Goal: Task Accomplishment & Management: Manage account settings

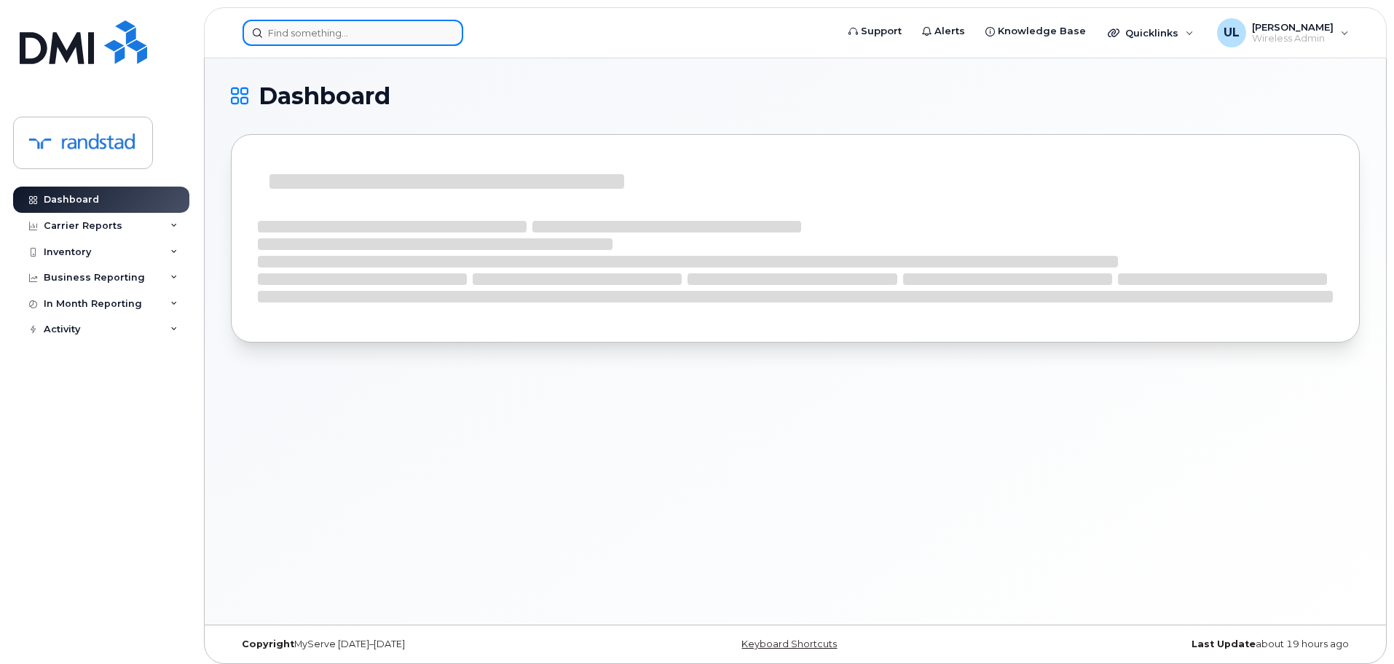
click at [396, 34] on input at bounding box center [353, 33] width 221 height 26
paste input "Abalos"
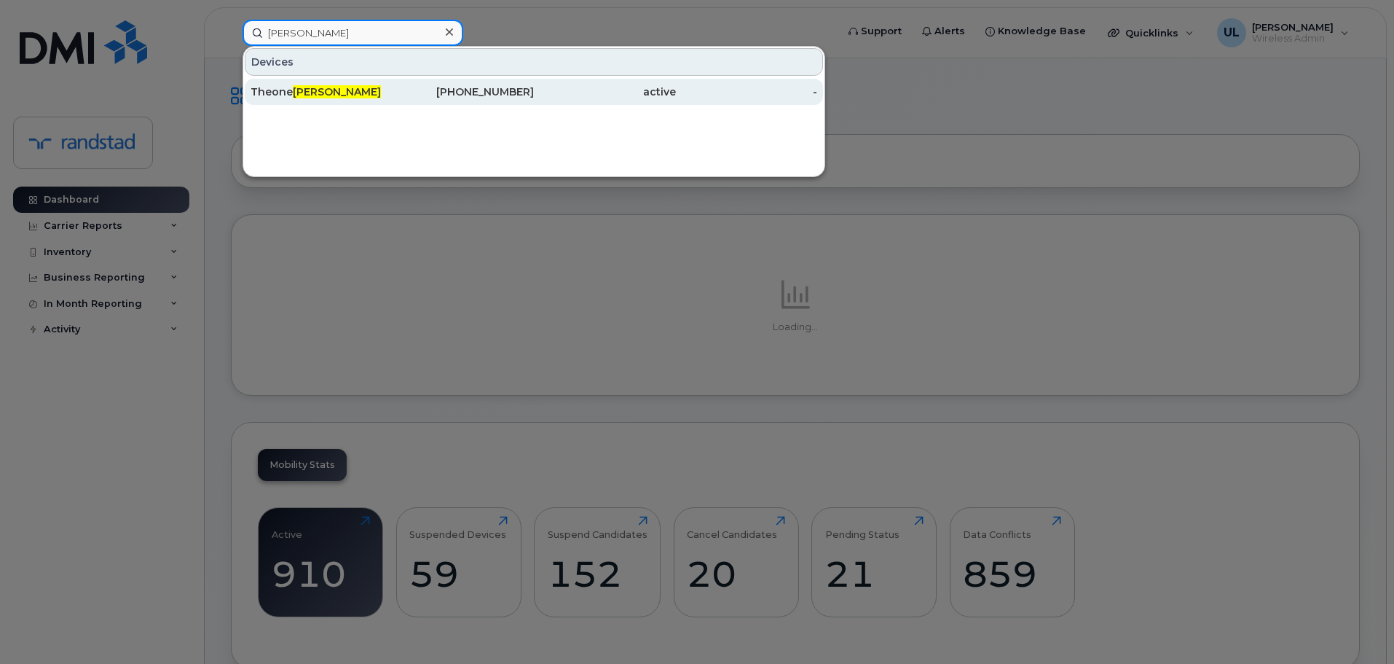
type input "Abalos"
click at [346, 93] on div "Theone Abalos" at bounding box center [322, 91] width 142 height 15
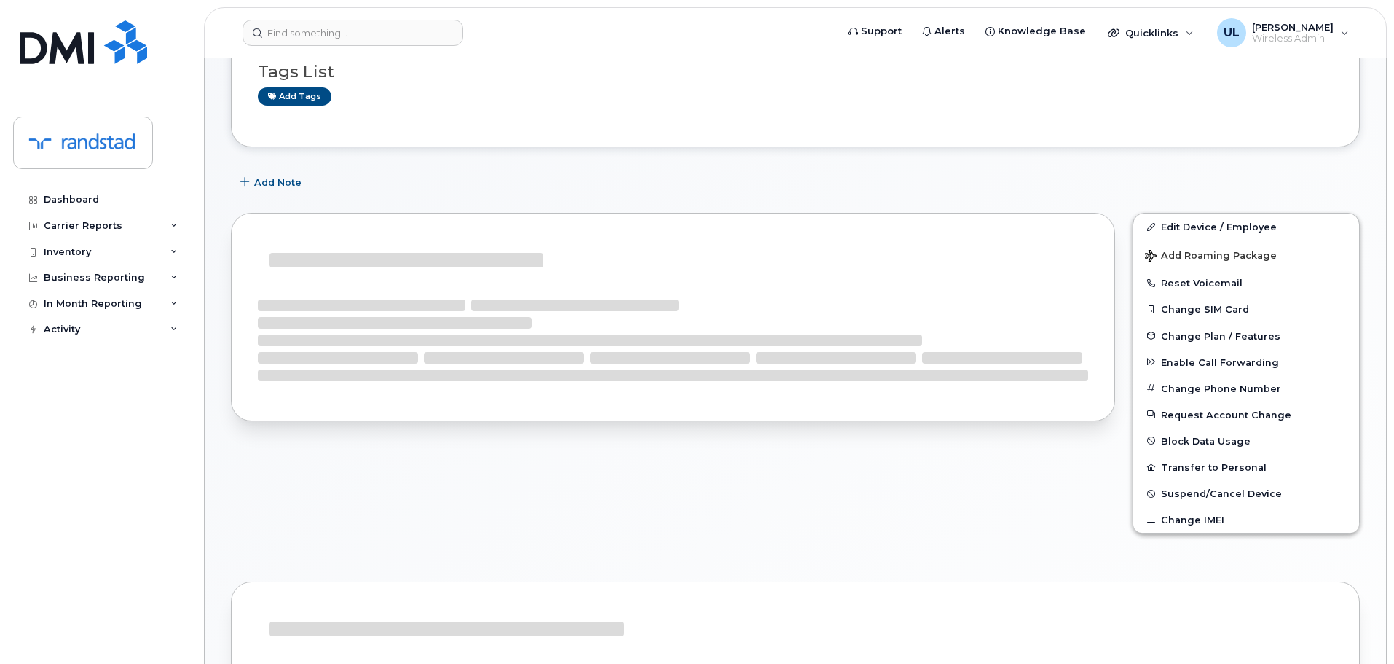
scroll to position [146, 0]
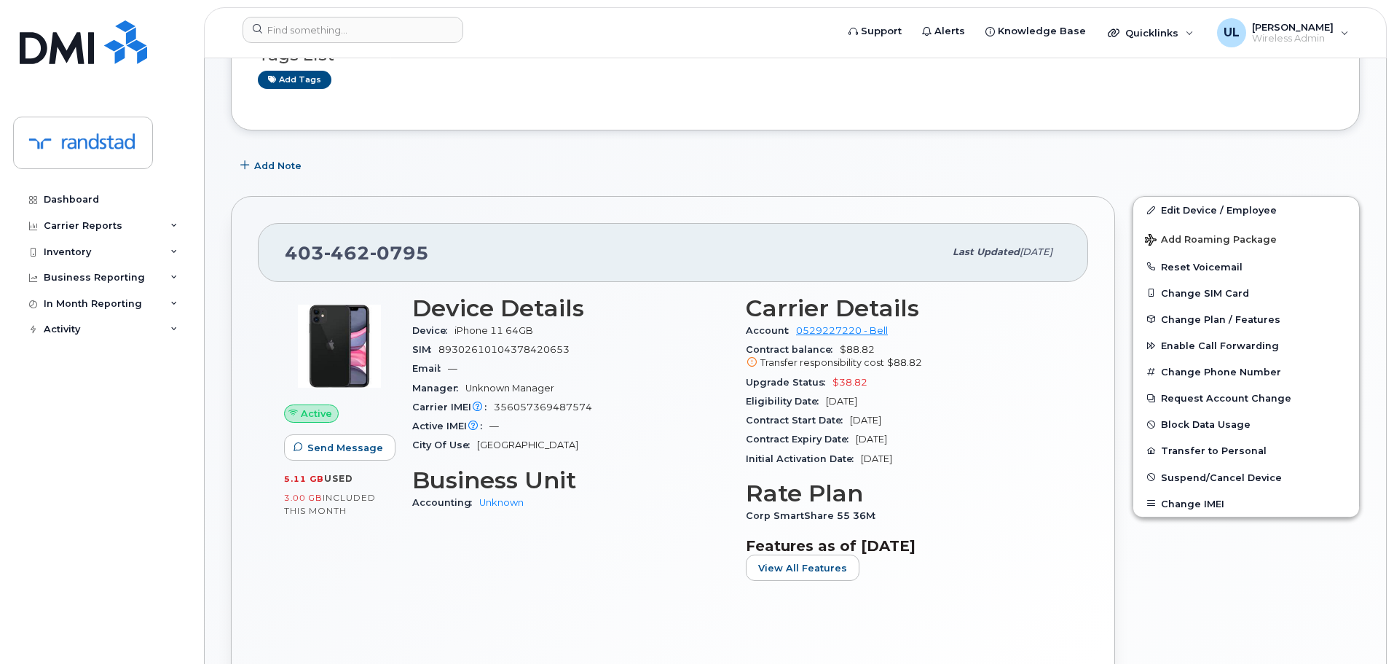
click at [370, 258] on span "0795" at bounding box center [399, 253] width 59 height 22
copy span "403 462 0795"
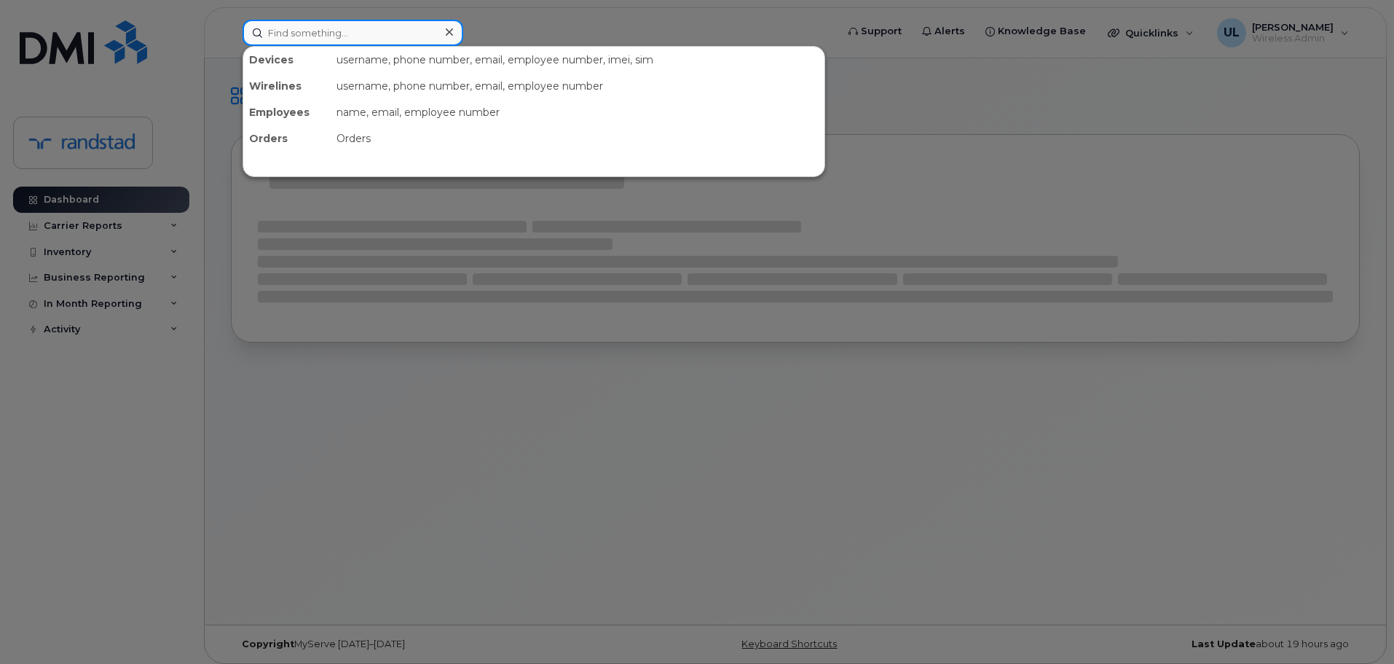
click at [345, 39] on input at bounding box center [353, 33] width 221 height 26
paste input "356841119058169"
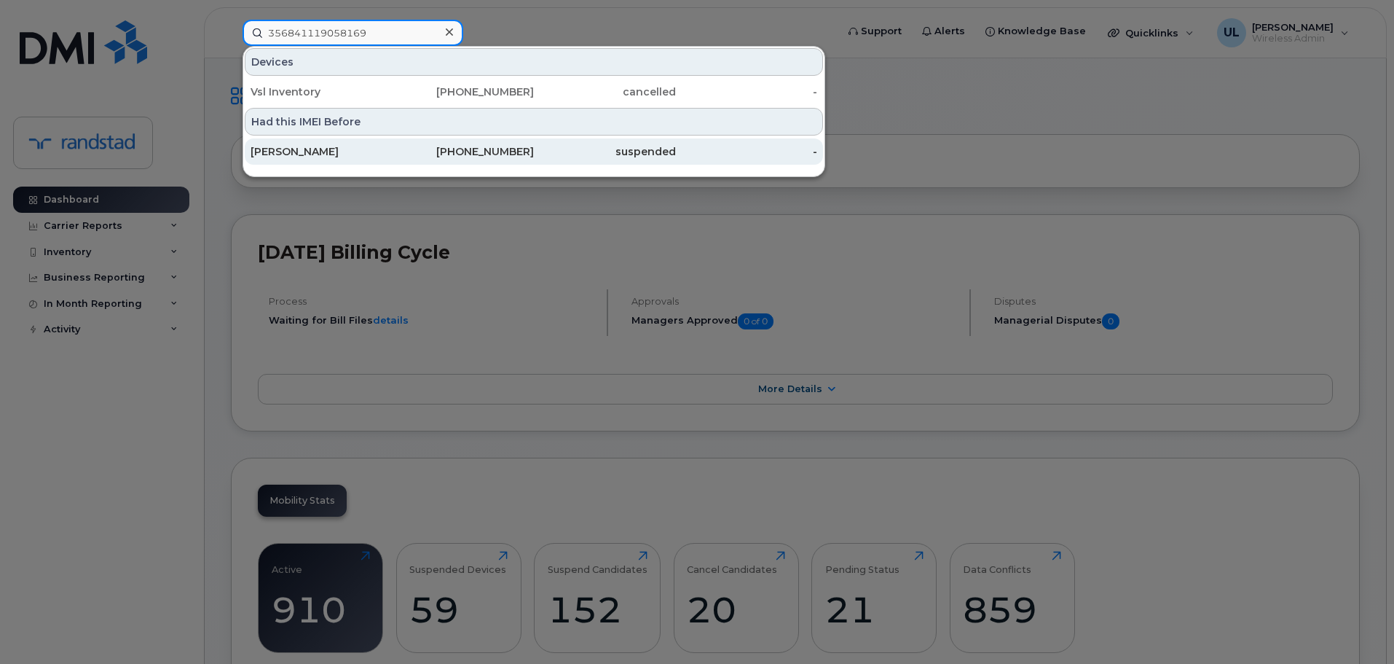
type input "356841119058169"
drag, startPoint x: 349, startPoint y: 142, endPoint x: 369, endPoint y: 154, distance: 23.9
click at [349, 142] on div "Mia Orhue Osadebamwen" at bounding box center [322, 151] width 142 height 26
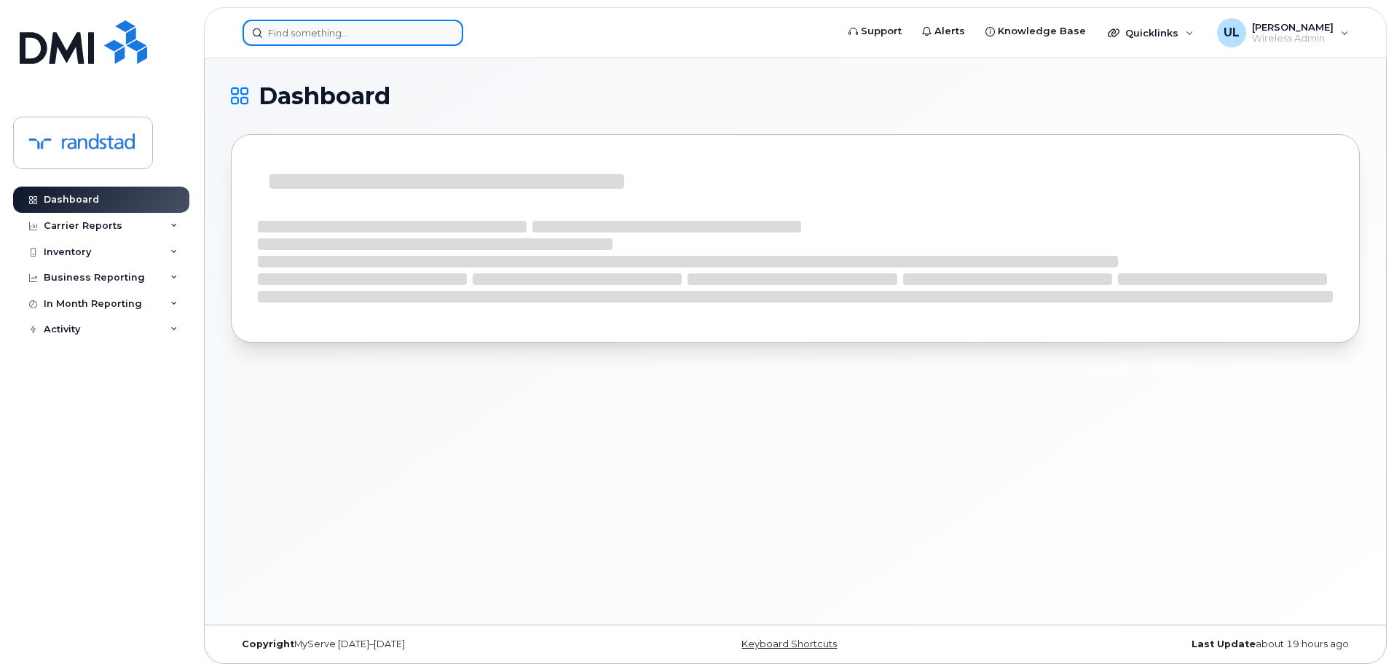
click at [358, 31] on input at bounding box center [353, 33] width 221 height 26
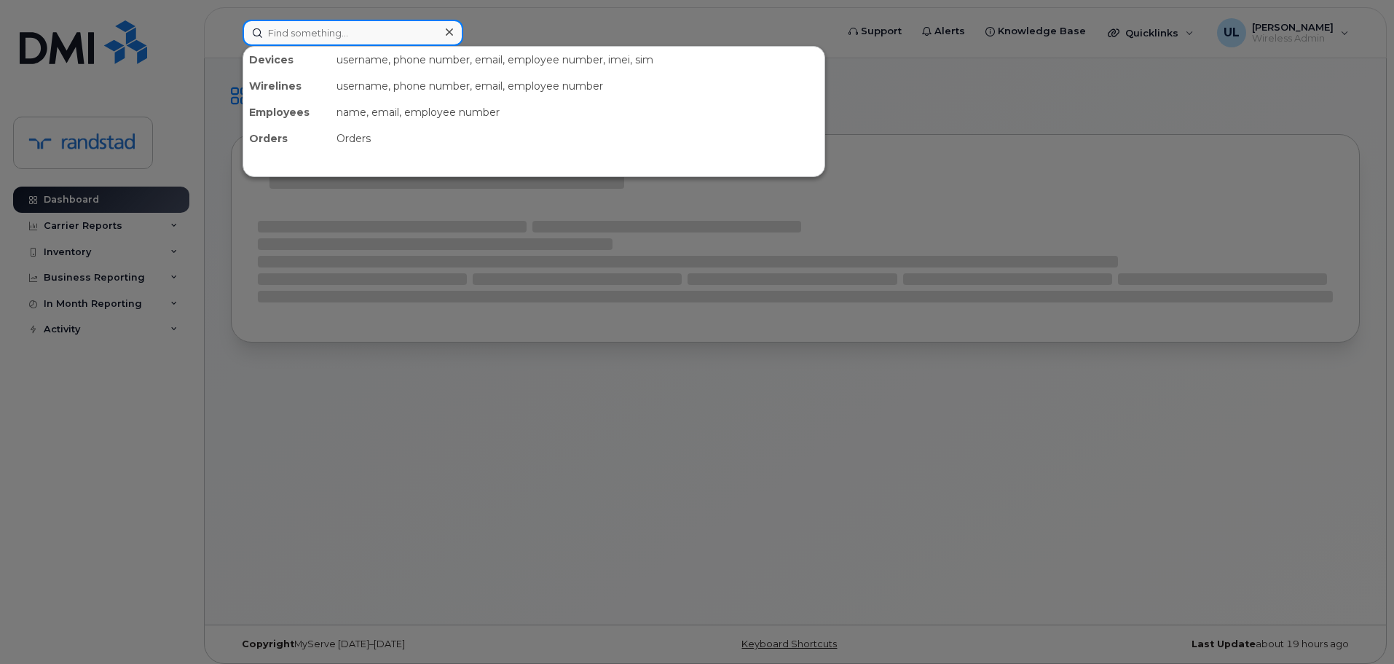
paste input "2895563183"
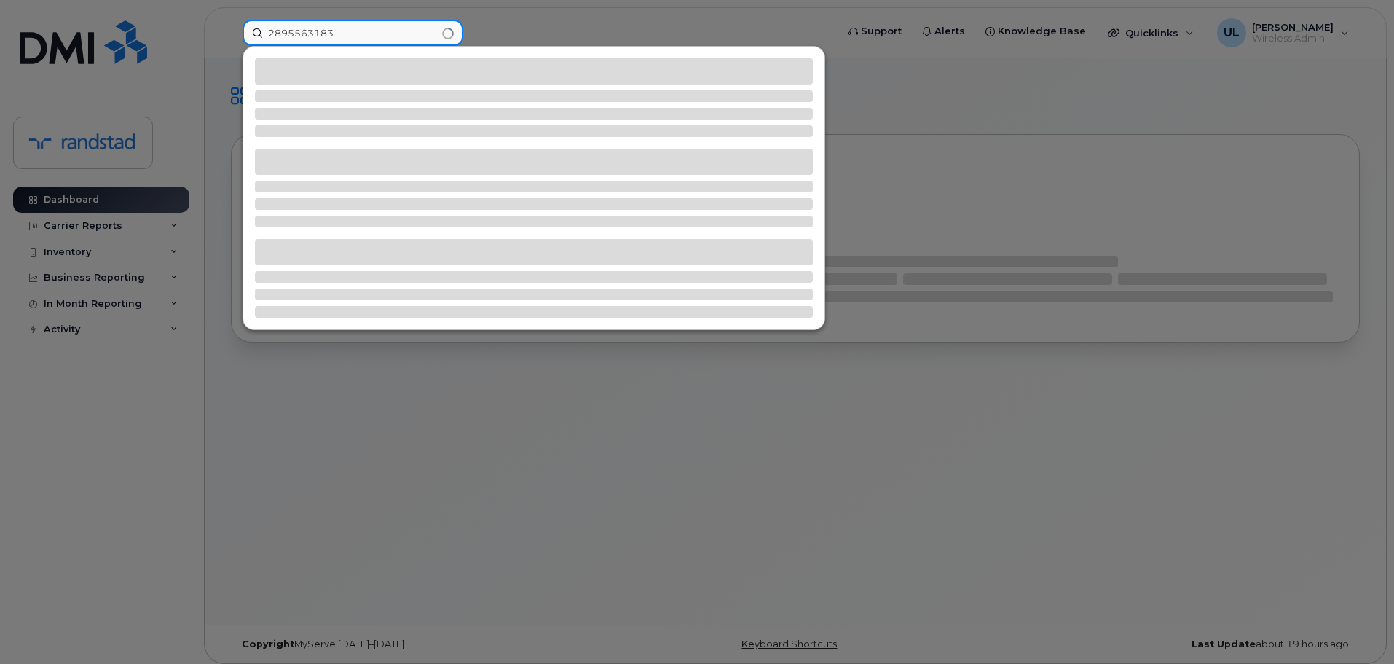
type input "2895563183"
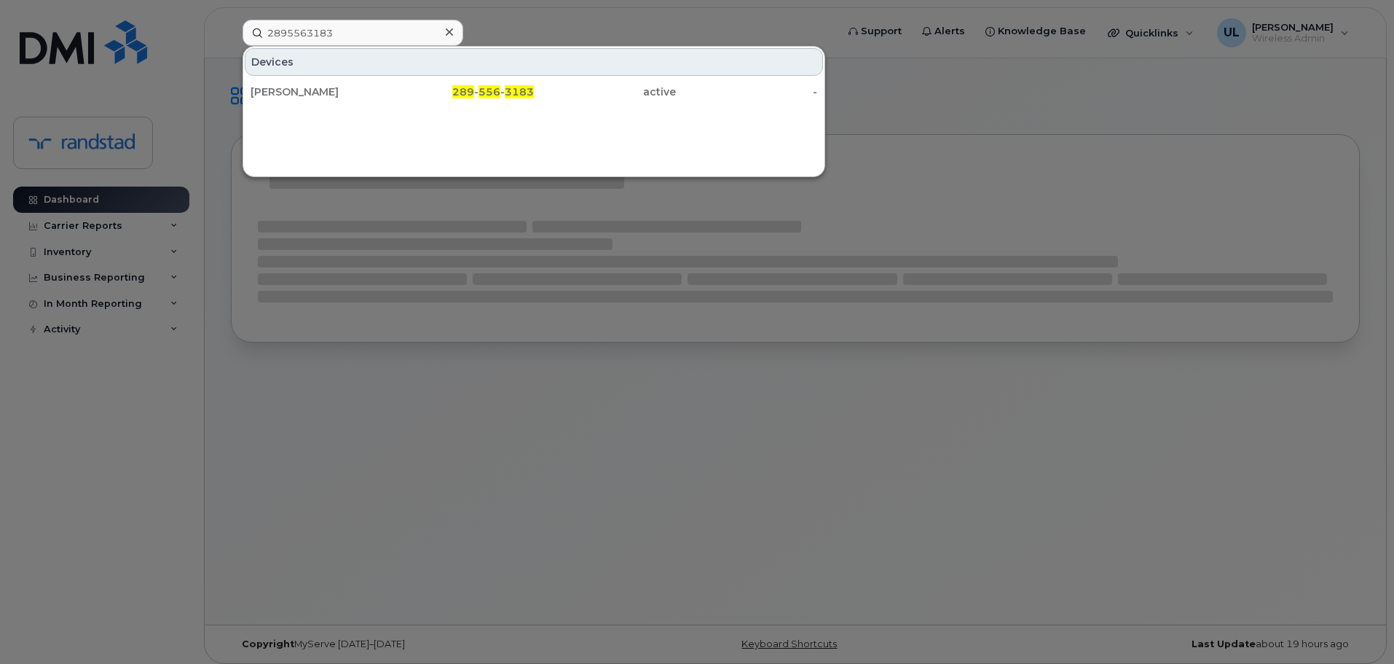
click at [339, 87] on div "[PERSON_NAME]" at bounding box center [322, 91] width 142 height 15
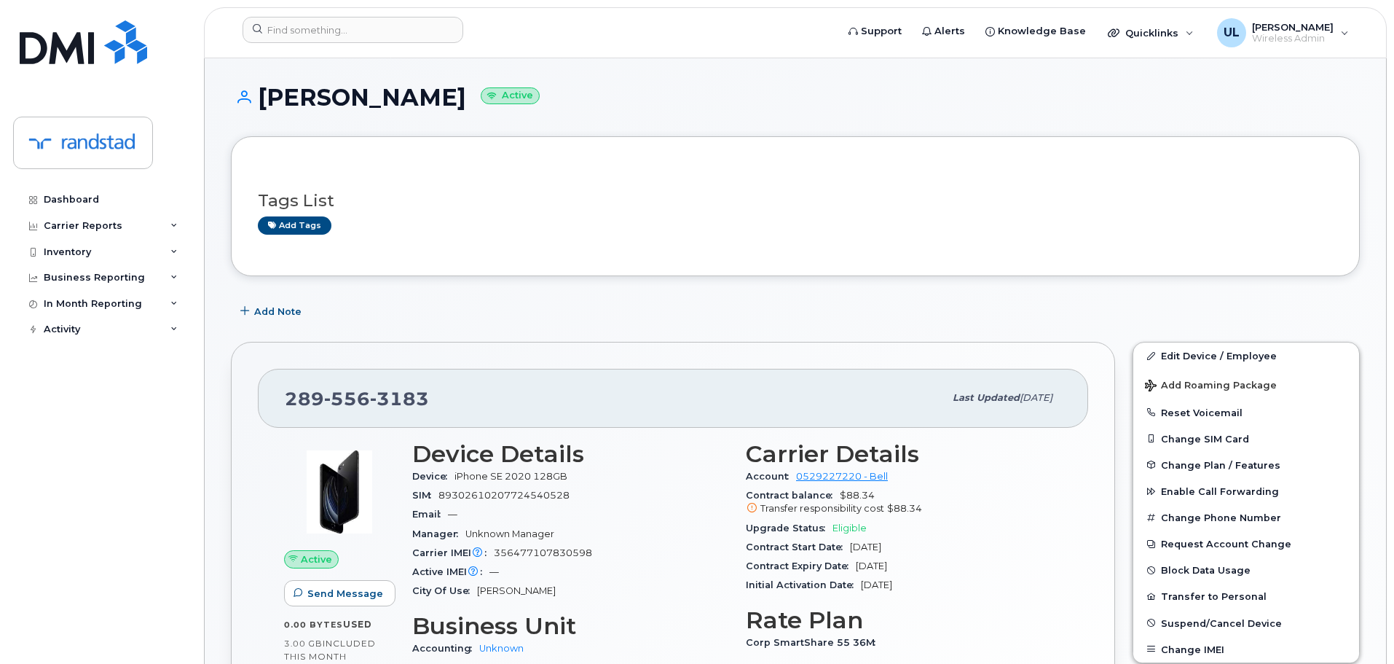
drag, startPoint x: 263, startPoint y: 100, endPoint x: 484, endPoint y: 105, distance: 221.5
click at [484, 105] on h1 "Catherine Rainville Active" at bounding box center [795, 96] width 1129 height 25
copy h1 "Catherine Rainville"
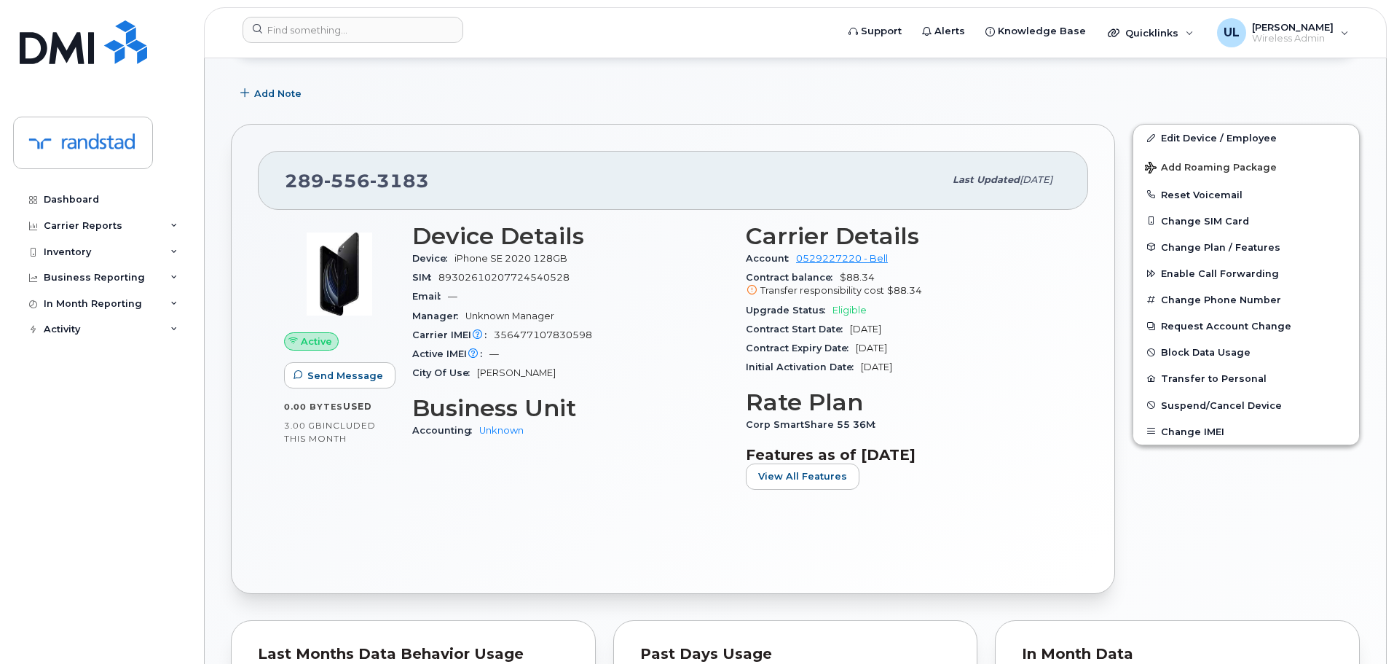
scroll to position [219, 0]
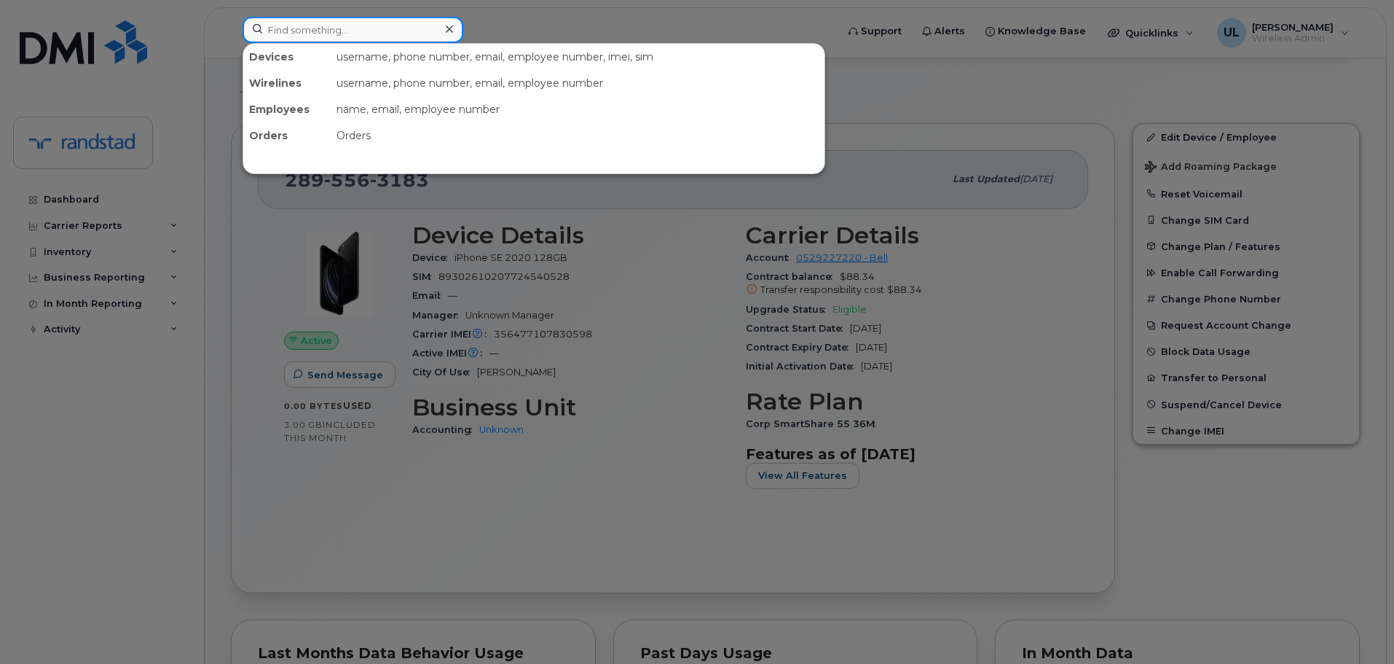
click at [320, 24] on input at bounding box center [353, 30] width 221 height 26
paste input "4383413418"
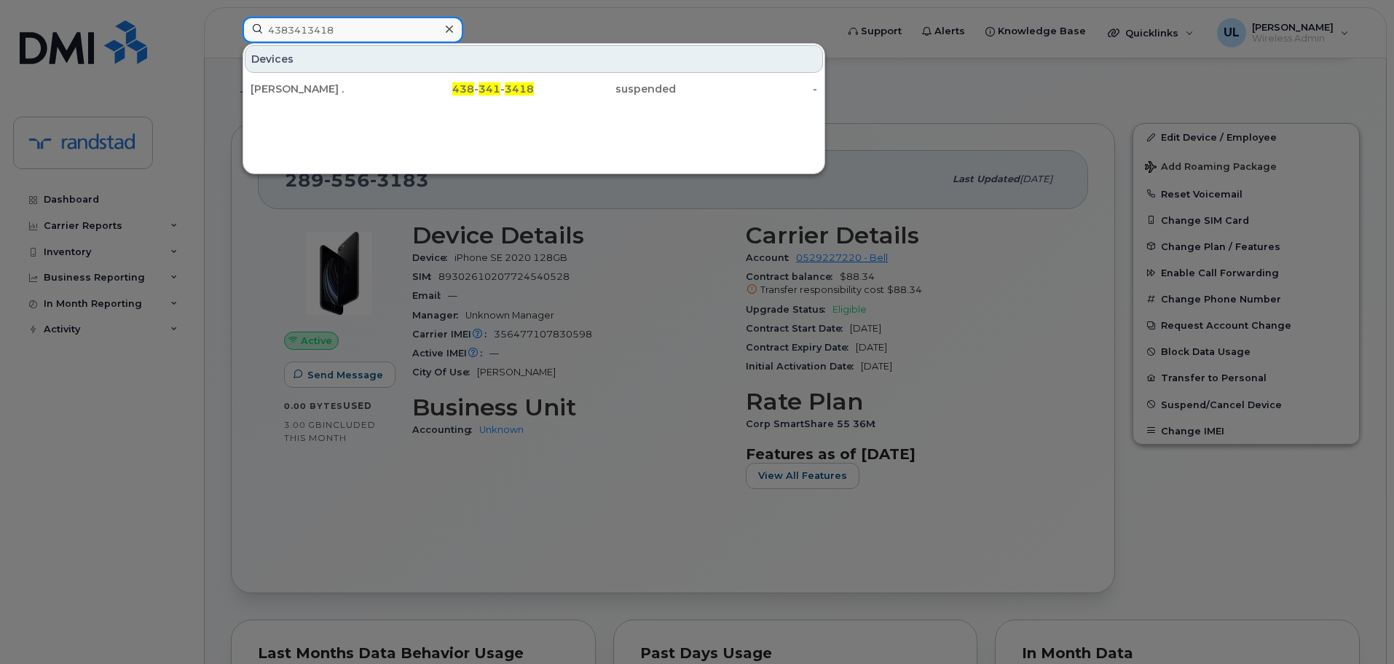
type input "4383413418"
drag, startPoint x: 345, startPoint y: 90, endPoint x: 391, endPoint y: 4, distance: 96.8
click at [345, 90] on div "[PERSON_NAME] ." at bounding box center [322, 89] width 142 height 15
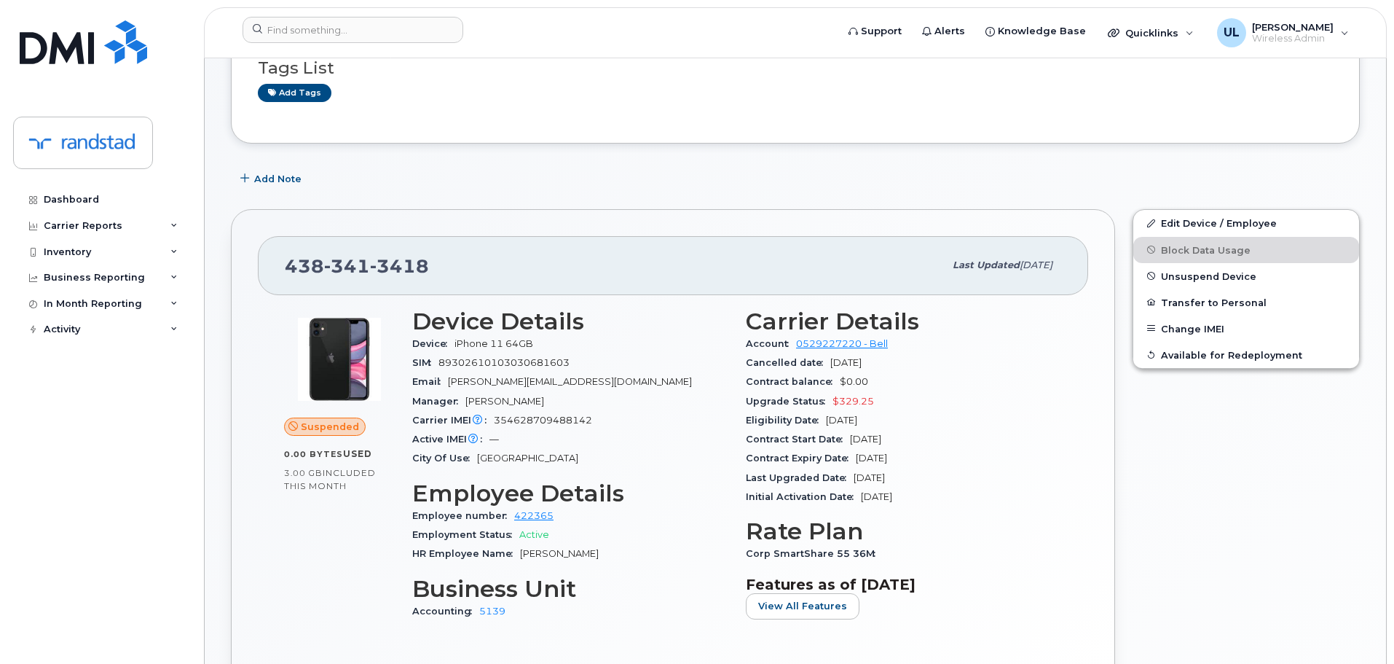
scroll to position [146, 0]
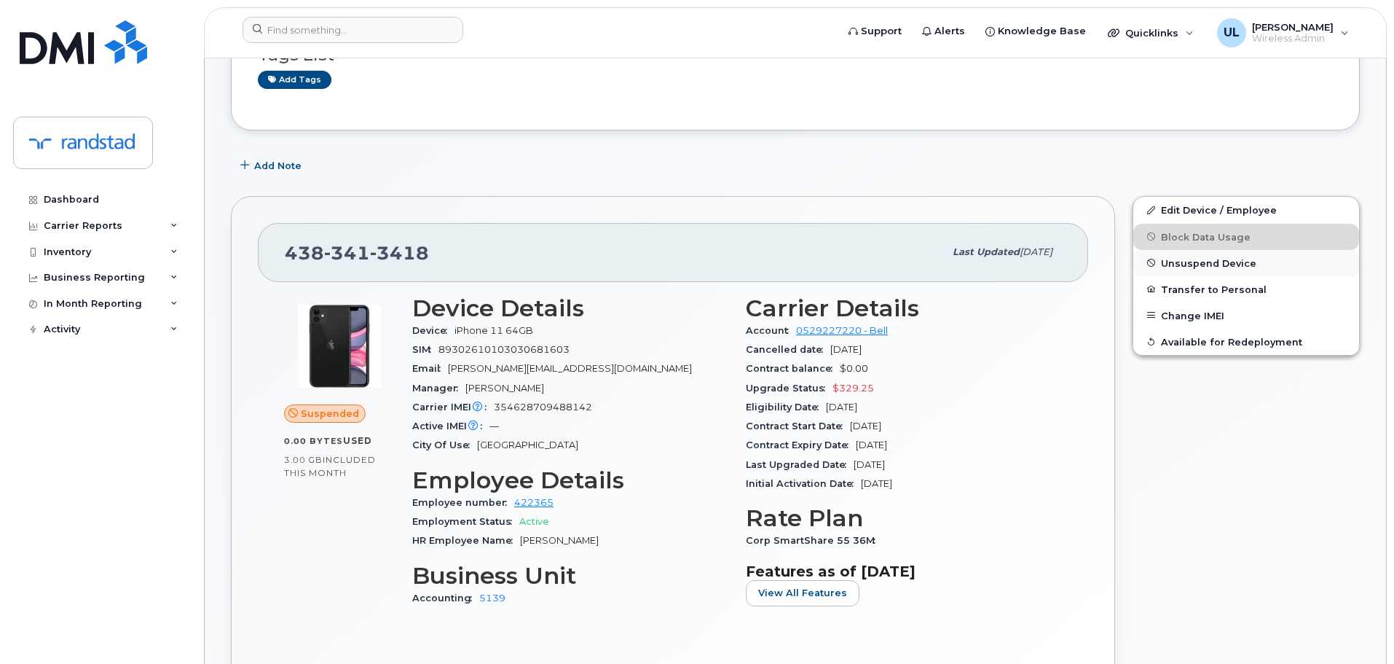
click at [1175, 263] on span "Unsuspend Device" at bounding box center [1208, 262] width 95 height 11
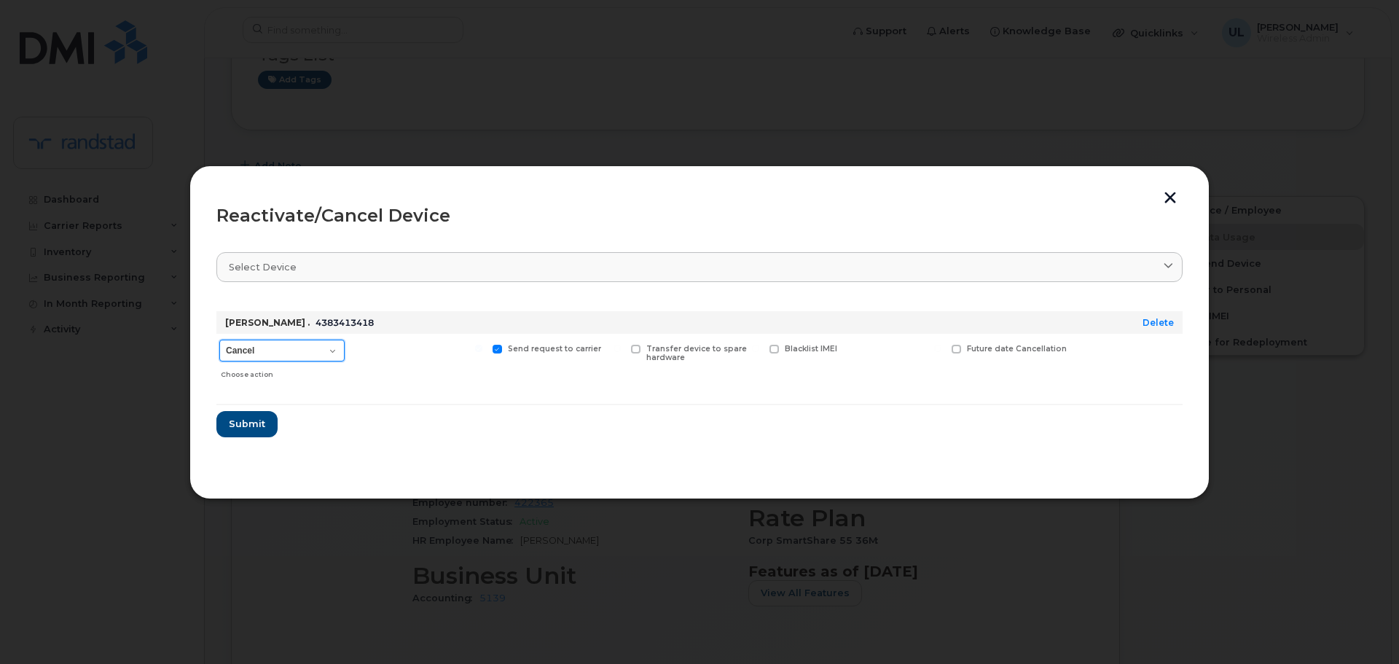
click at [344, 357] on select "Cancel Suspend - Extend Suspension Reactivate" at bounding box center [281, 350] width 125 height 22
select select "[object Object]"
click at [219, 339] on select "Cancel Suspend - Extend Suspension Reactivate" at bounding box center [281, 350] width 125 height 22
click at [266, 421] on button "Submit" at bounding box center [246, 424] width 60 height 26
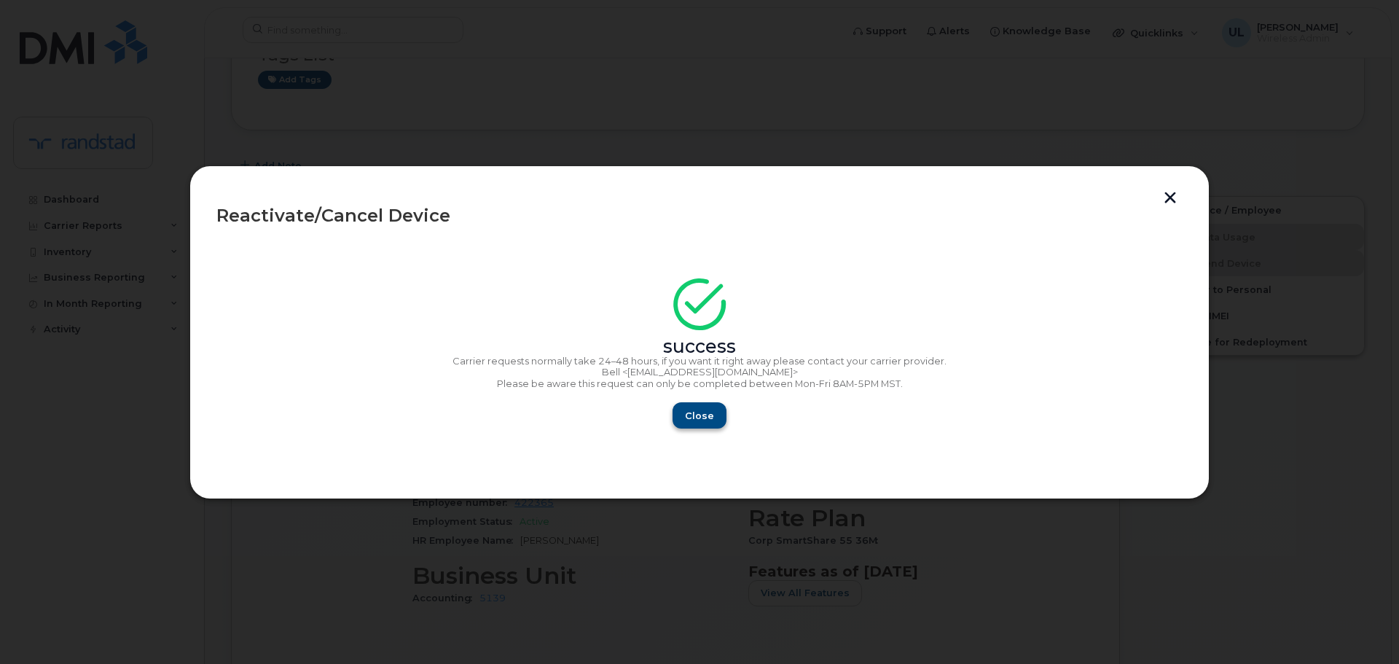
drag, startPoint x: 653, startPoint y: 430, endPoint x: 681, endPoint y: 420, distance: 29.3
click at [654, 430] on section "success Carrier requests normally take 24–48 hours, if you want it right away p…" at bounding box center [699, 355] width 966 height 233
click at [681, 420] on button "Close" at bounding box center [699, 415] width 52 height 26
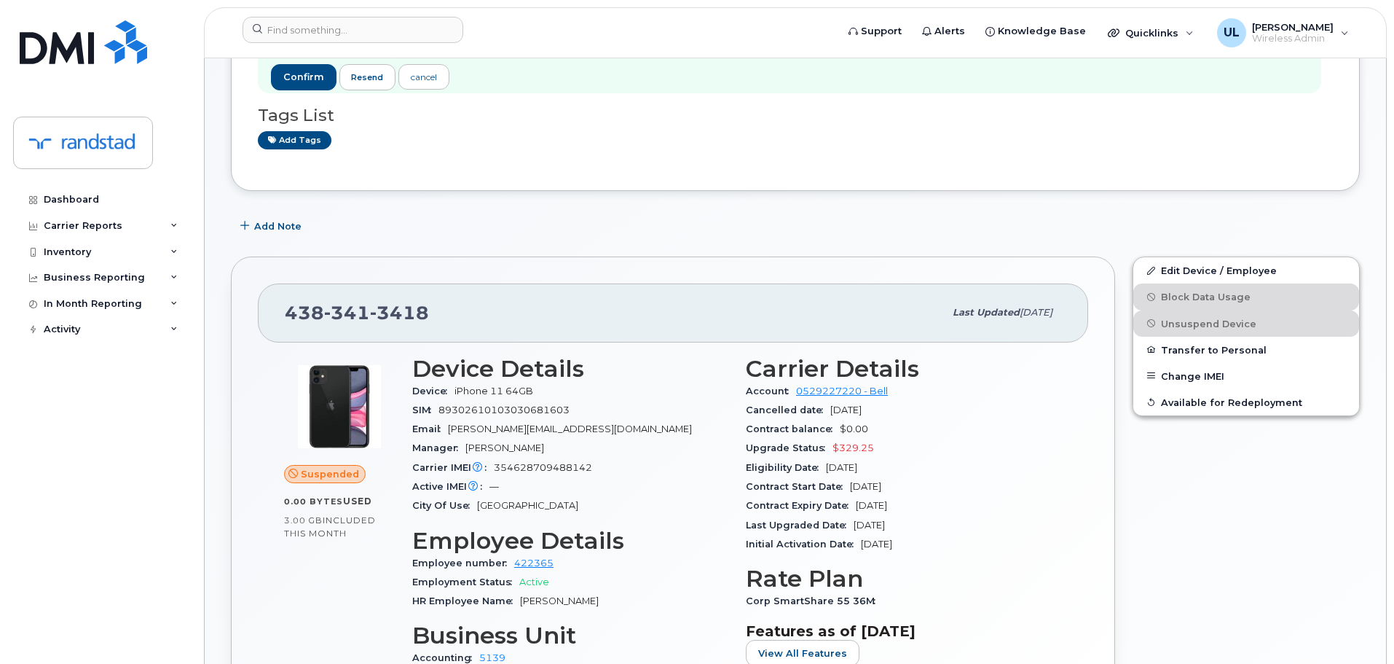
scroll to position [146, 0]
click at [1186, 270] on link "Edit Device / Employee" at bounding box center [1246, 269] width 226 height 26
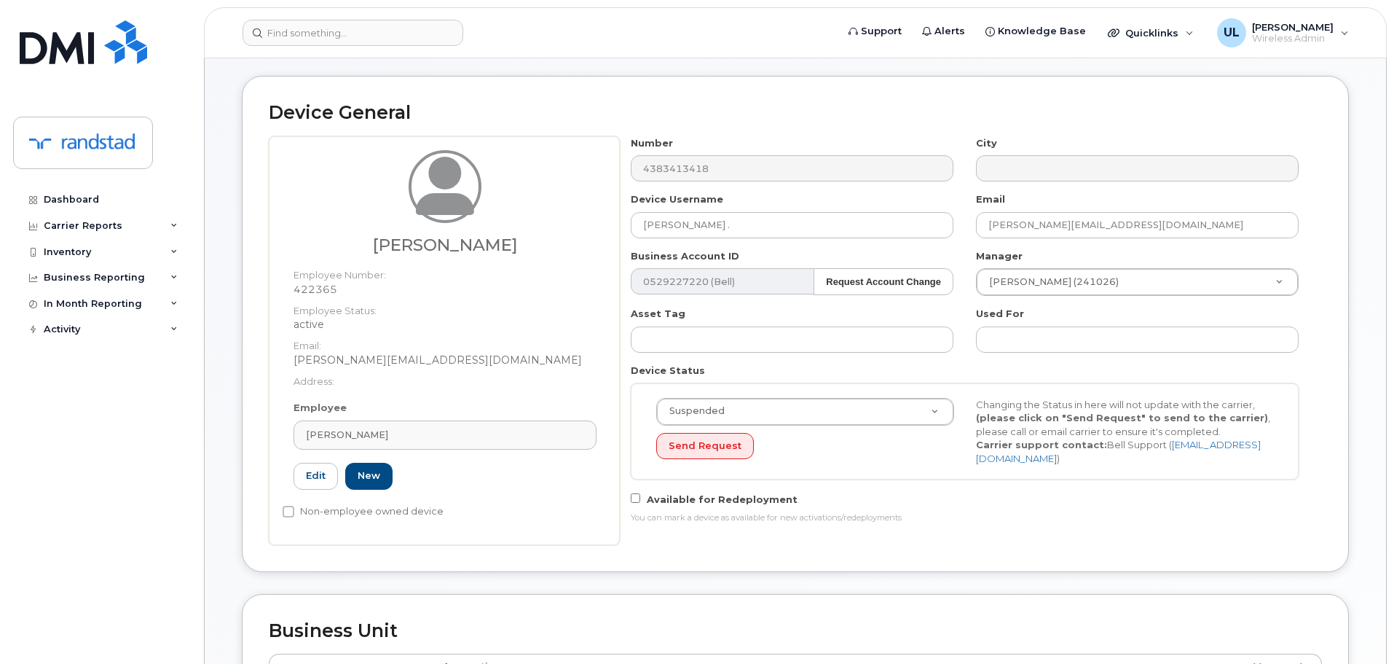
scroll to position [146, 0]
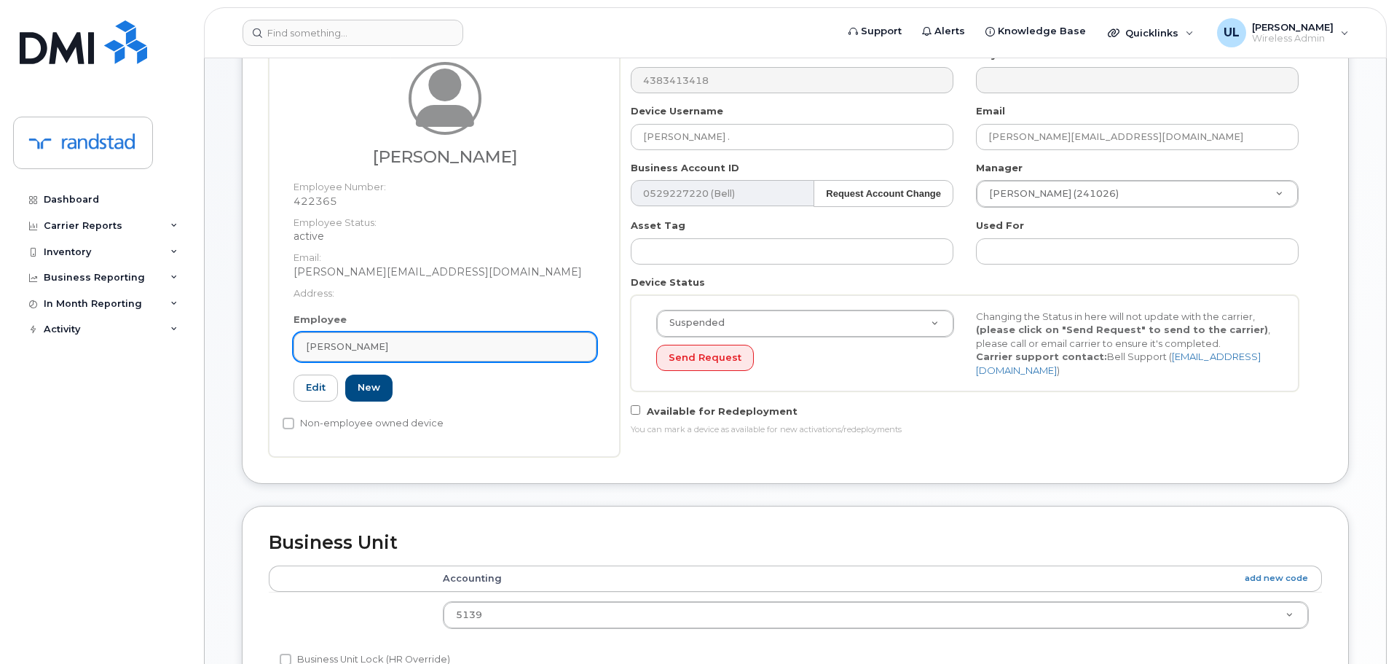
click at [538, 348] on div "Maude Drolet Marchand" at bounding box center [445, 346] width 278 height 14
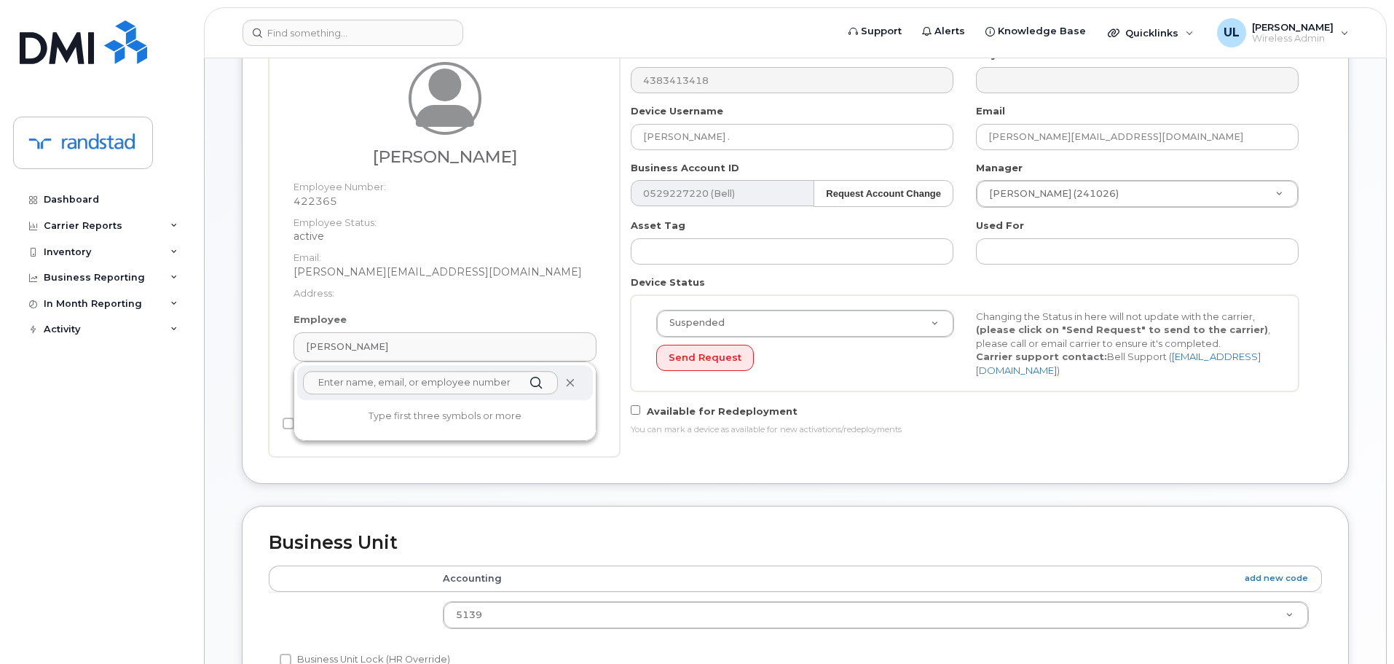
click at [572, 385] on icon at bounding box center [569, 382] width 9 height 9
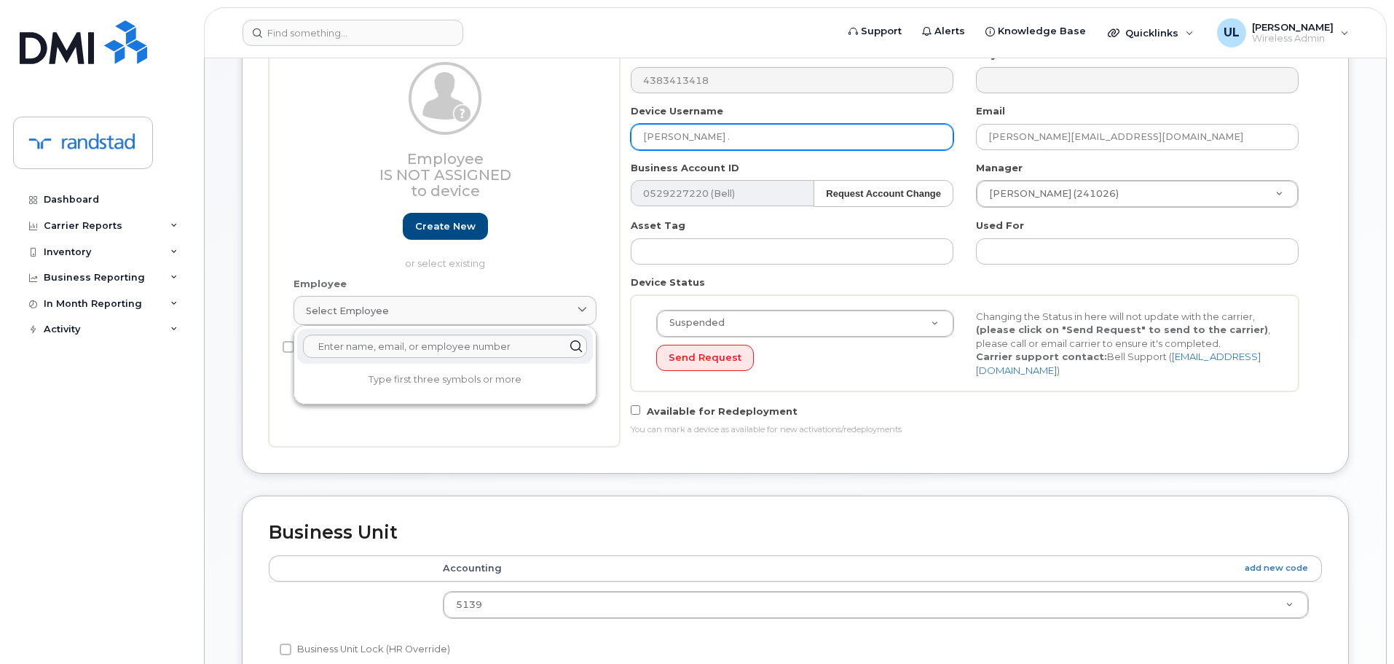
click at [776, 135] on input "Maude ." at bounding box center [792, 137] width 323 height 26
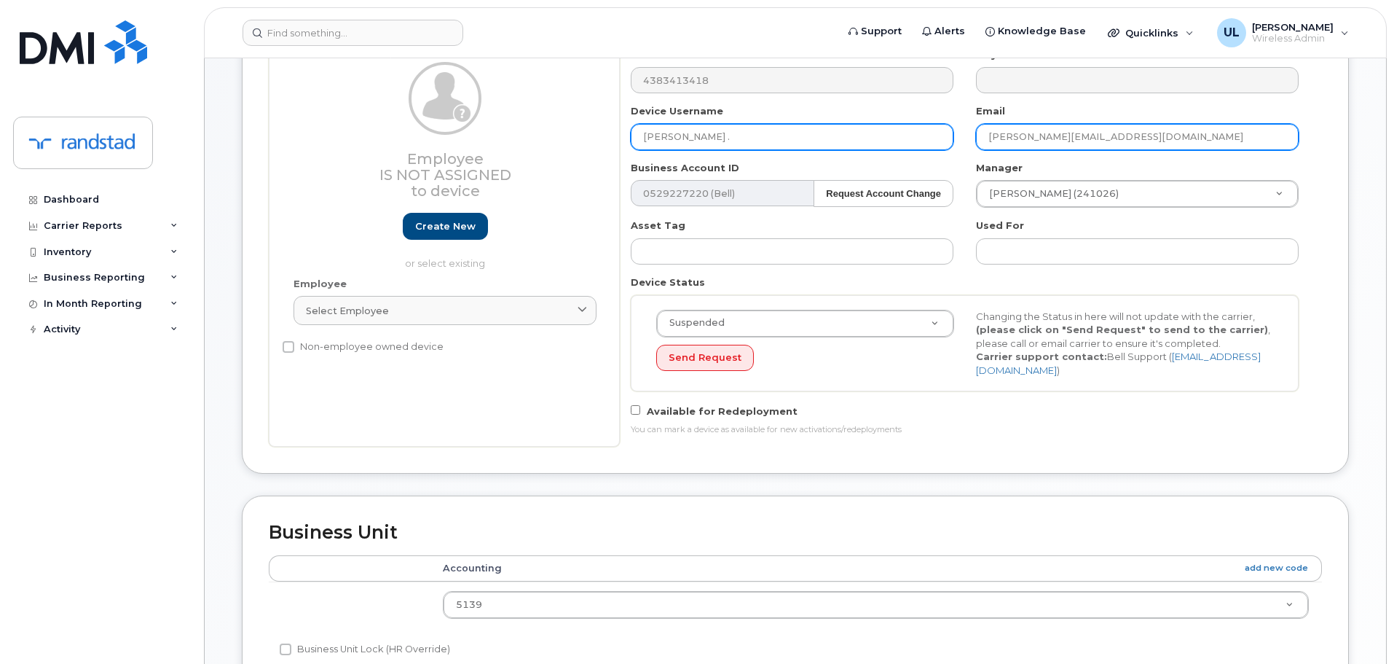
paste input "Jourdenais"
type input "Maude Jourdenais"
click at [1062, 137] on input "Maude.DroletMarchand@randstad.ca" at bounding box center [1137, 137] width 323 height 26
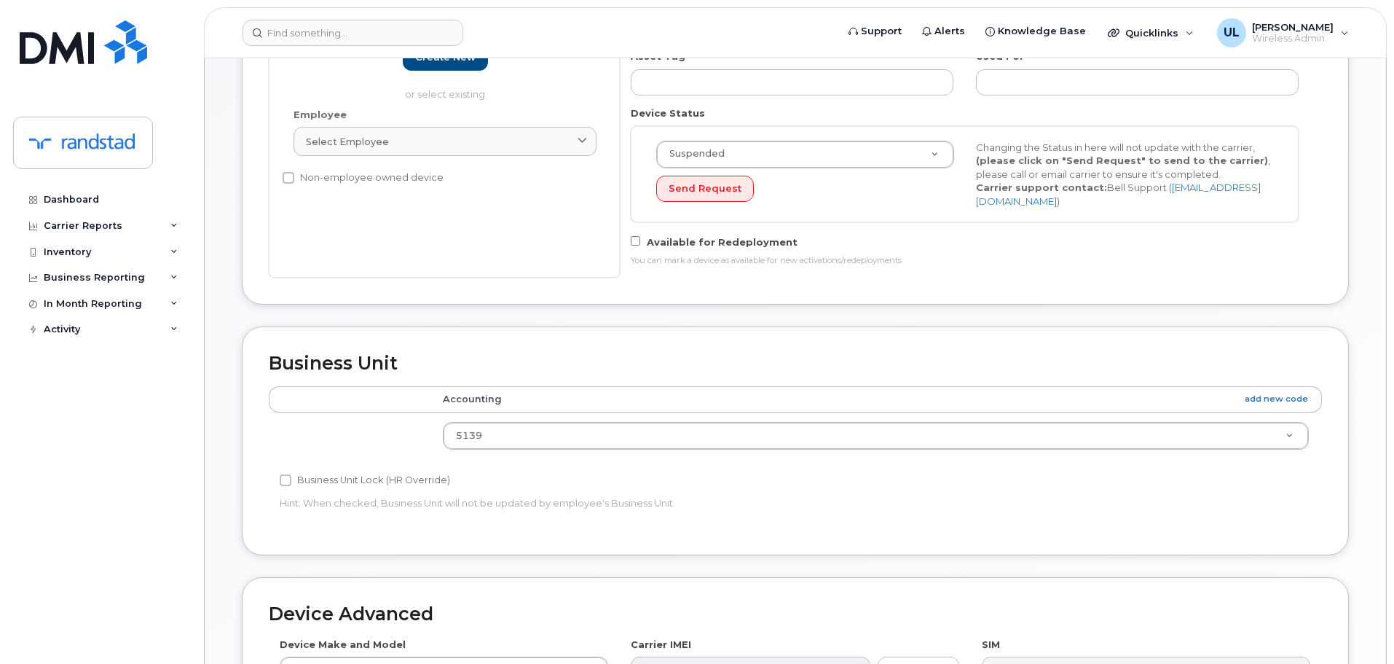
scroll to position [663, 0]
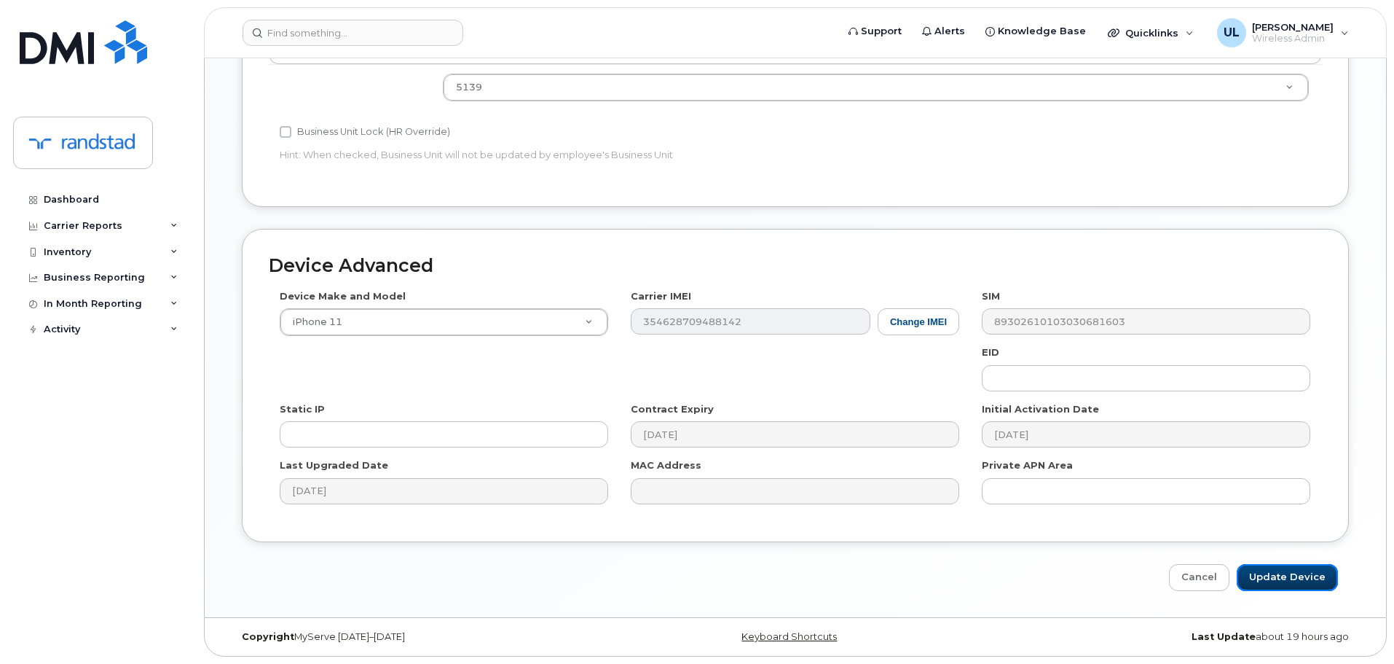
drag, startPoint x: 1304, startPoint y: 565, endPoint x: 1280, endPoint y: 533, distance: 40.1
click at [1305, 565] on input "Update Device" at bounding box center [1287, 577] width 101 height 27
type input "Saving..."
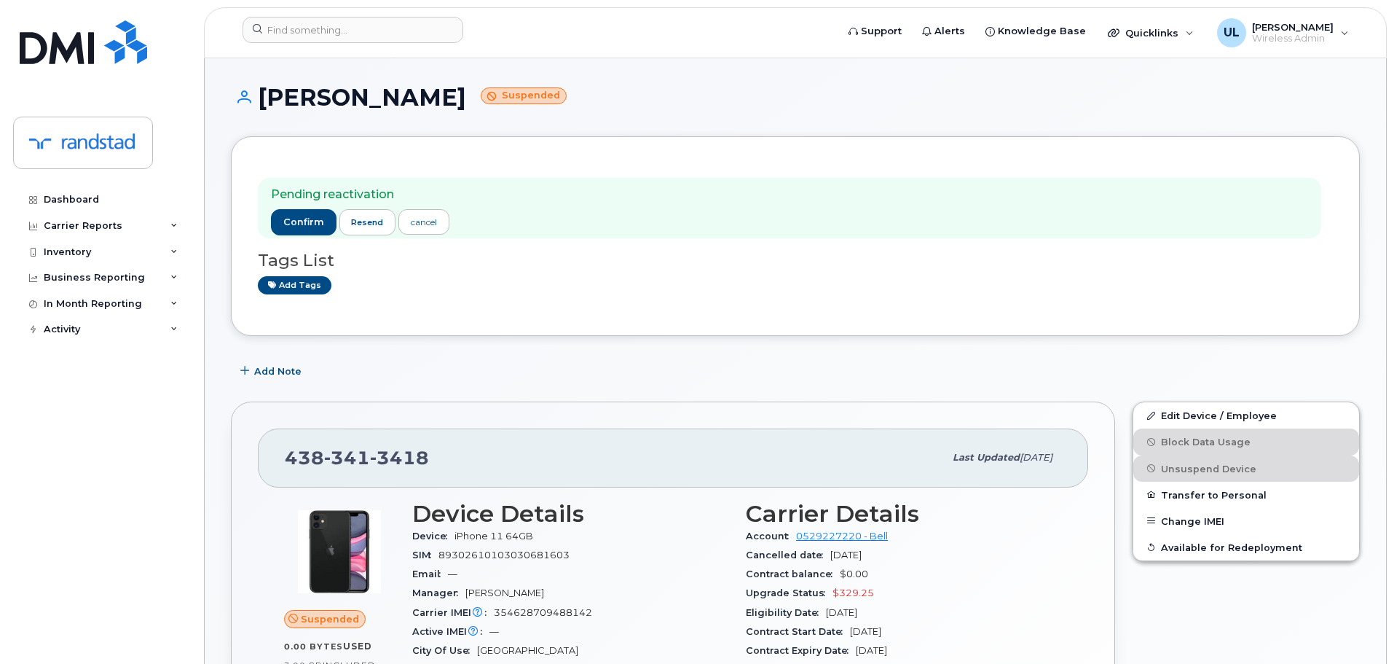
click at [402, 457] on span "3418" at bounding box center [399, 458] width 59 height 22
copy span "438 341 3418"
click at [102, 60] on img at bounding box center [83, 42] width 127 height 44
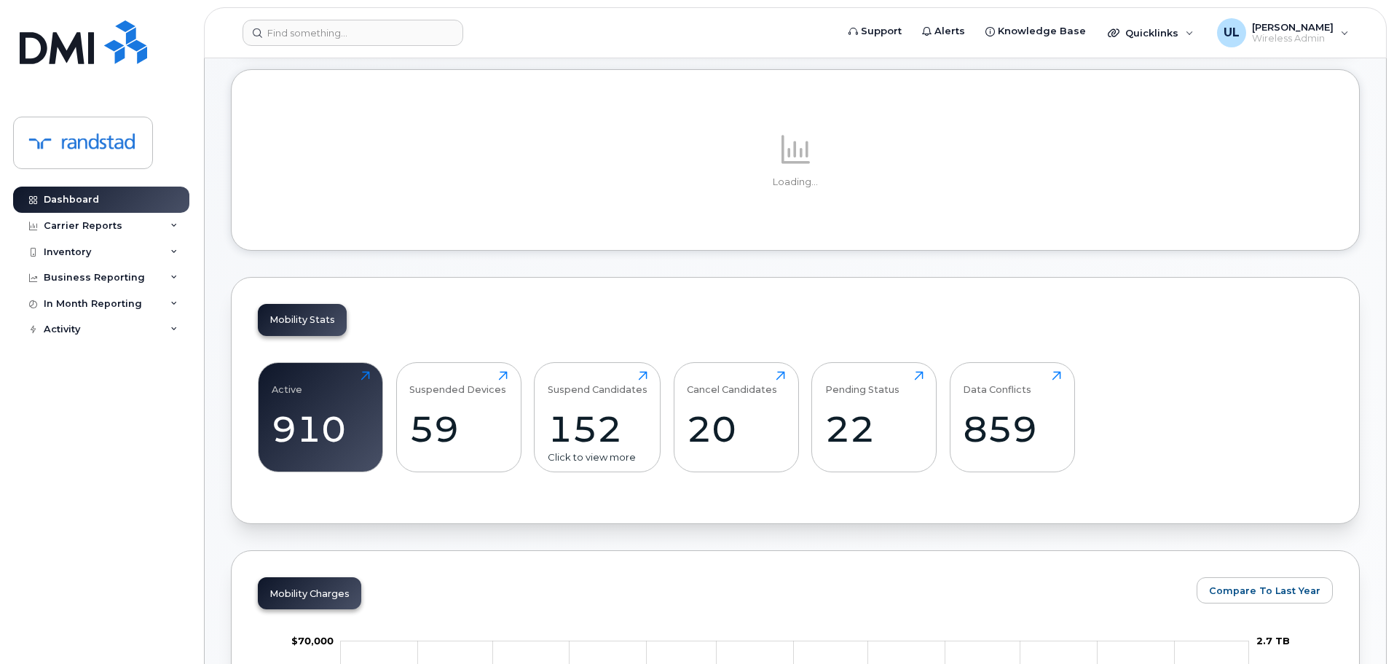
scroll to position [219, 0]
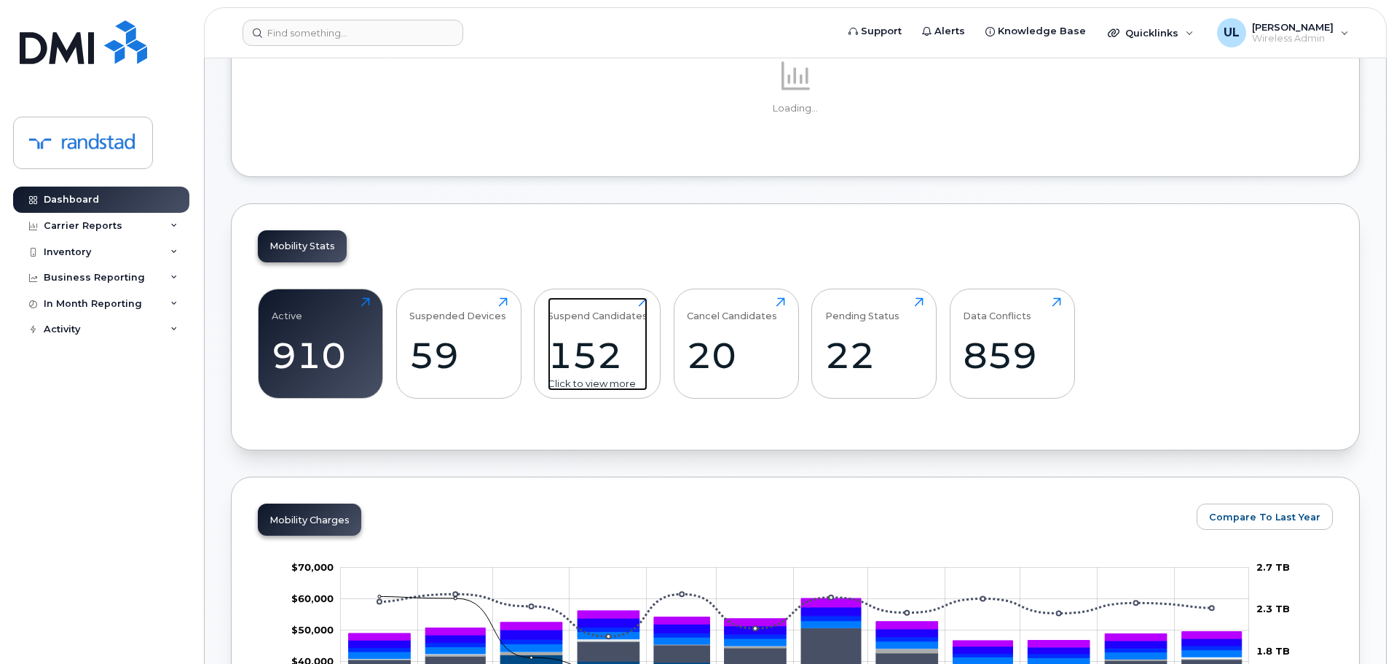
click at [577, 339] on div "152" at bounding box center [598, 355] width 100 height 43
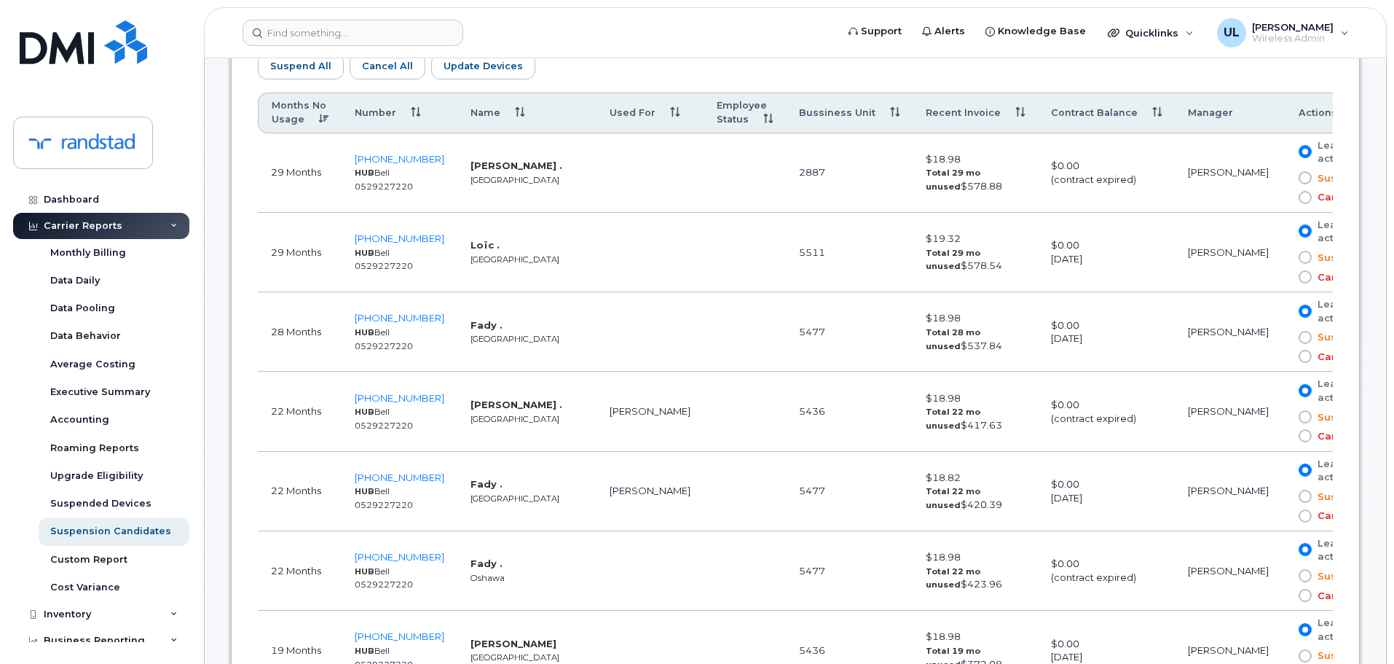
scroll to position [874, 0]
click at [1071, 129] on th "Contract Balance" at bounding box center [1106, 113] width 137 height 41
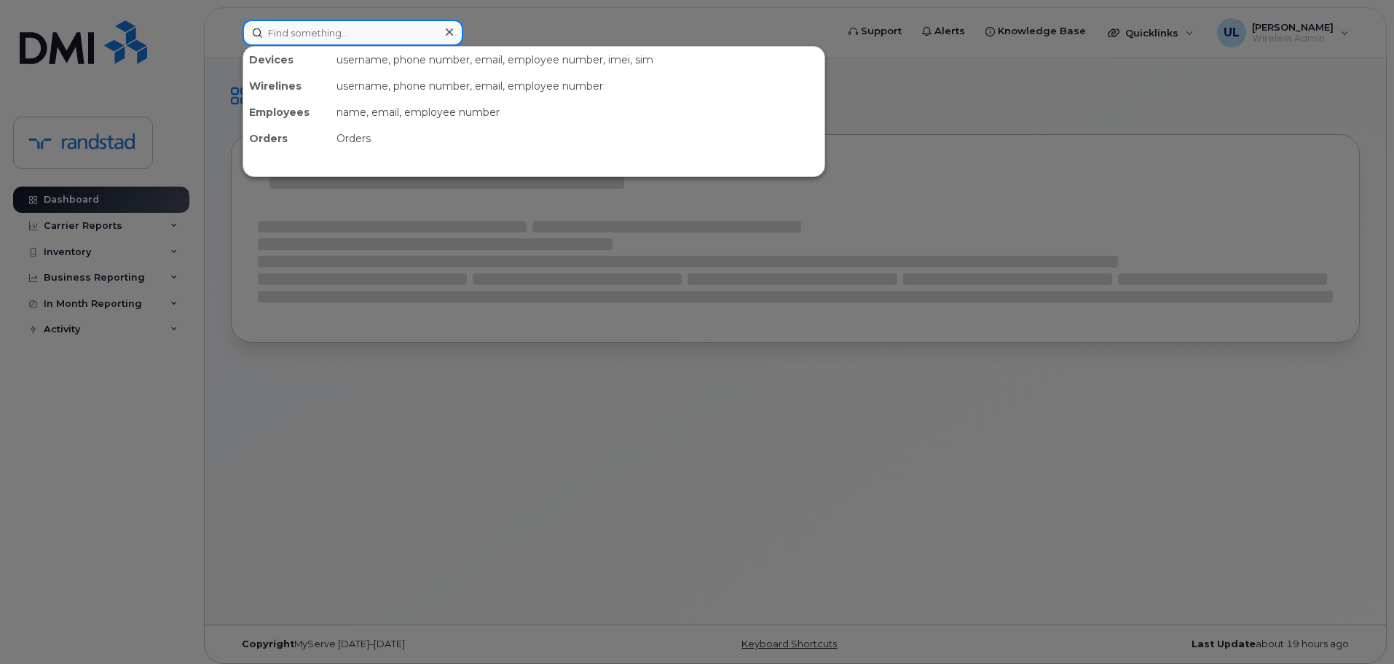
click at [319, 25] on input at bounding box center [353, 33] width 221 height 26
paste input "4164200130"
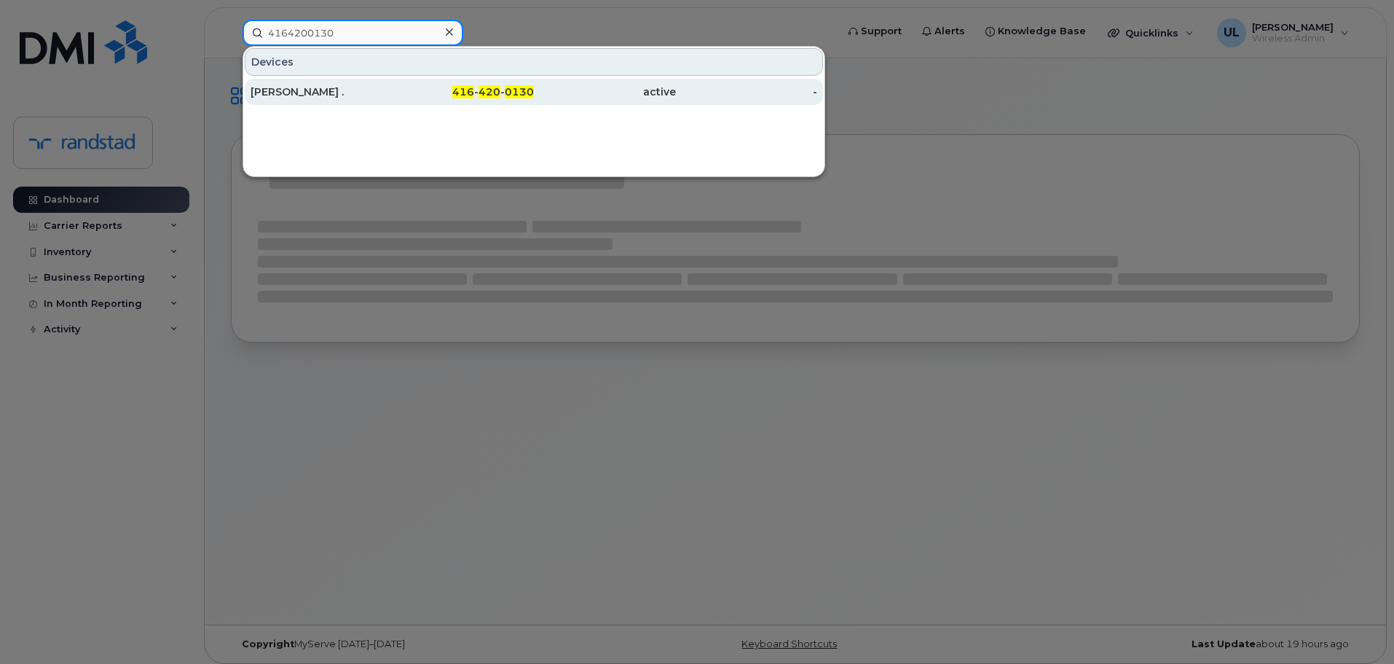
type input "4164200130"
click at [324, 86] on div "[PERSON_NAME] ." at bounding box center [322, 91] width 142 height 15
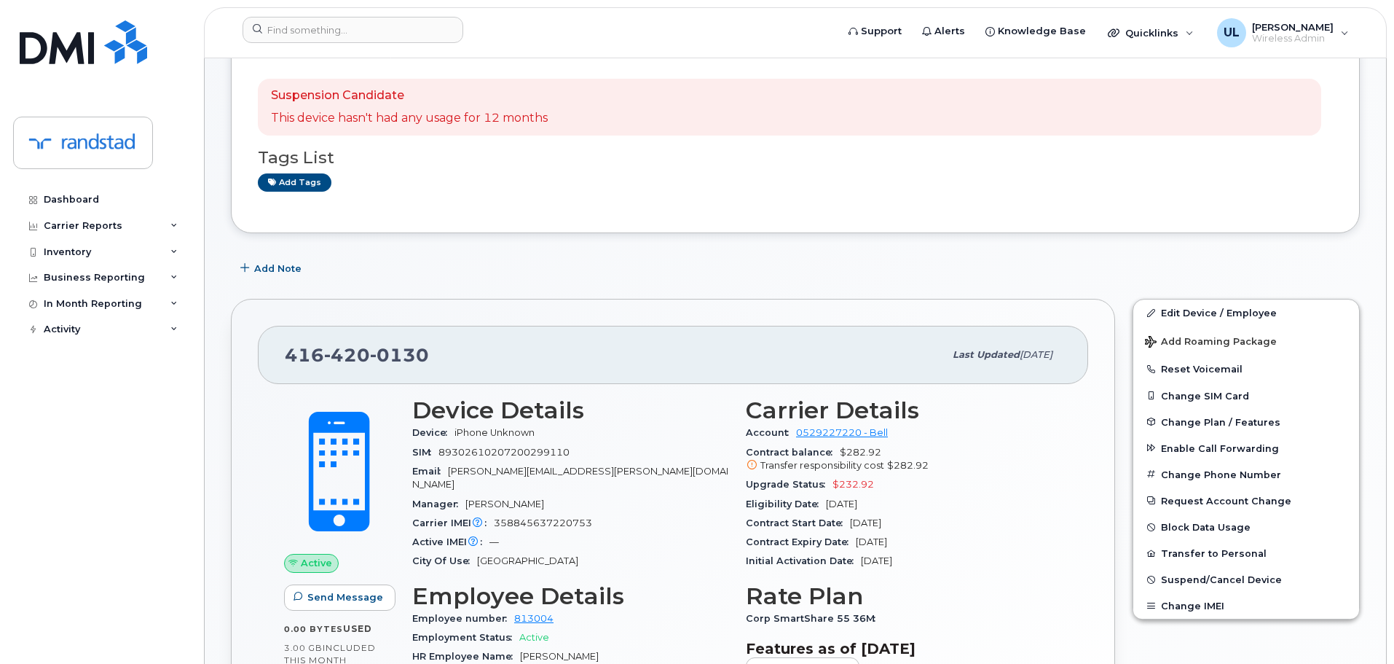
scroll to position [219, 0]
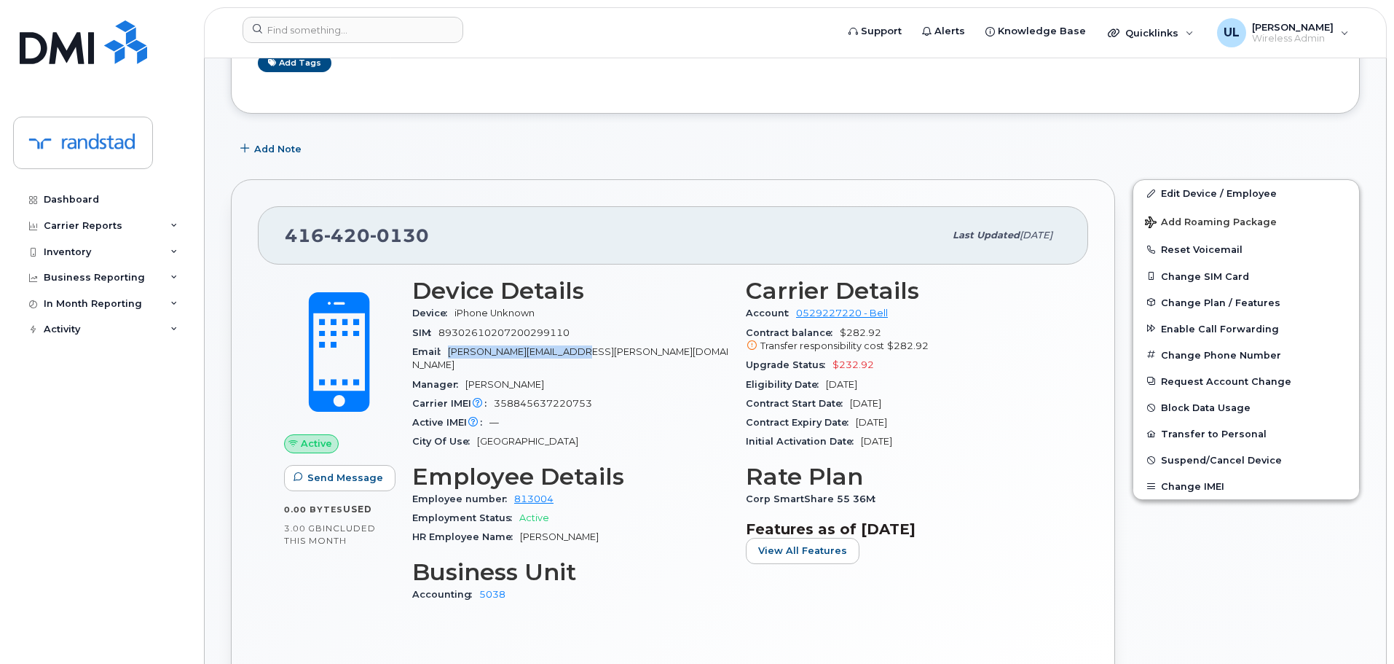
drag, startPoint x: 451, startPoint y: 354, endPoint x: 654, endPoint y: 347, distance: 203.4
click at [654, 347] on div "Email [PERSON_NAME][EMAIL_ADDRESS][PERSON_NAME][DOMAIN_NAME]" at bounding box center [570, 358] width 316 height 33
copy span "[PERSON_NAME][EMAIL_ADDRESS][PERSON_NAME][DOMAIN_NAME]"
click at [517, 345] on div "Email [PERSON_NAME][EMAIL_ADDRESS][PERSON_NAME][DOMAIN_NAME]" at bounding box center [570, 358] width 316 height 33
drag, startPoint x: 451, startPoint y: 350, endPoint x: 519, endPoint y: 356, distance: 68.1
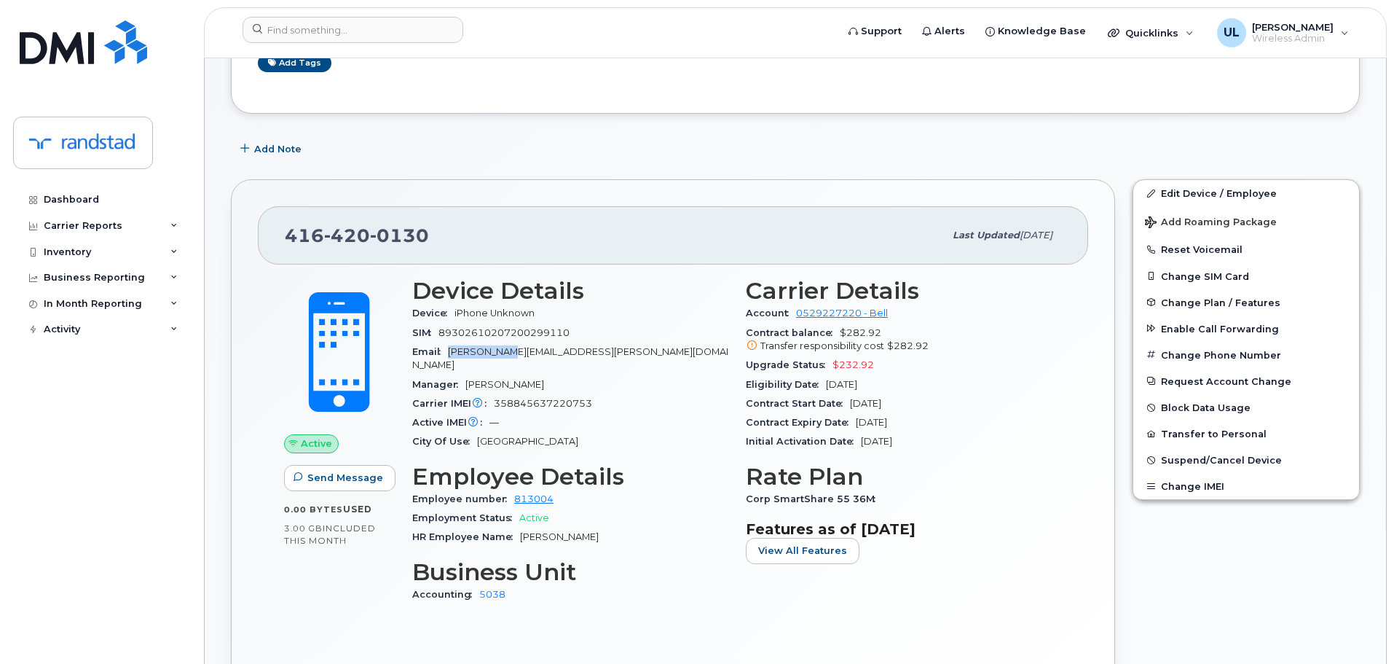
click at [519, 356] on span "matthew.mann@randstad.ca" at bounding box center [570, 358] width 316 height 24
copy span "matthew.man"
click at [1149, 194] on icon at bounding box center [1151, 193] width 8 height 8
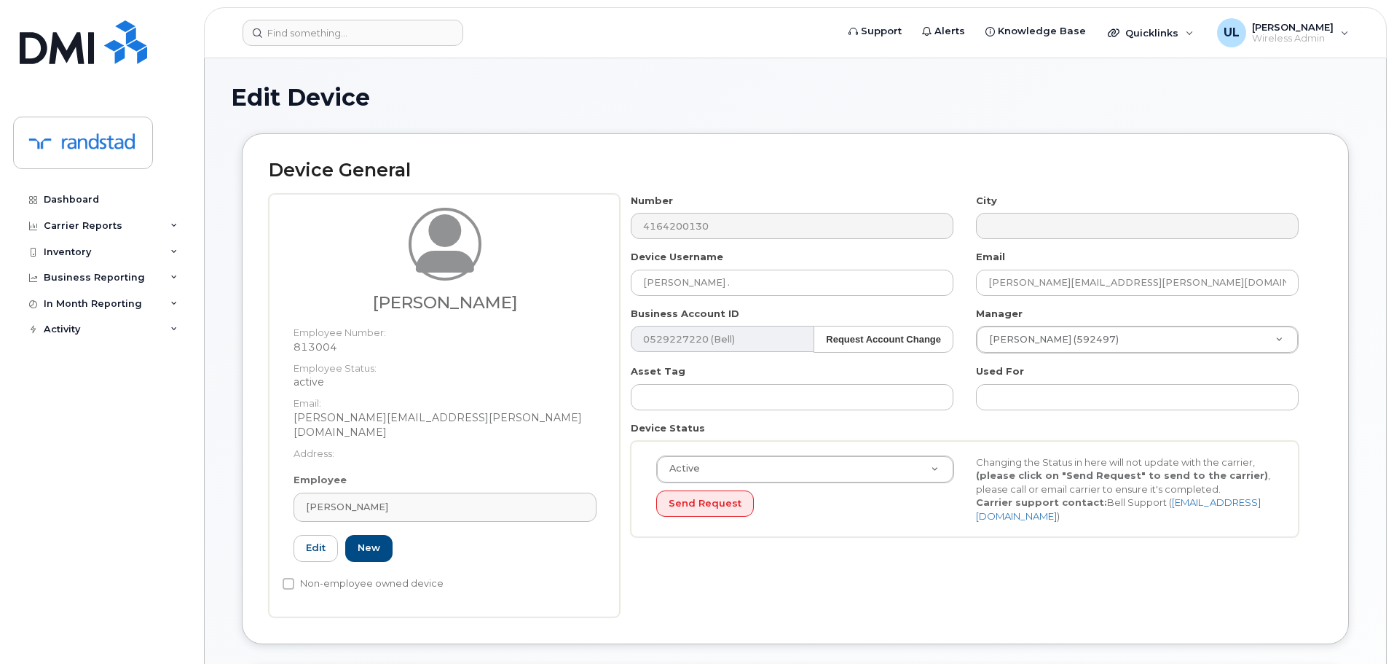
click at [818, 307] on div "Business Account ID 0529227220 (Bell) Request Account Change 5160" at bounding box center [792, 330] width 345 height 46
click at [813, 286] on input "Matthew ." at bounding box center [792, 283] width 323 height 26
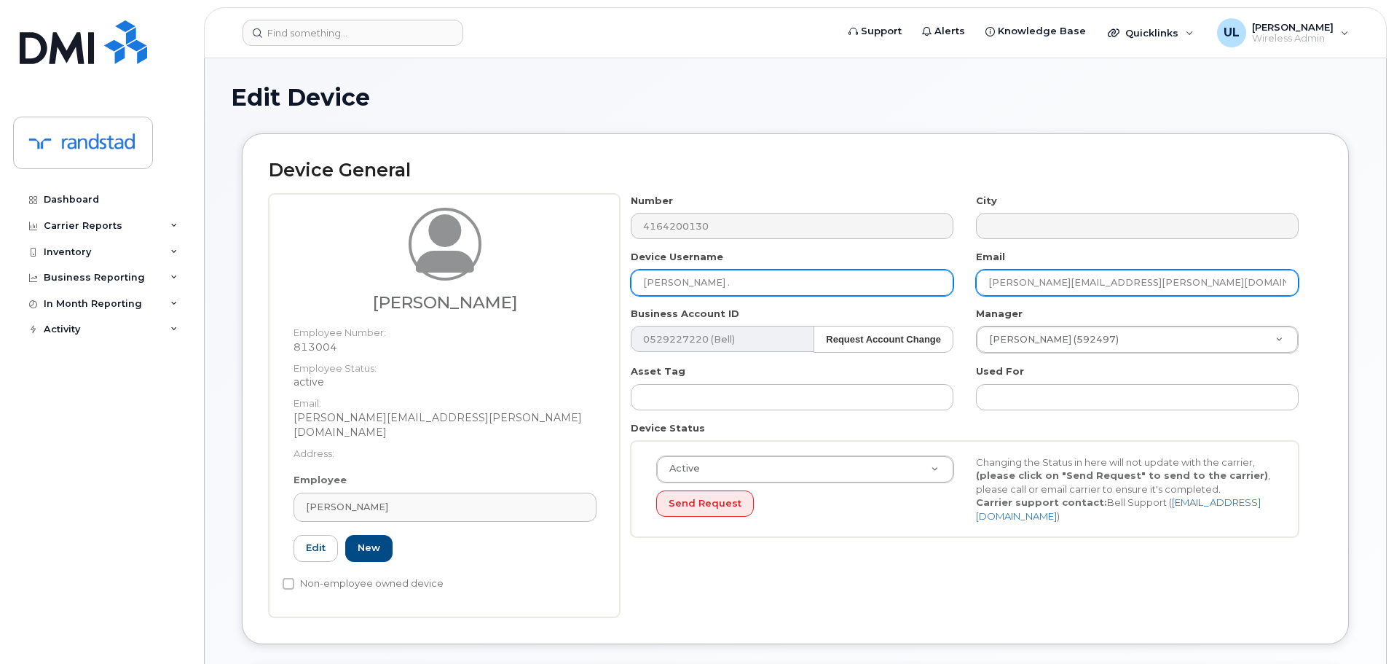
paste input "[PERSON_NAME]"
type input "[PERSON_NAME]"
click at [1076, 287] on input "matthew.mann@randstad.ca" at bounding box center [1137, 283] width 323 height 26
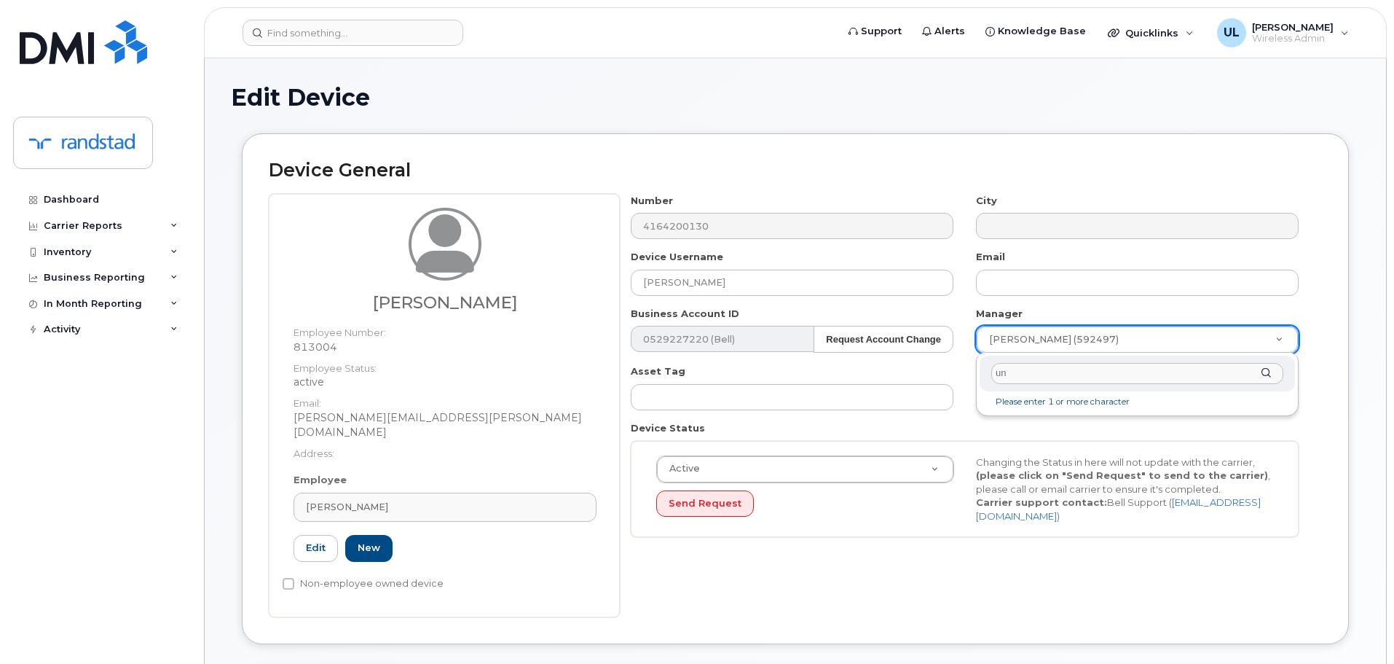
type input "unk"
type input "281330"
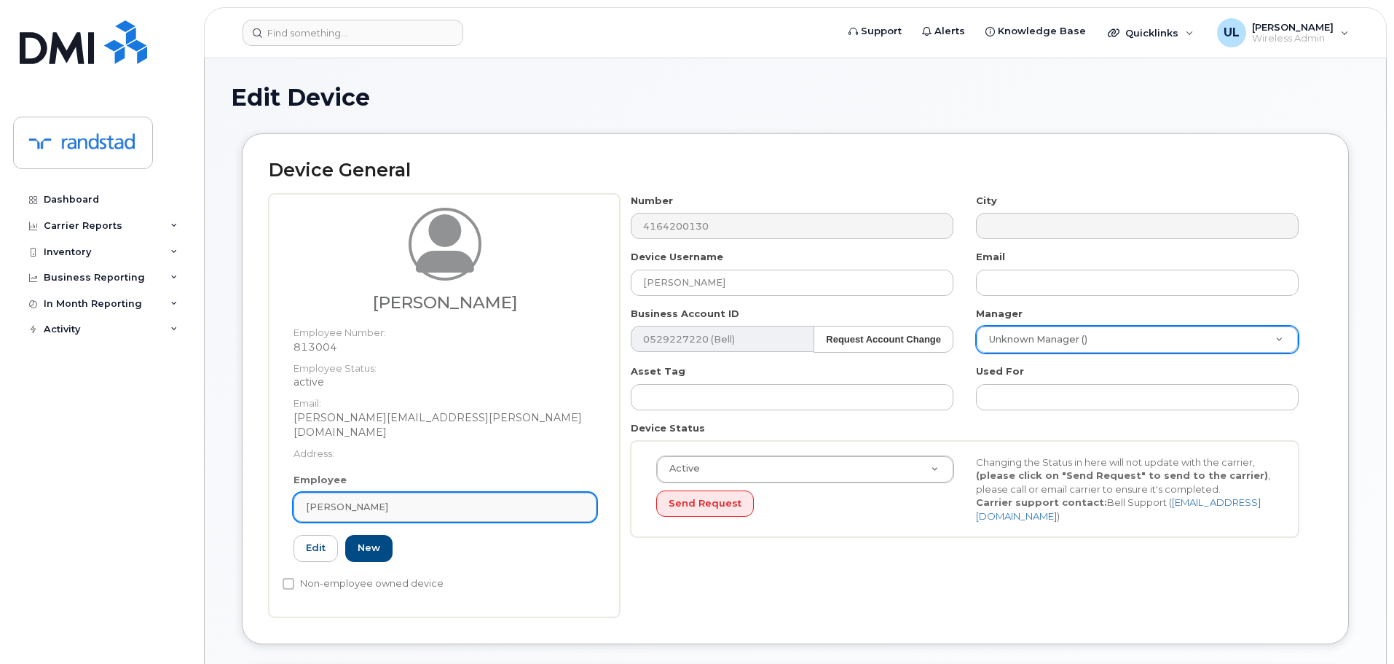
click at [451, 492] on link "Matthew Mann" at bounding box center [445, 506] width 303 height 29
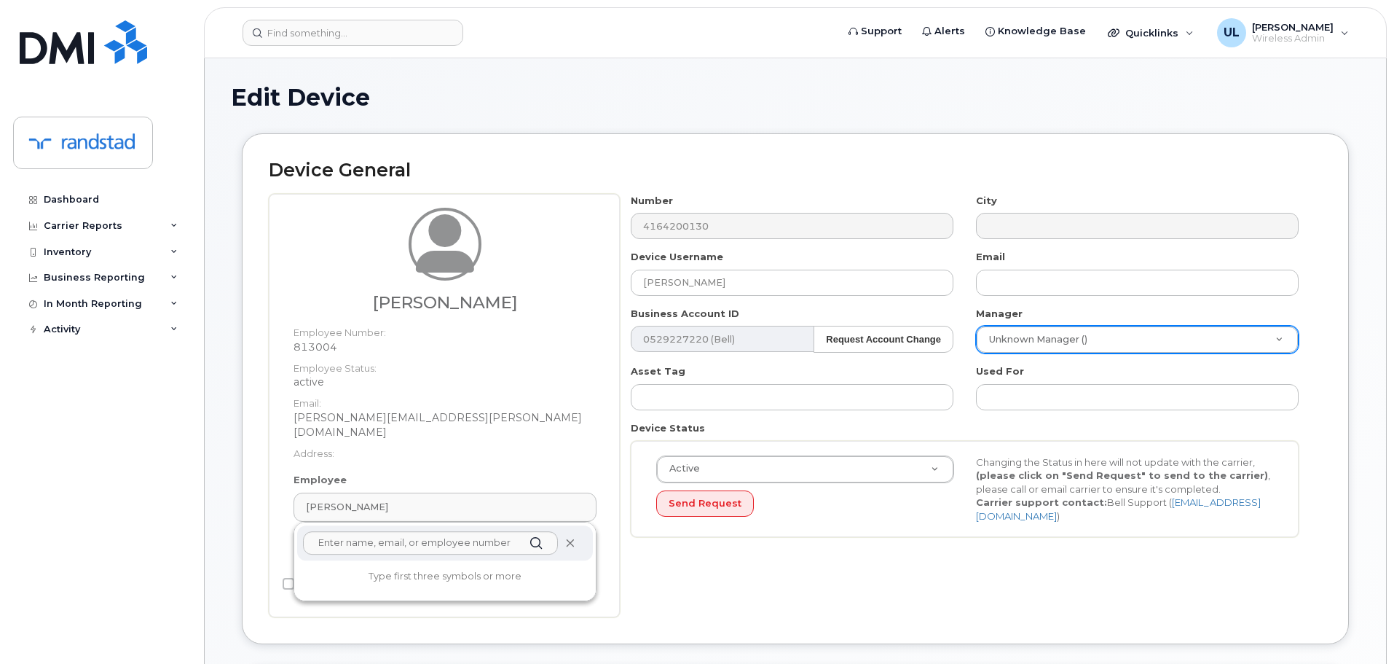
click at [568, 538] on icon at bounding box center [569, 542] width 9 height 9
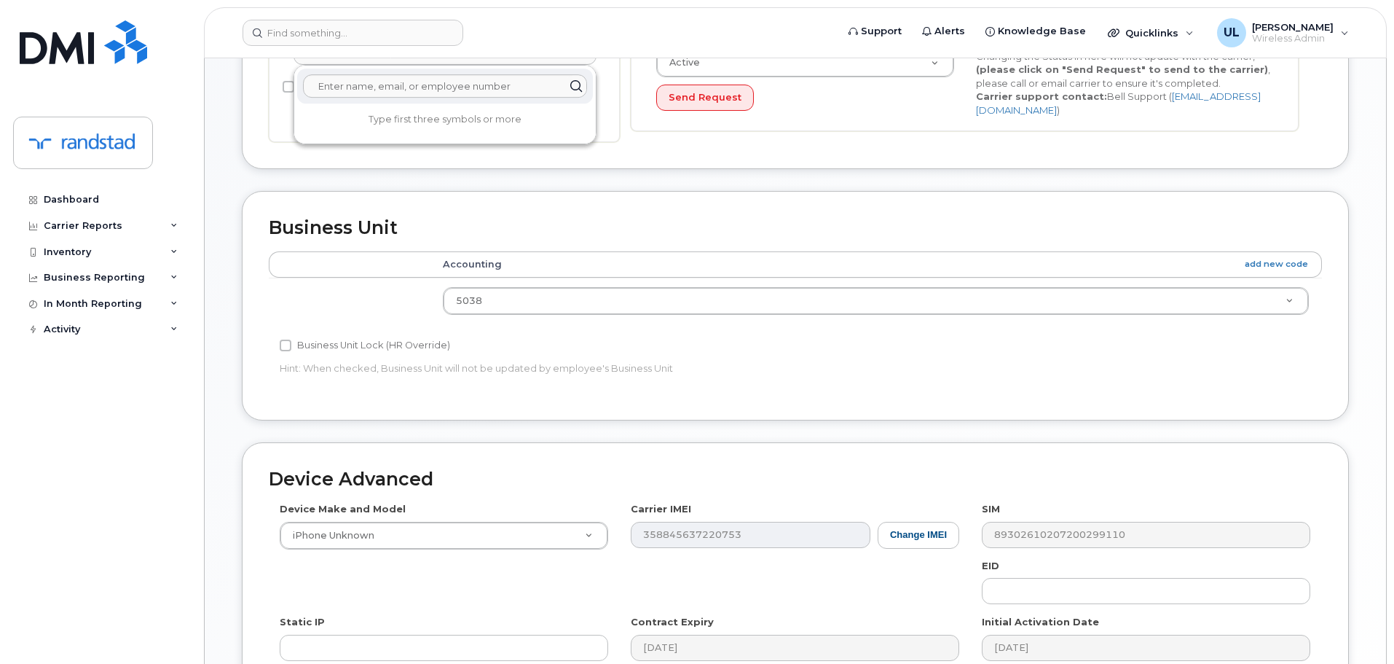
scroll to position [583, 0]
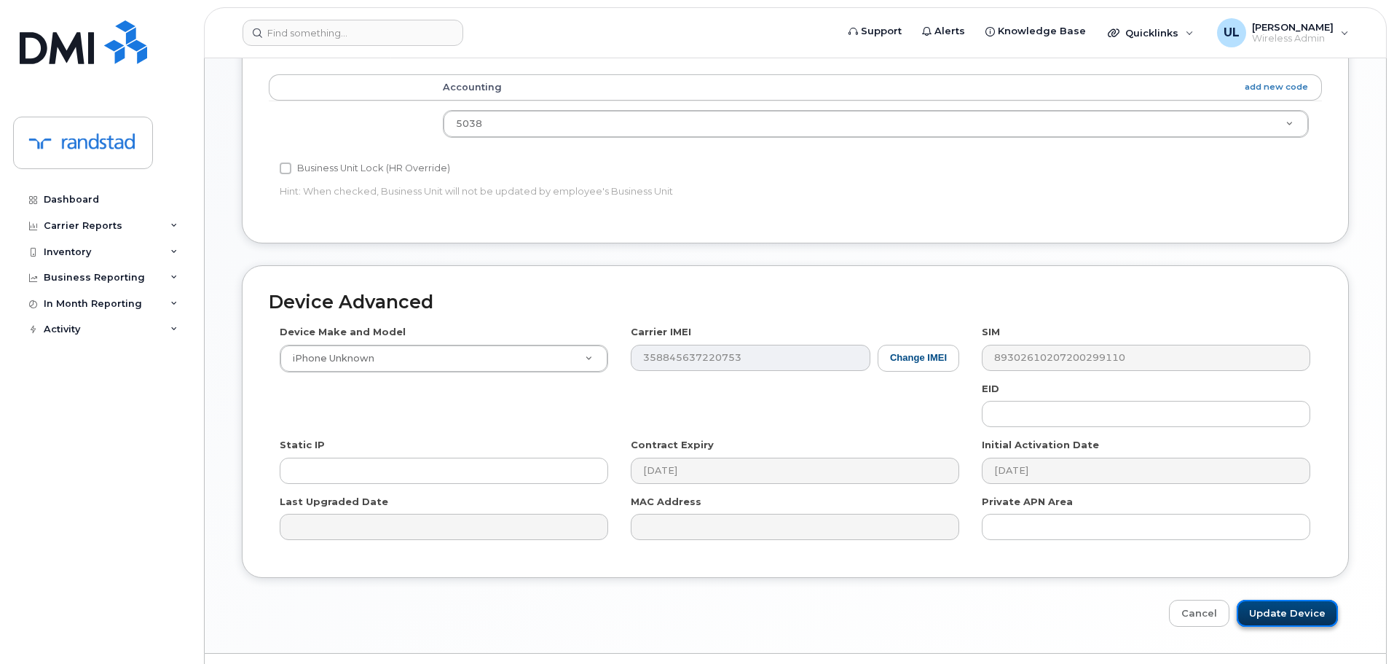
click at [1280, 618] on input "Update Device" at bounding box center [1287, 612] width 101 height 27
type input "Saving..."
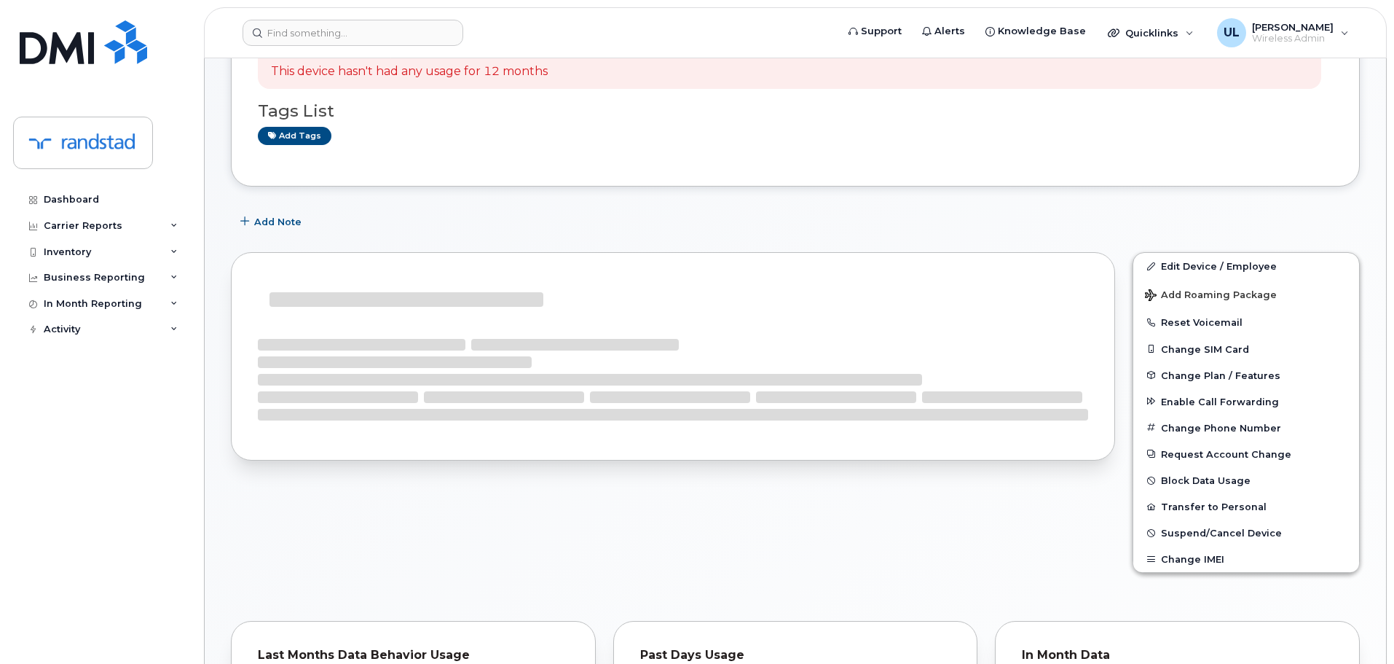
scroll to position [291, 0]
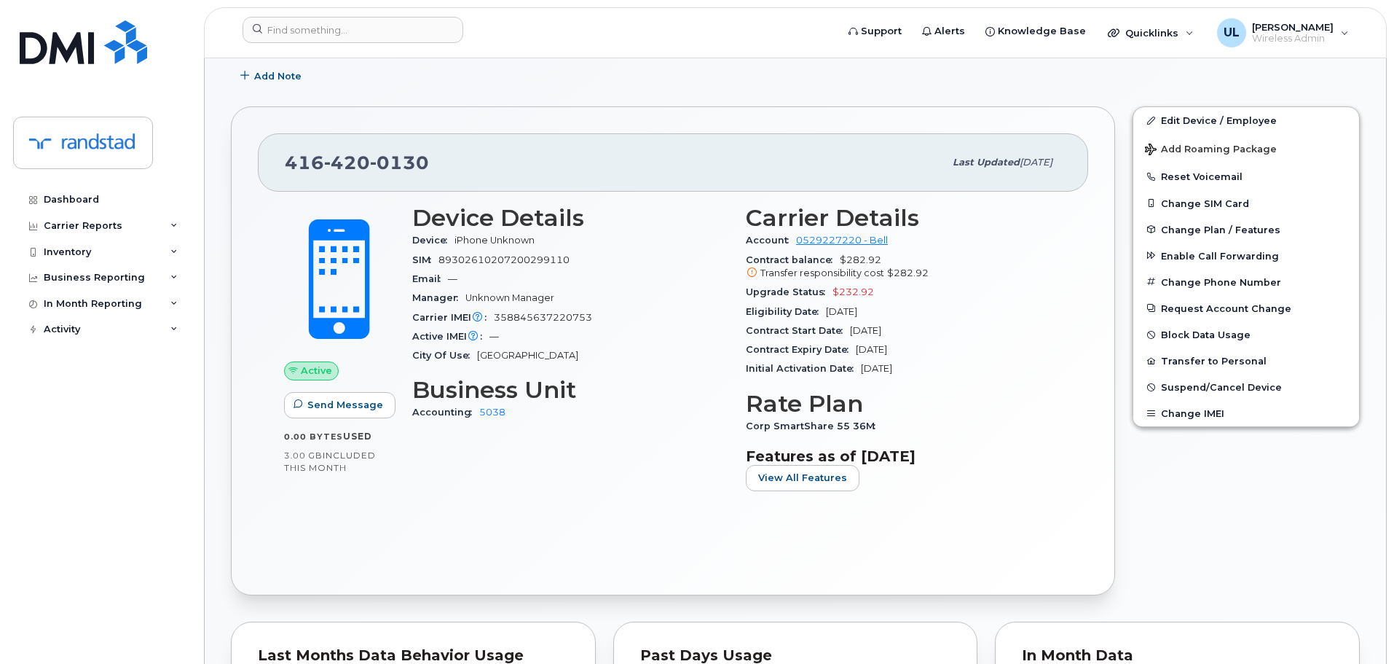
click at [422, 141] on div "[PHONE_NUMBER] Last updated [DATE]" at bounding box center [673, 162] width 830 height 58
click at [389, 152] on span "0130" at bounding box center [399, 163] width 59 height 22
copy span "416 420 0130"
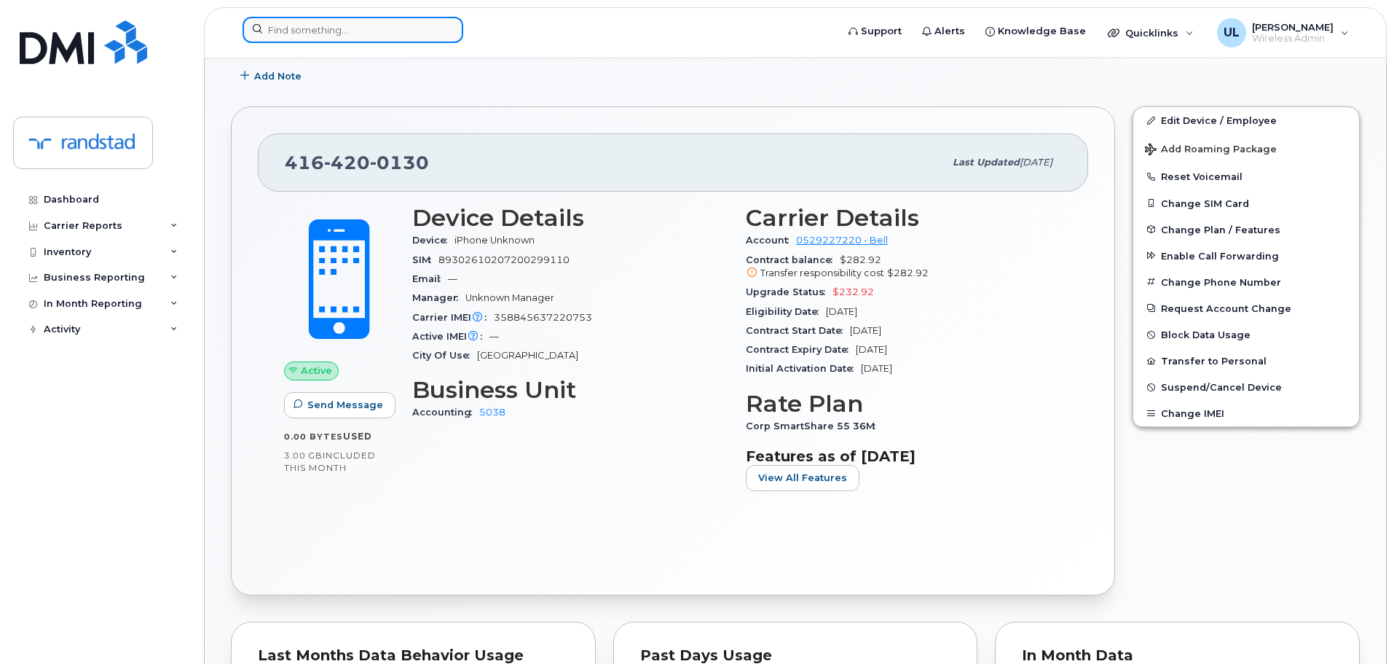
click at [388, 35] on input at bounding box center [353, 30] width 221 height 26
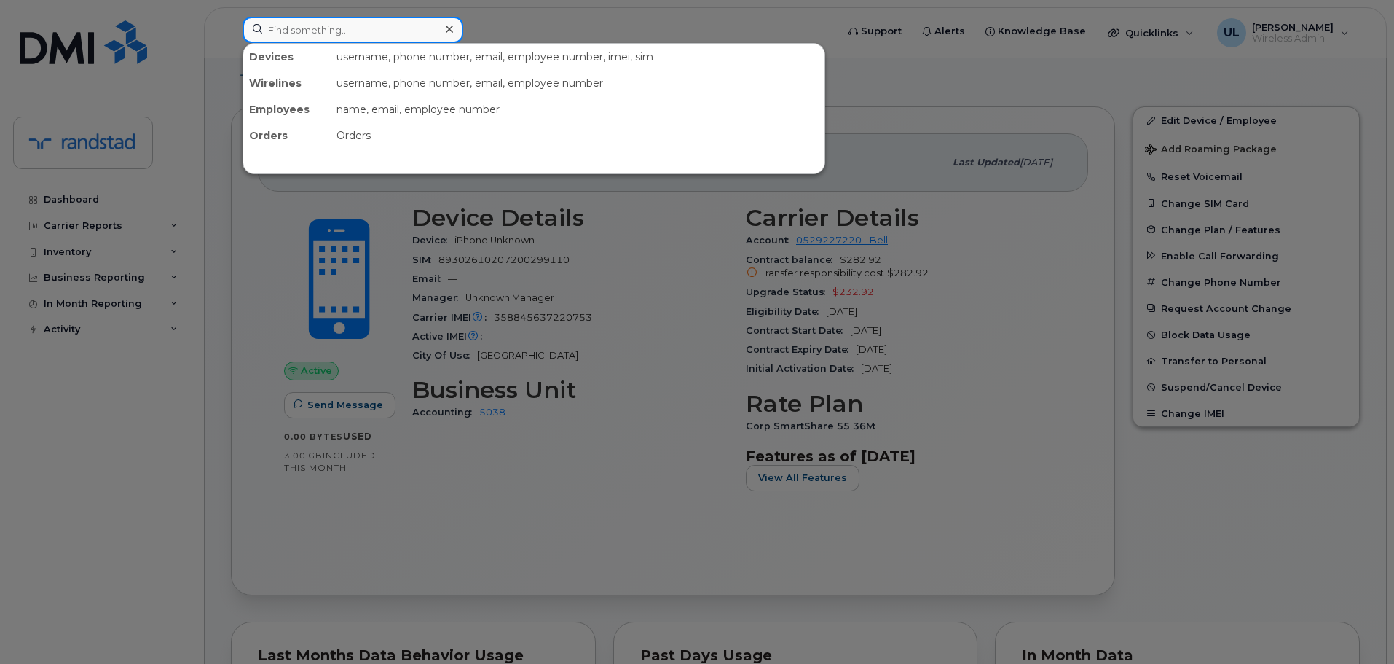
paste input "4165781694"
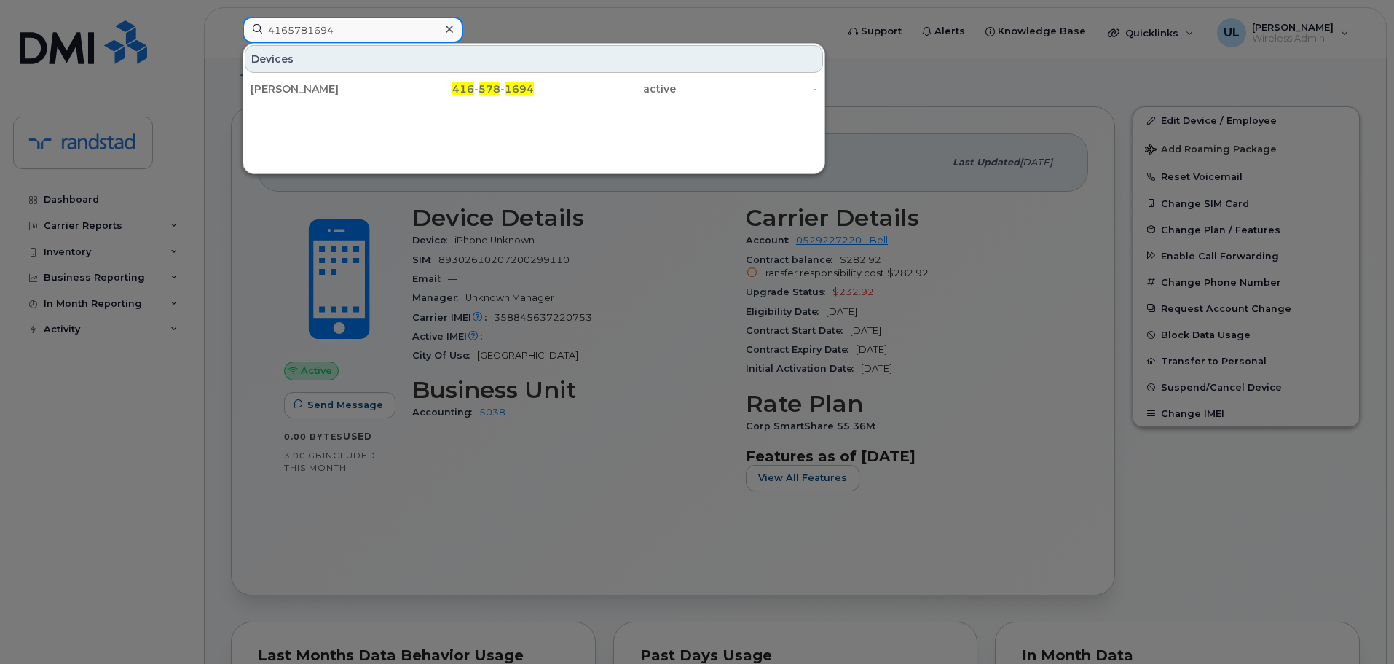
type input "4165781694"
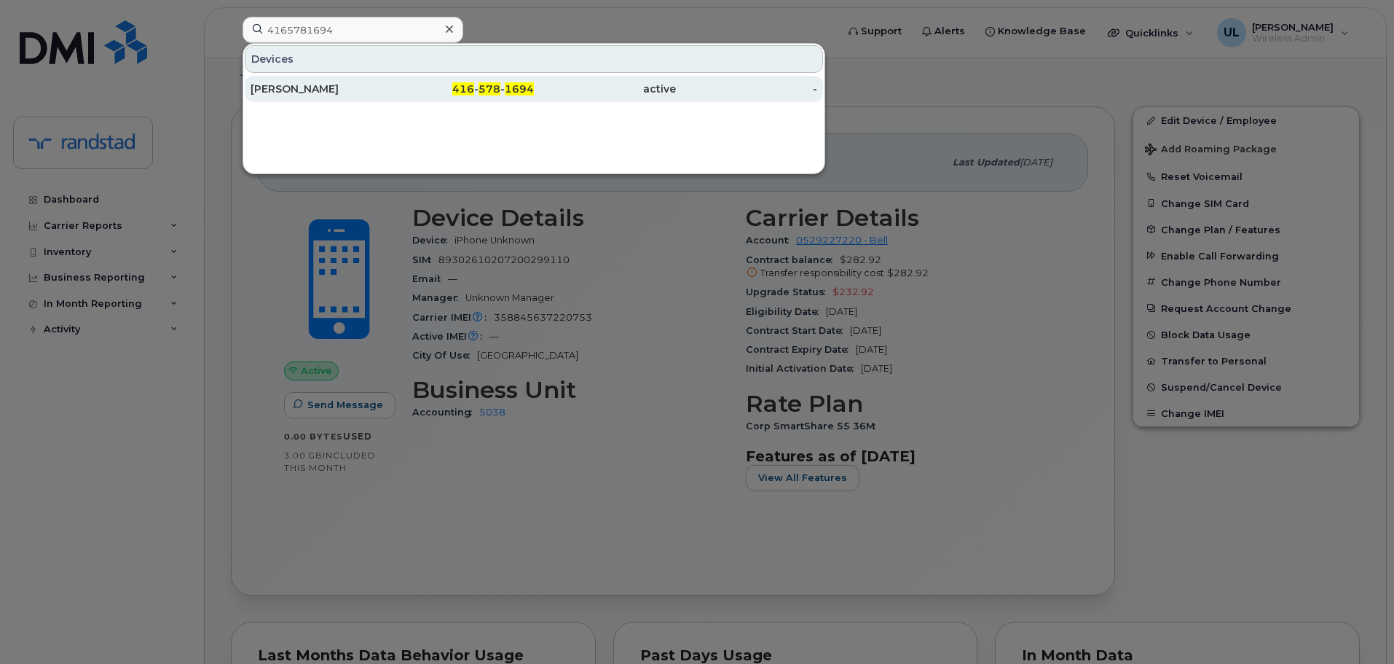
click at [384, 84] on div "[PERSON_NAME]" at bounding box center [322, 89] width 142 height 15
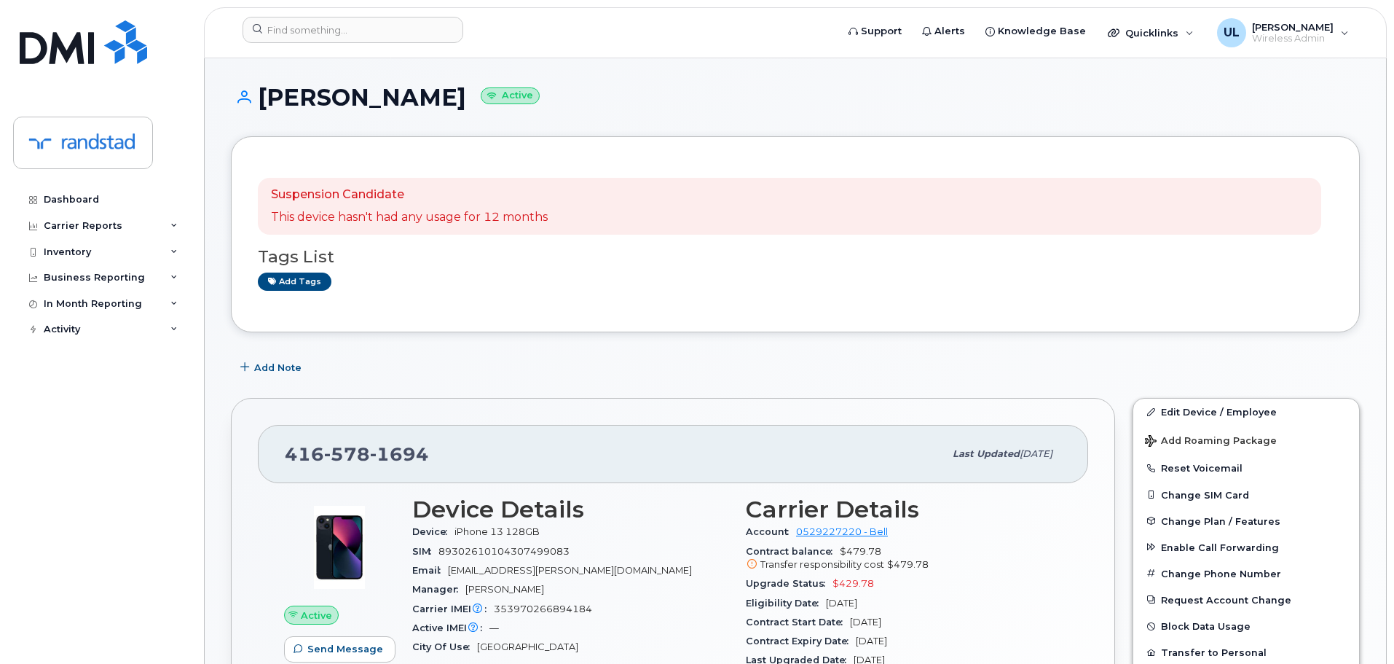
drag, startPoint x: 261, startPoint y: 98, endPoint x: 475, endPoint y: 108, distance: 214.4
click at [475, 108] on h1 "[PERSON_NAME] Active" at bounding box center [795, 96] width 1129 height 25
copy h1 "[PERSON_NAME]"
click at [893, 223] on div "Suspension Candidate This device hasn't had any usage for 12 months" at bounding box center [789, 206] width 1063 height 57
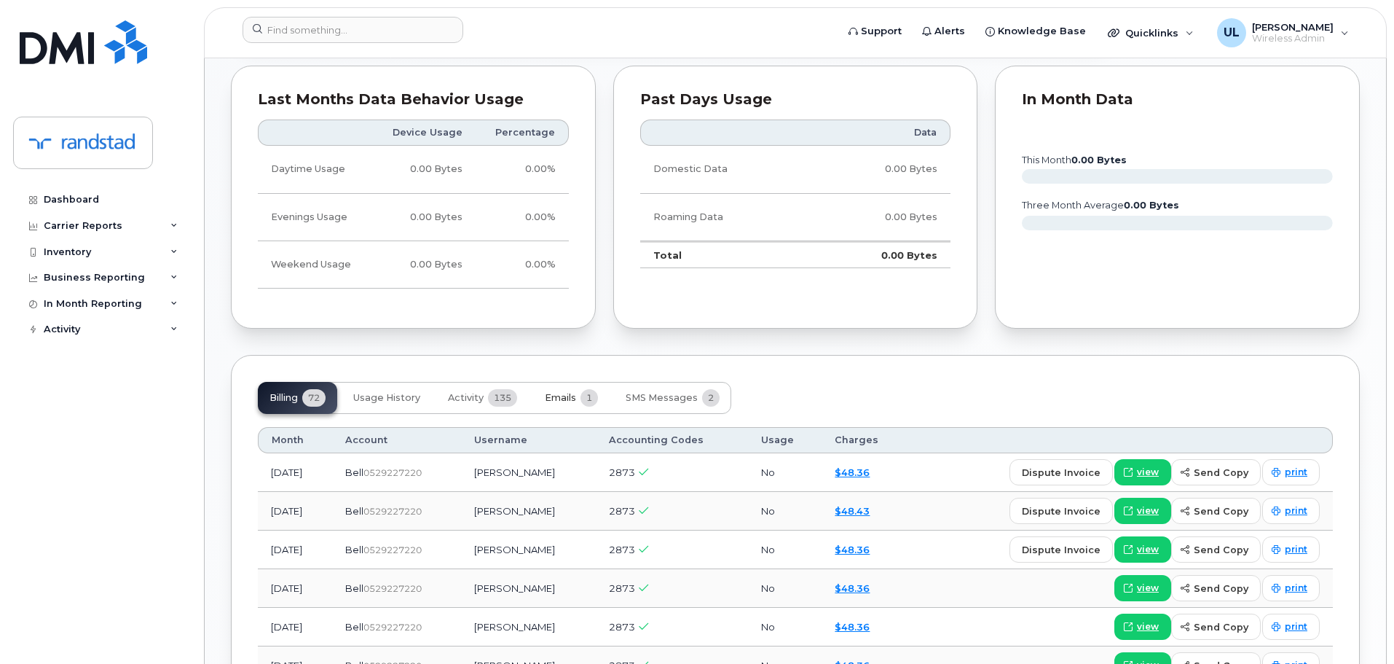
click at [571, 392] on span "Emails" at bounding box center [560, 398] width 31 height 12
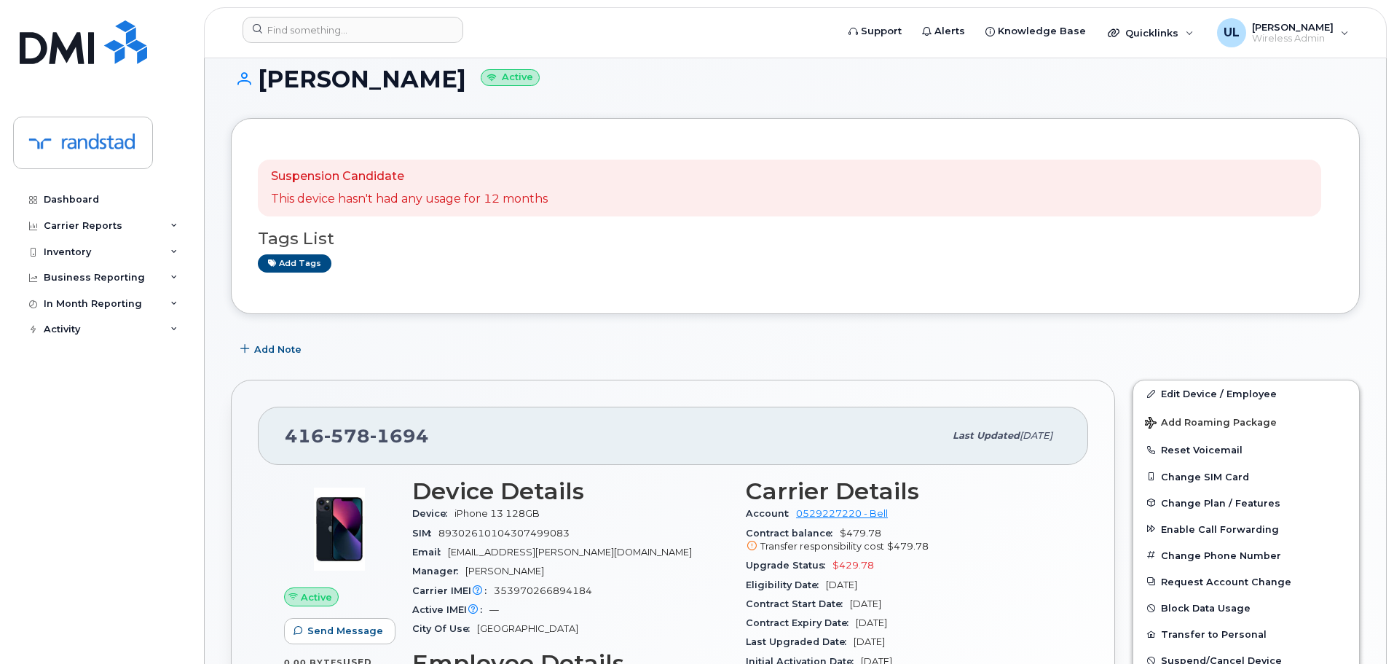
scroll to position [146, 0]
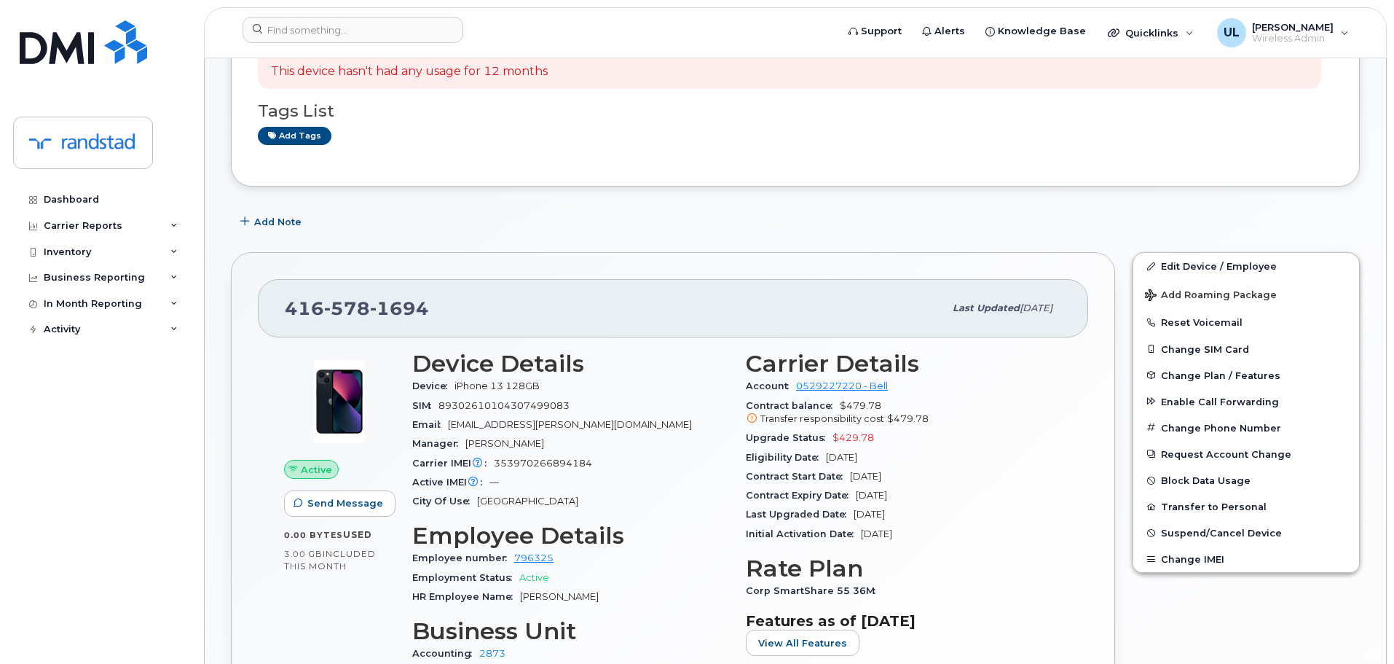
click at [341, 331] on div "416 578 1694 Last updated Oct 15, 2025" at bounding box center [673, 308] width 830 height 58
copy span "416 578 1694"
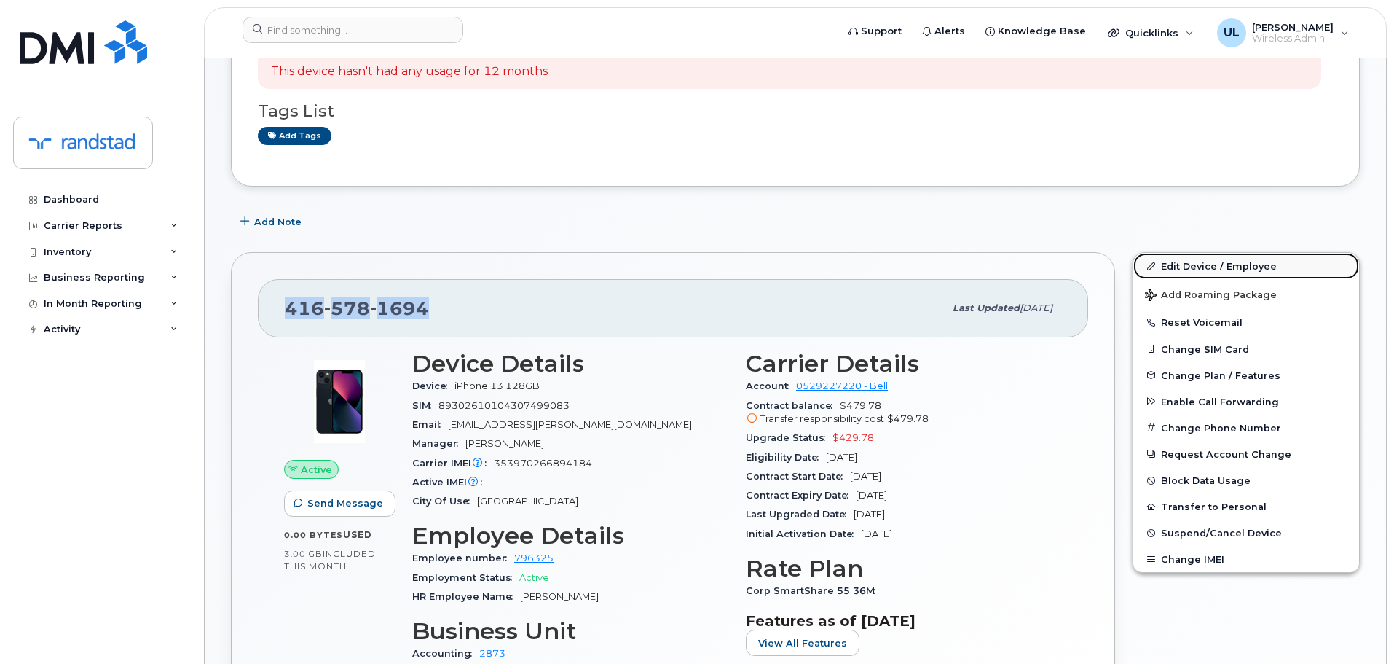
click at [1164, 265] on link "Edit Device / Employee" at bounding box center [1246, 266] width 226 height 26
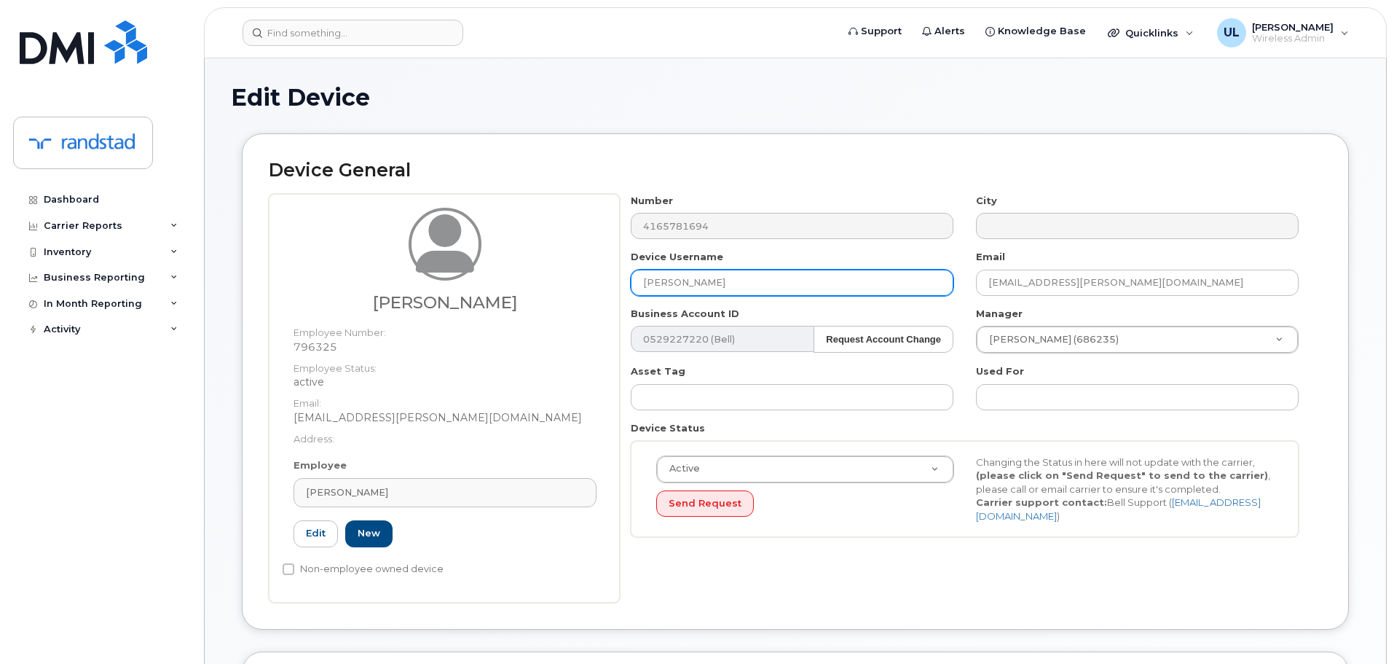
click at [760, 286] on input "[PERSON_NAME]" at bounding box center [792, 283] width 323 height 26
paste input "[PERSON_NAME]"
type input "[PERSON_NAME]"
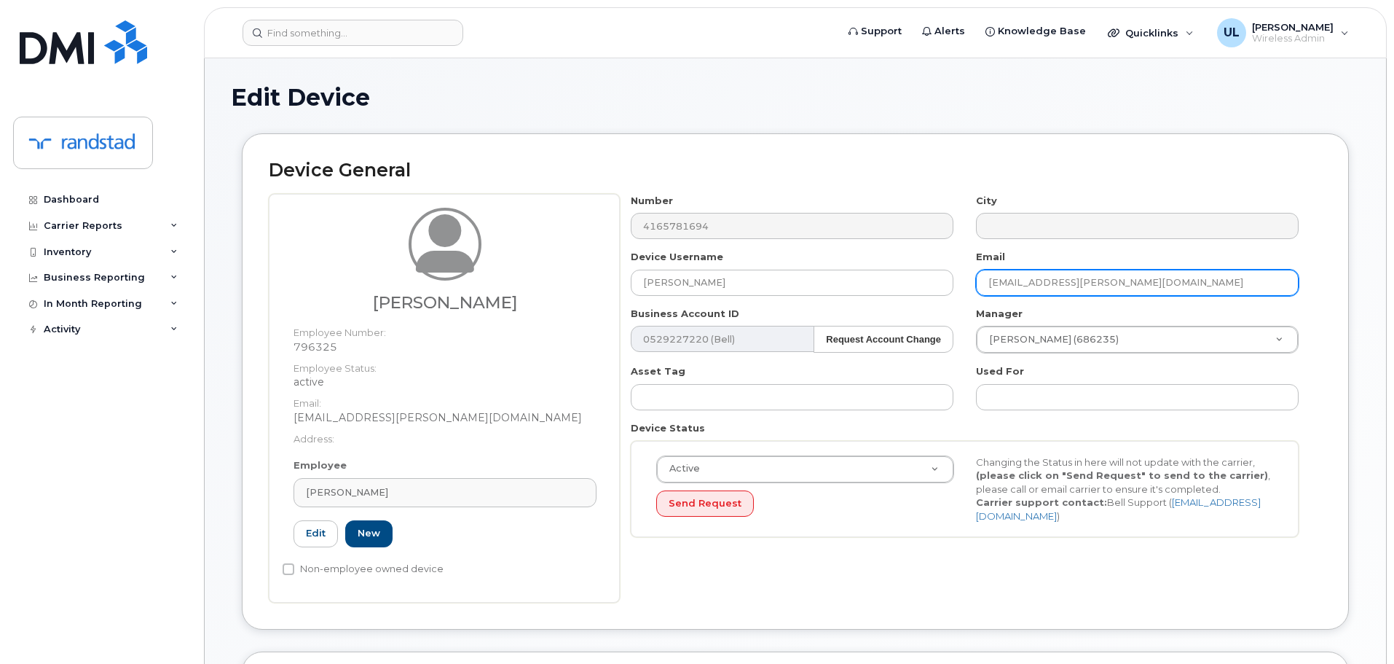
click at [1064, 294] on input "symone.sequeira@randstad.ca" at bounding box center [1137, 283] width 323 height 26
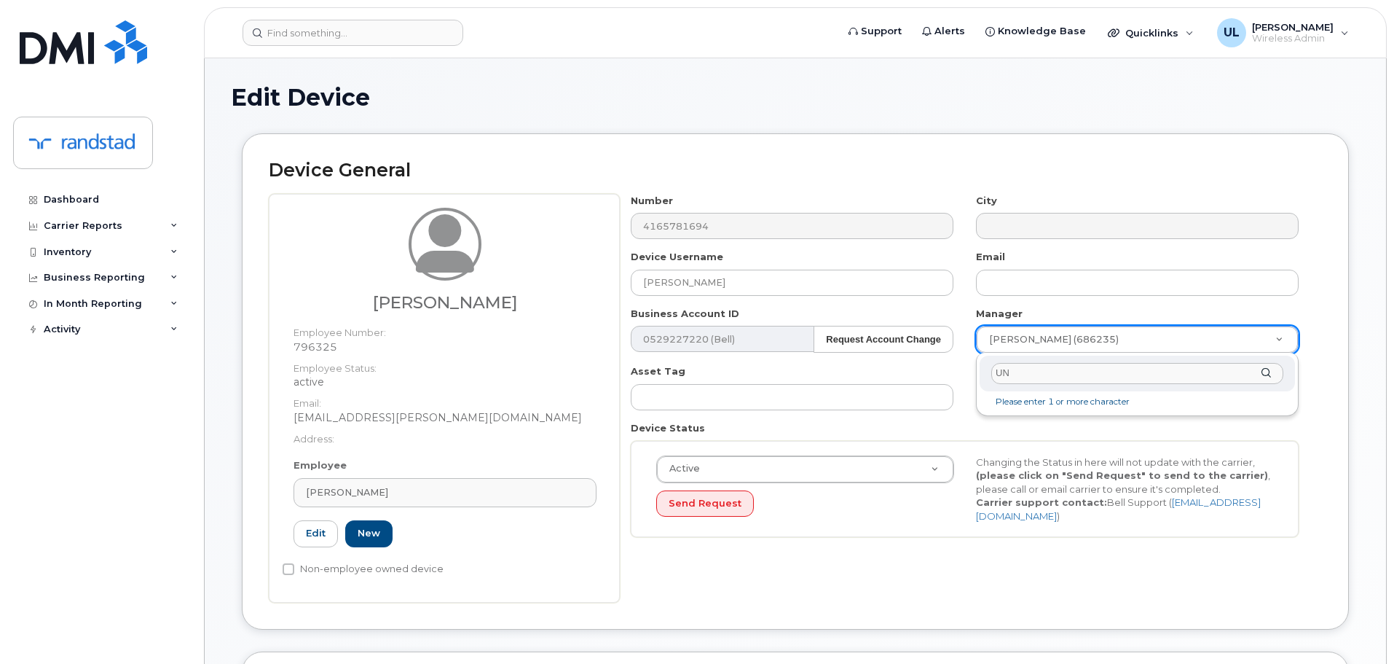
type input "UNK"
type input "281330"
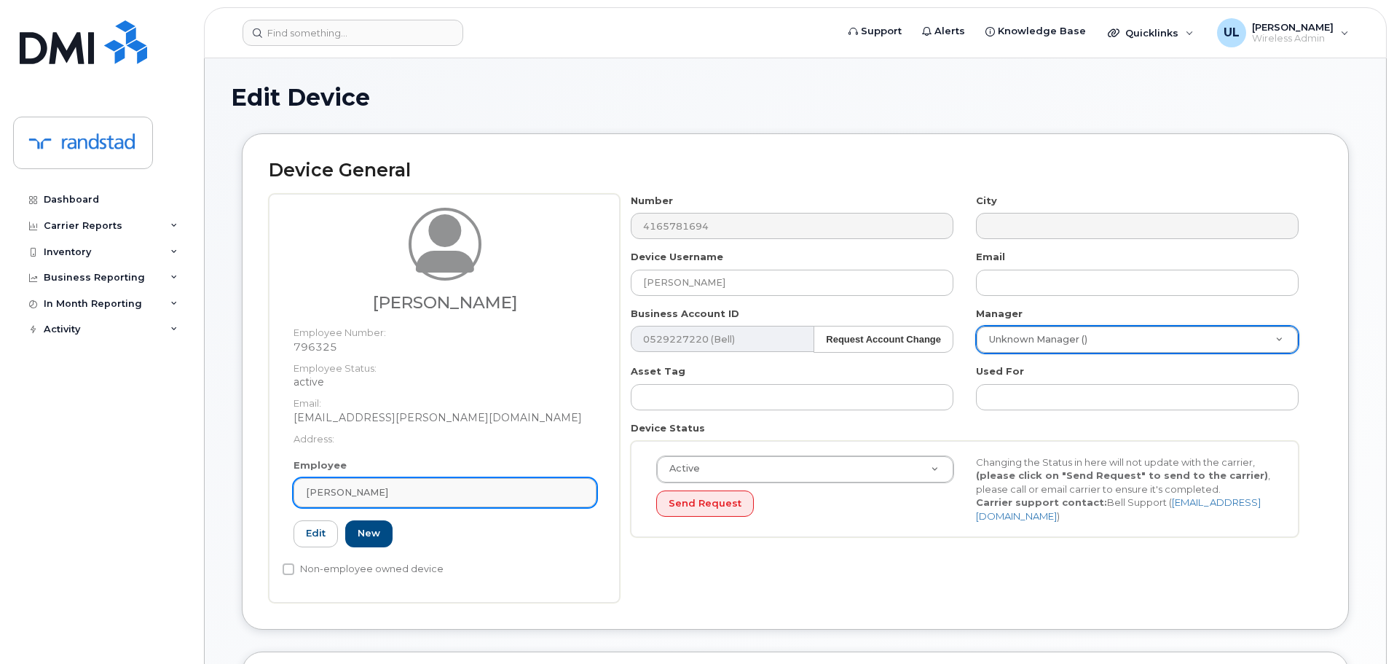
click at [581, 497] on div "Symone Sequeira" at bounding box center [445, 492] width 278 height 14
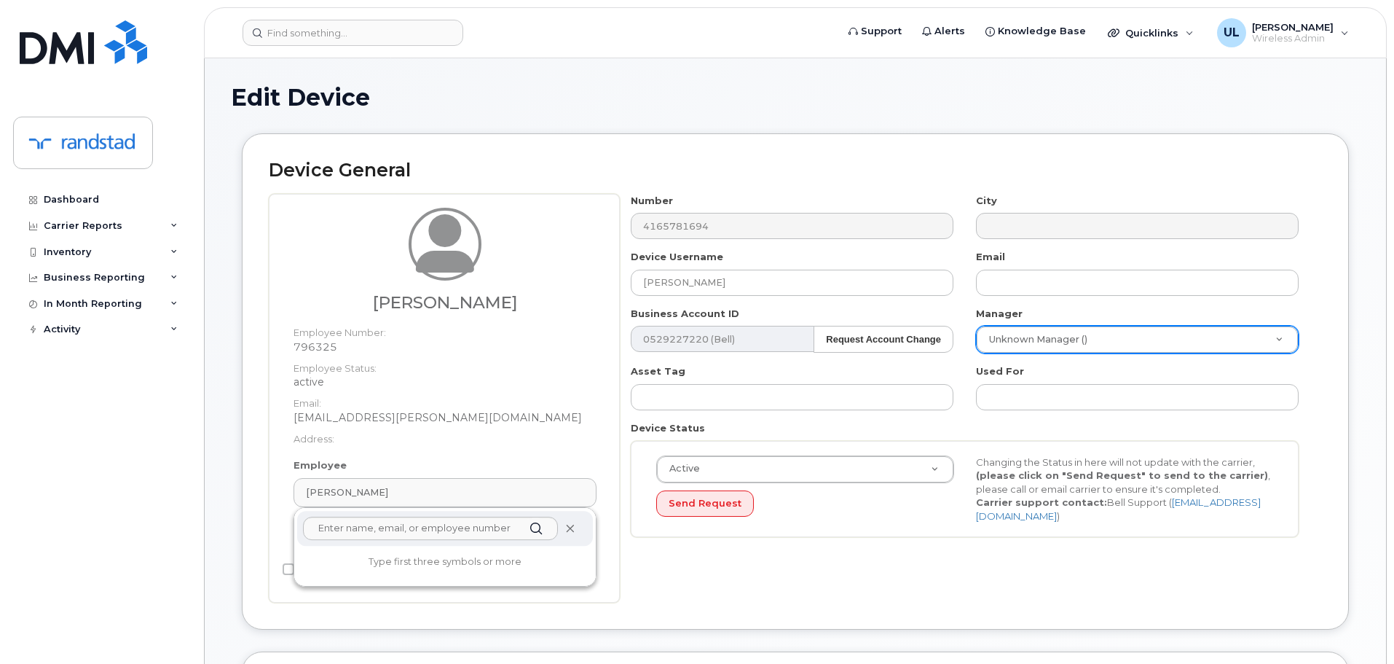
click at [573, 530] on icon at bounding box center [569, 528] width 9 height 9
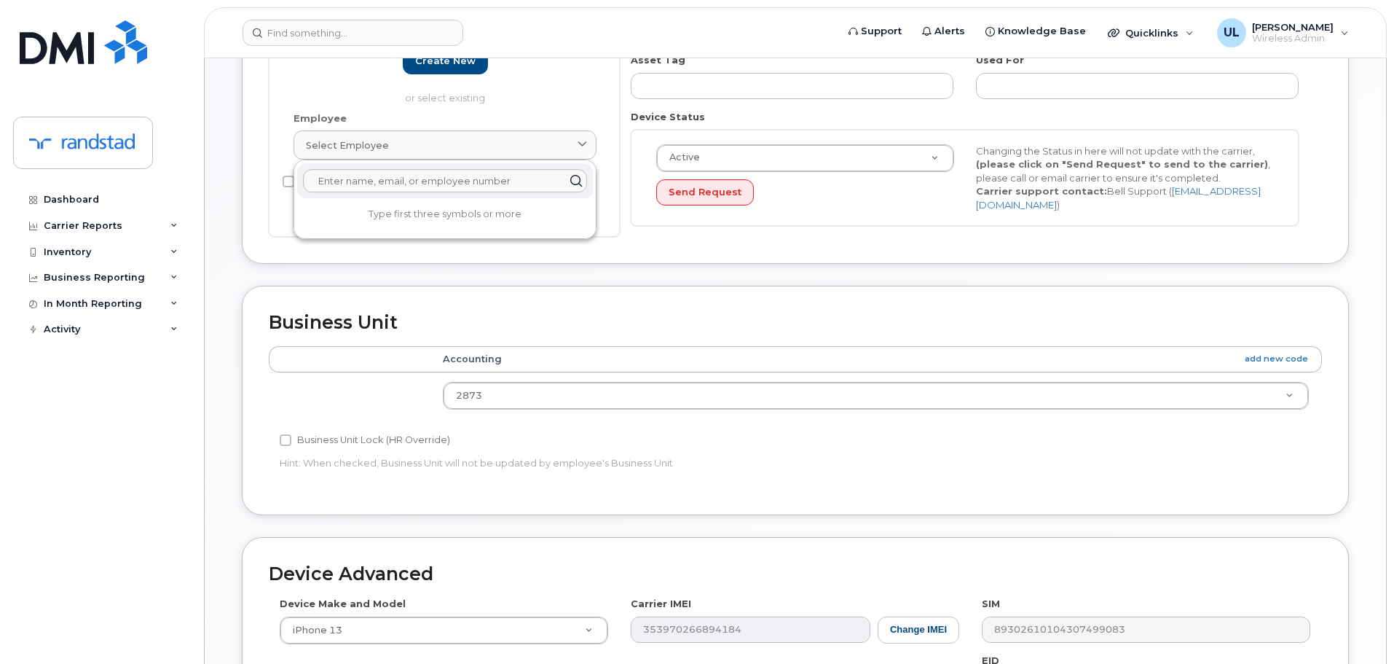
scroll to position [618, 0]
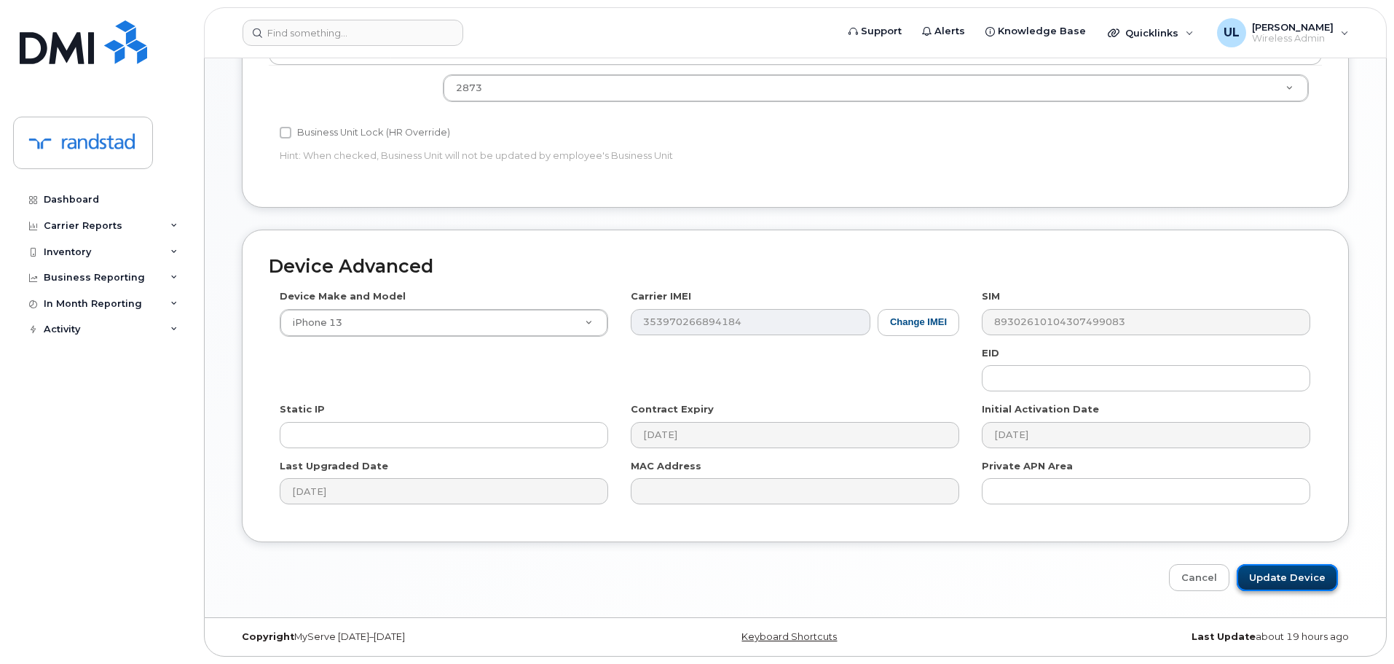
click at [1275, 586] on input "Update Device" at bounding box center [1287, 577] width 101 height 27
type input "Saving..."
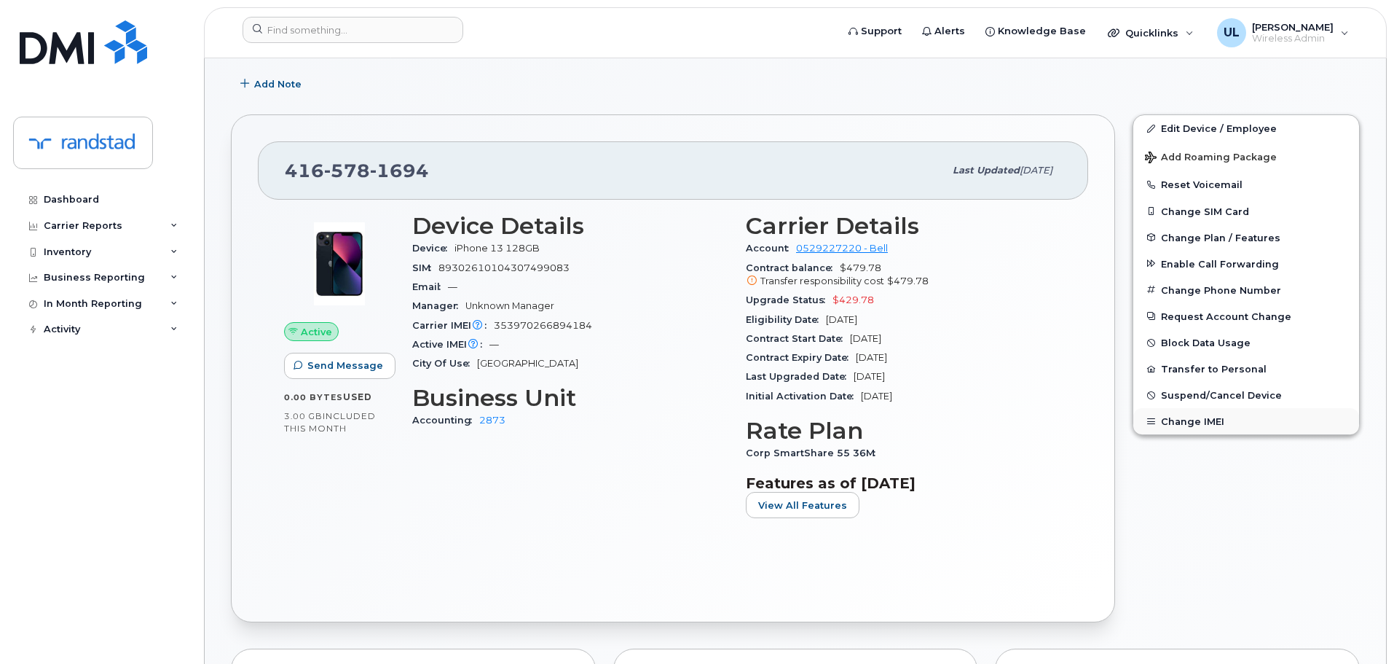
scroll to position [291, 0]
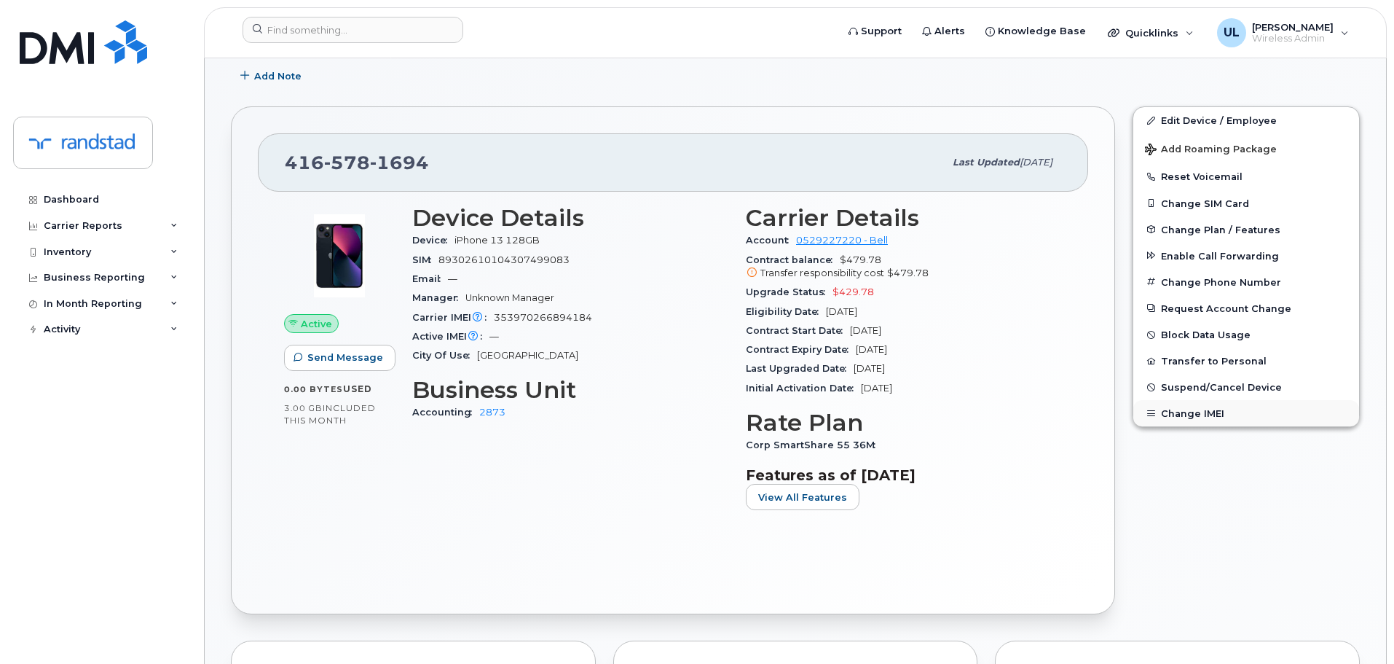
click at [1208, 409] on button "Change IMEI" at bounding box center [1246, 413] width 226 height 26
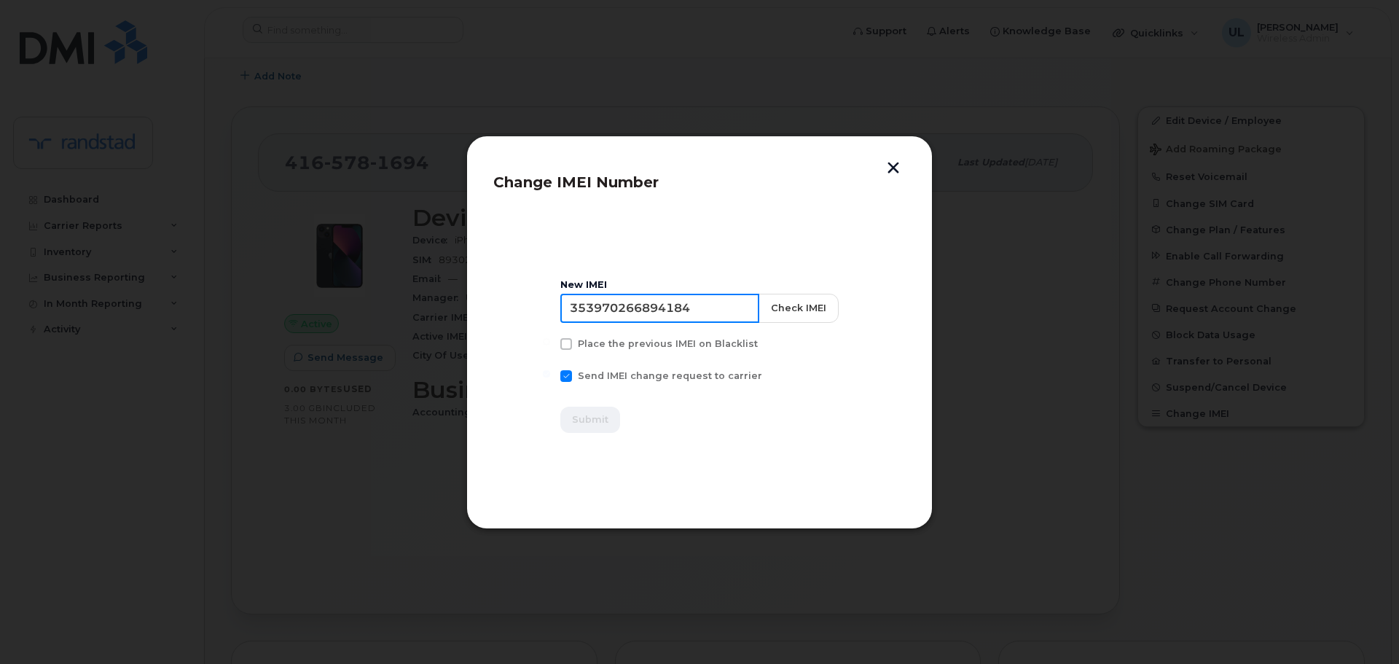
click at [714, 294] on input "353970266894184" at bounding box center [659, 308] width 199 height 29
paste input "6474105643875"
type input "356474105643875"
click at [793, 316] on button "Check IMEI" at bounding box center [798, 308] width 80 height 29
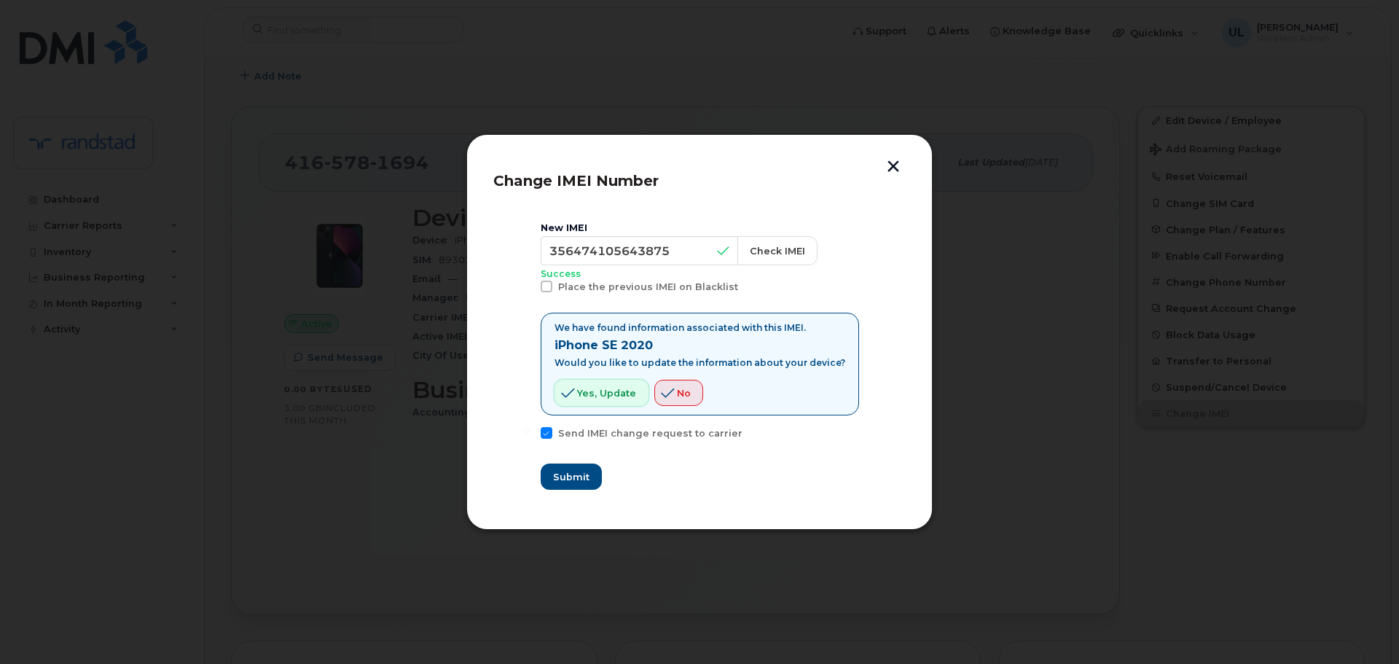
click at [613, 397] on span "Yes, update" at bounding box center [606, 393] width 59 height 14
click at [565, 475] on span "Submit" at bounding box center [570, 477] width 36 height 14
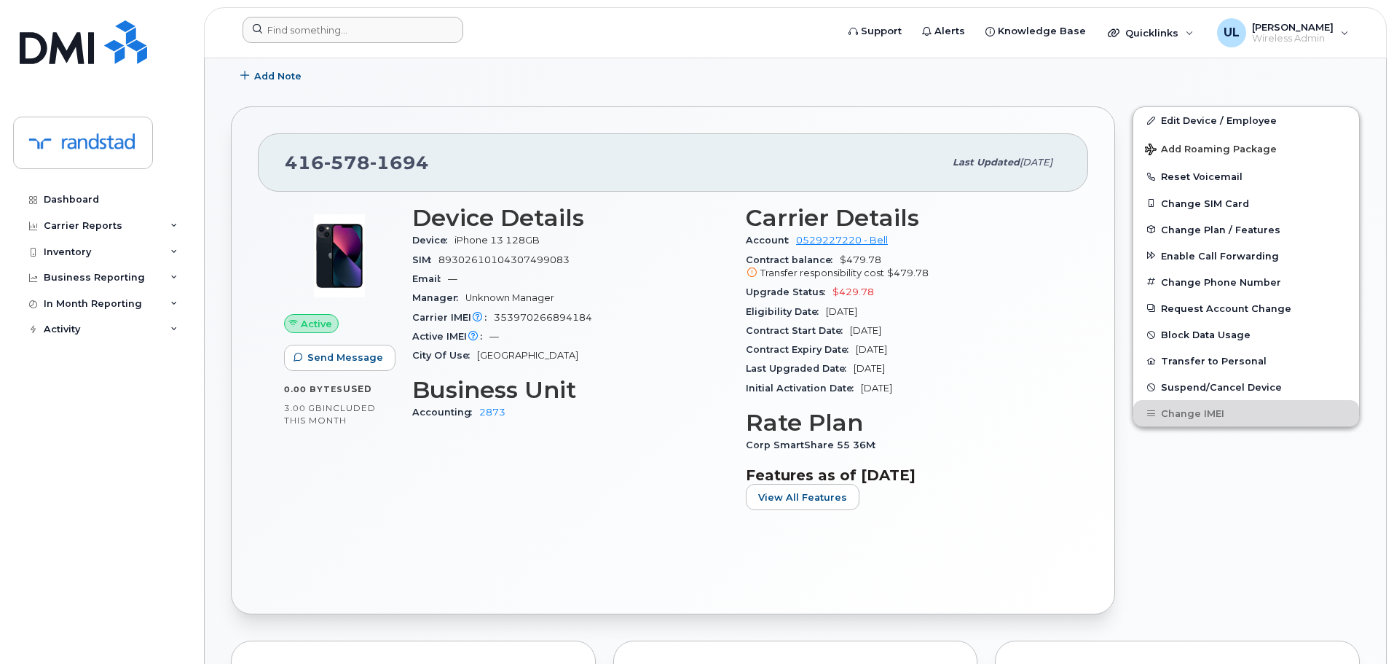
drag, startPoint x: 422, startPoint y: 12, endPoint x: 421, endPoint y: 25, distance: 13.9
click at [422, 15] on header "Support Alerts Knowledge Base Quicklinks Suspend / Cancel Device Change SIM Car…" at bounding box center [795, 32] width 1183 height 51
paste input "4164200130"
click at [421, 26] on input "4164200130" at bounding box center [353, 30] width 221 height 26
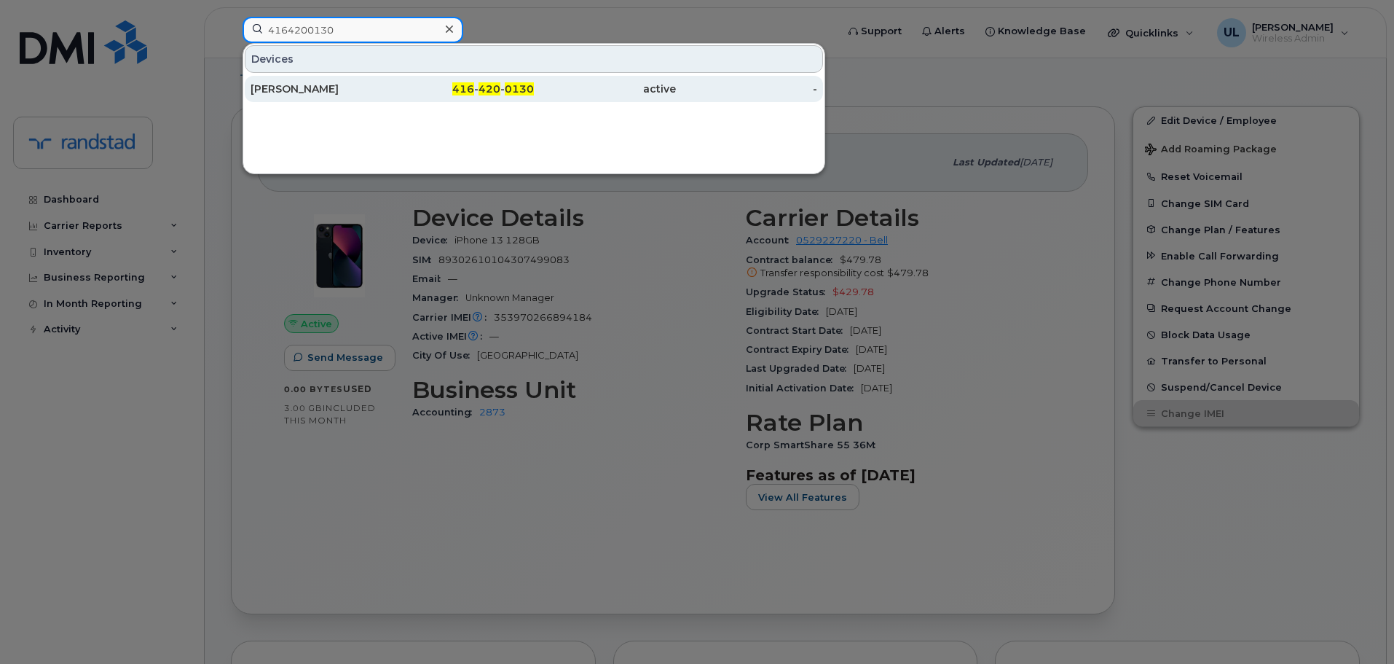
type input "4164200130"
click at [391, 89] on div "[PERSON_NAME]" at bounding box center [322, 89] width 142 height 15
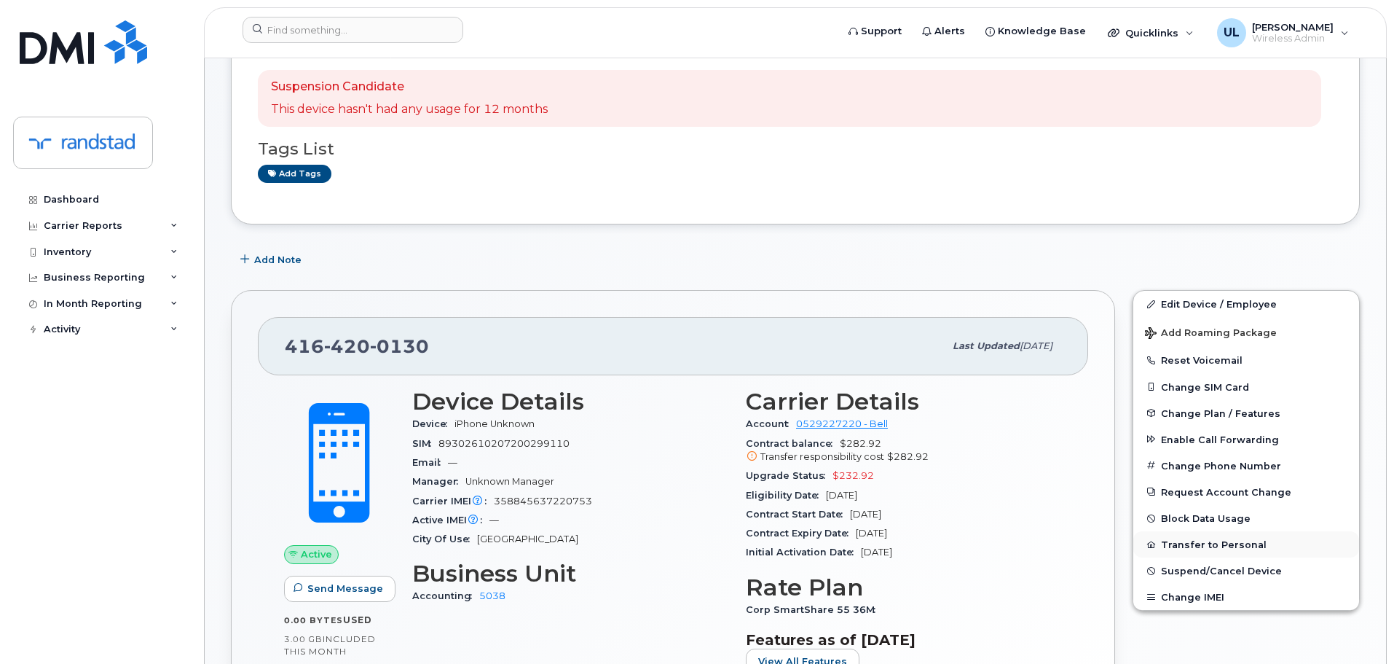
scroll to position [219, 0]
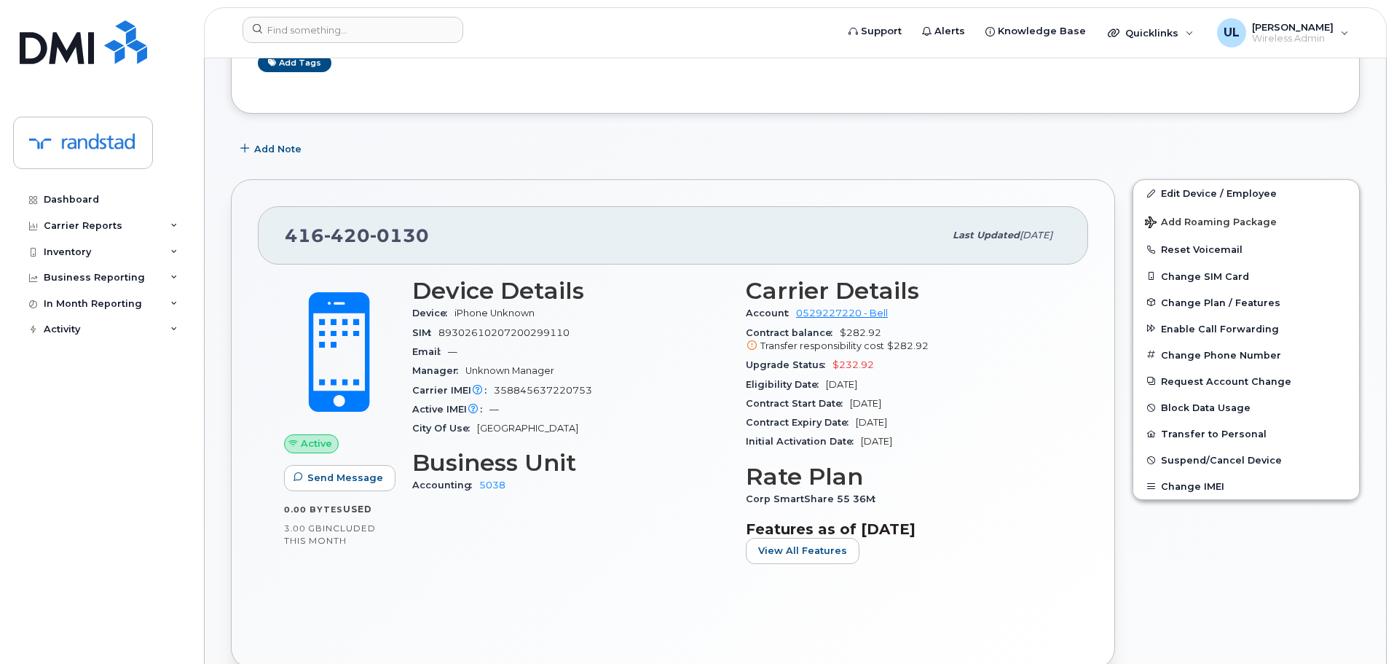
drag, startPoint x: 1181, startPoint y: 462, endPoint x: 1366, endPoint y: 322, distance: 232.5
click at [1366, 322] on div "Edit Device / Employee Add Roaming Package Reset Voicemail Change SIM Card Chan…" at bounding box center [1246, 423] width 245 height 506
click at [1189, 490] on button "Change IMEI" at bounding box center [1246, 486] width 226 height 26
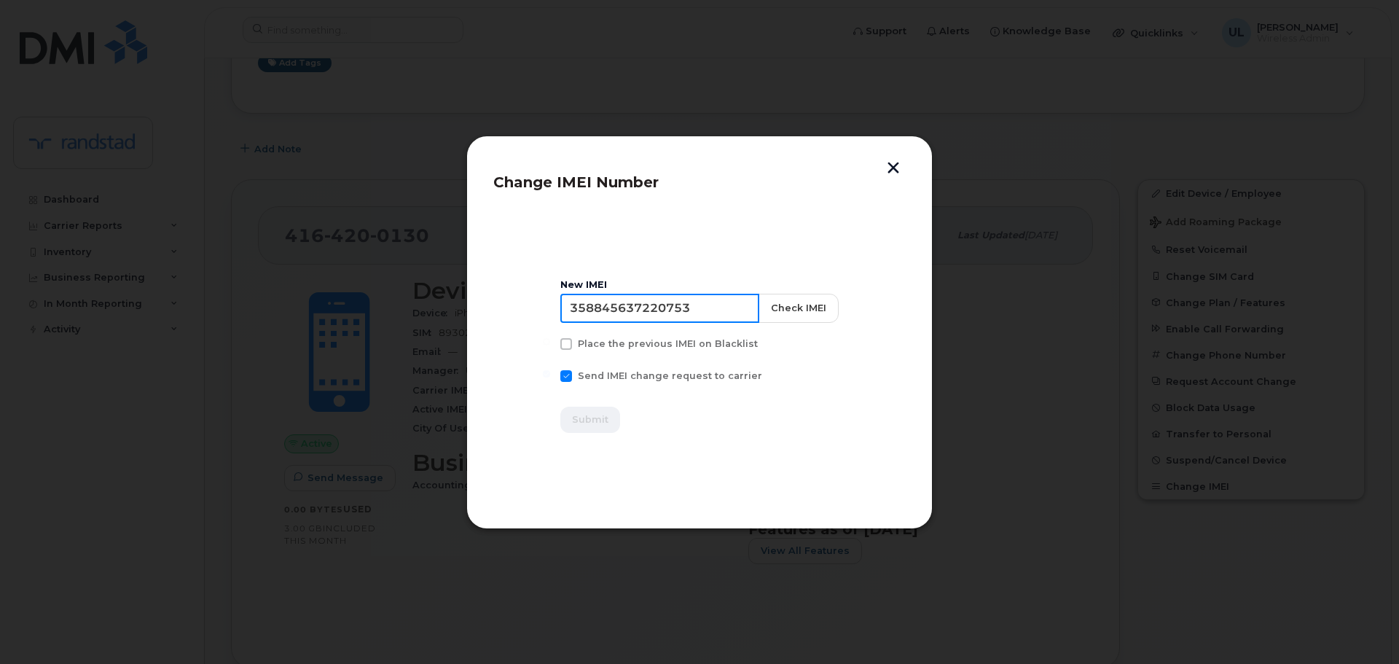
click at [699, 311] on input "358845637220753" at bounding box center [659, 308] width 199 height 29
paste input "6840115686841"
type input "356840115686841"
click at [793, 315] on button "Check IMEI" at bounding box center [798, 308] width 80 height 29
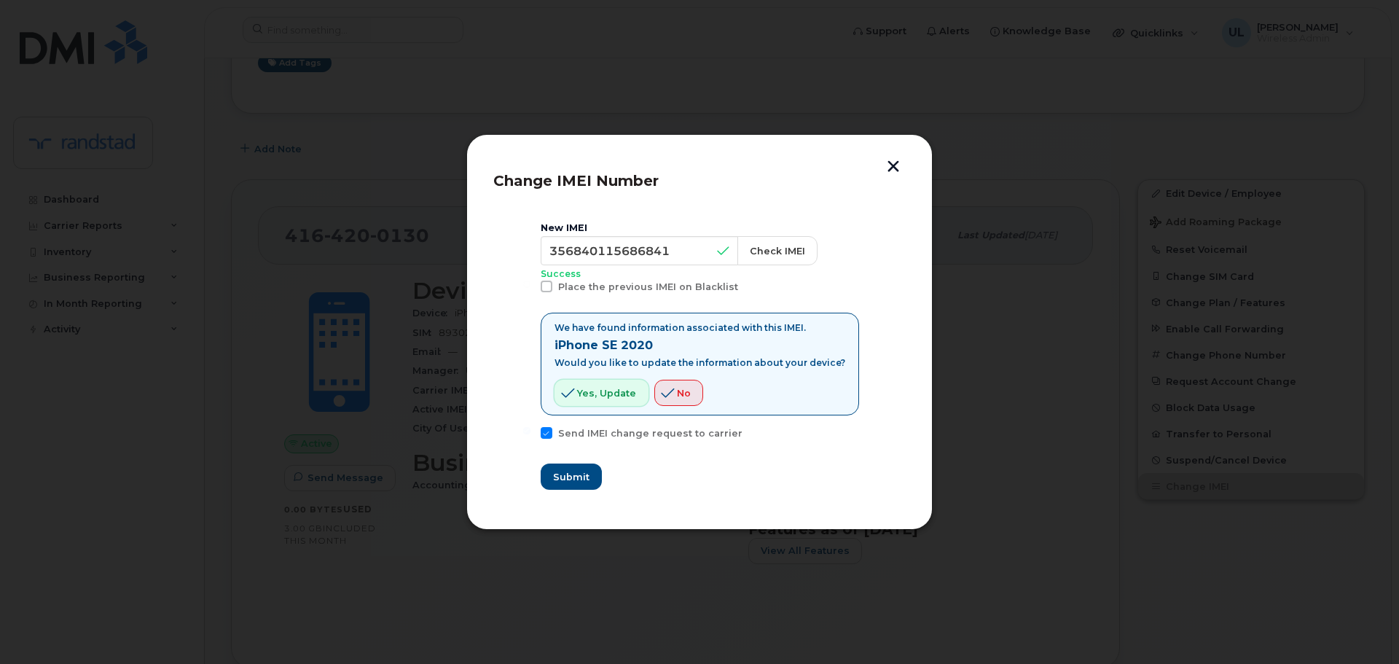
click at [629, 386] on span "Yes, update" at bounding box center [606, 393] width 59 height 14
click at [572, 492] on section "New IMEI 356840115686841 Check IMEI Success Place the previous IMEI on Blacklis…" at bounding box center [699, 356] width 412 height 294
click at [583, 481] on span "Submit" at bounding box center [570, 477] width 36 height 14
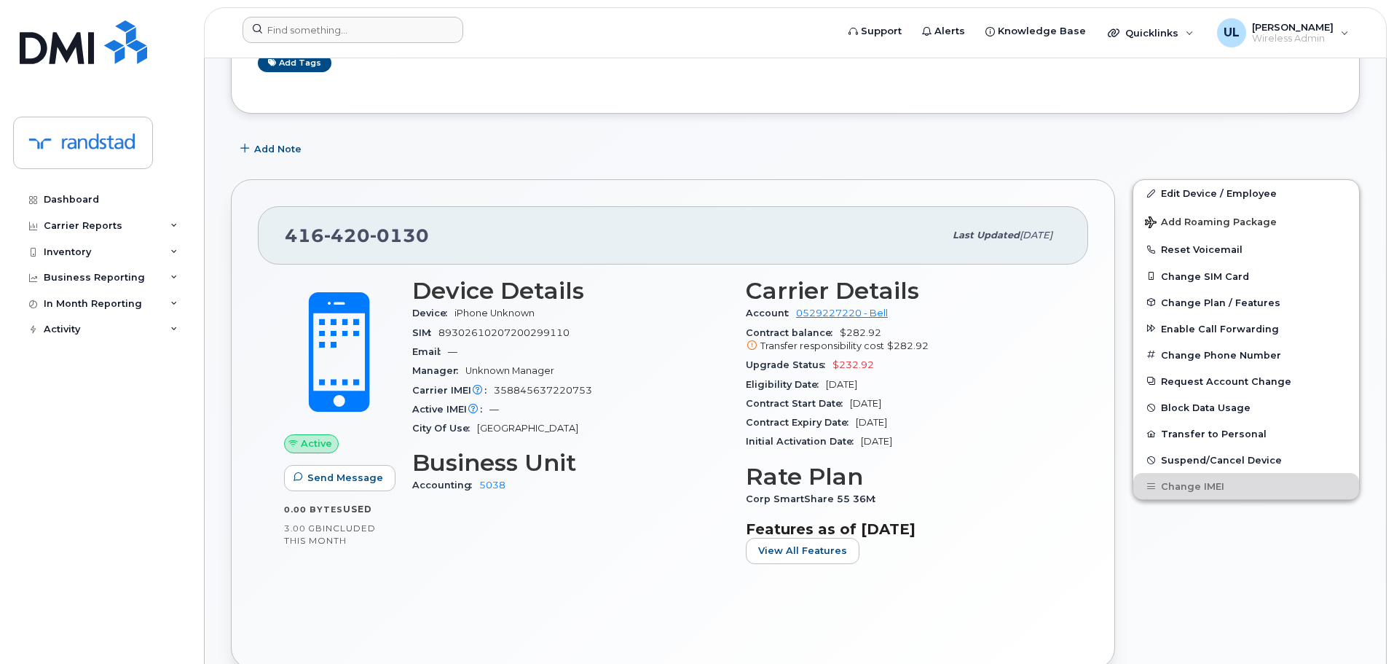
click at [377, 44] on div at bounding box center [534, 33] width 607 height 32
click at [365, 28] on input at bounding box center [353, 30] width 221 height 26
paste input "4383413418"
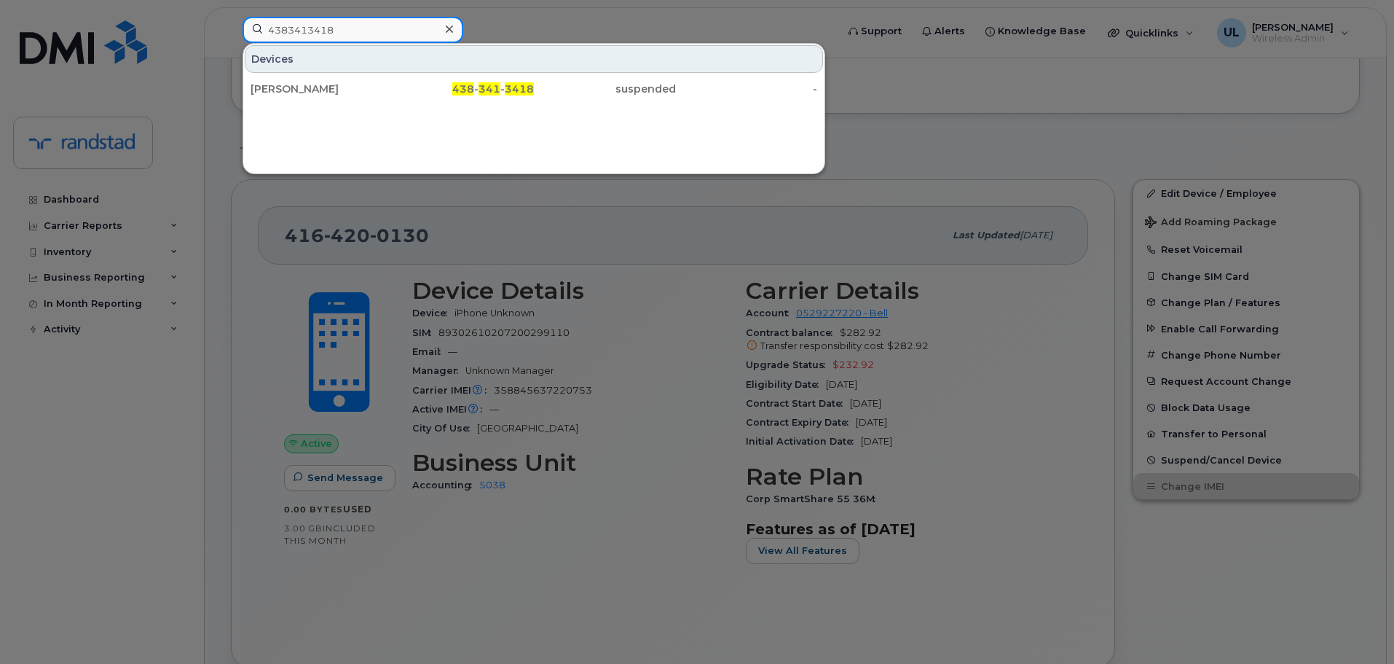
type input "4383413418"
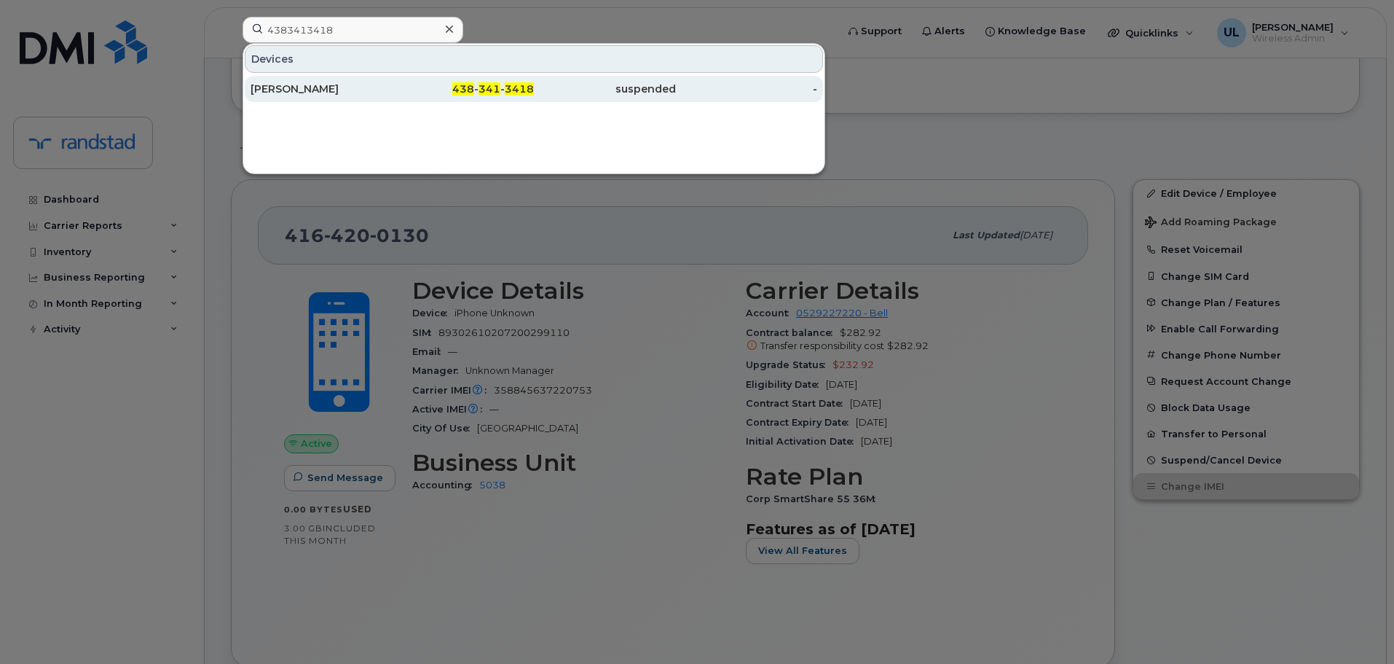
click at [362, 95] on div "Maude Jourdenais" at bounding box center [322, 89] width 142 height 15
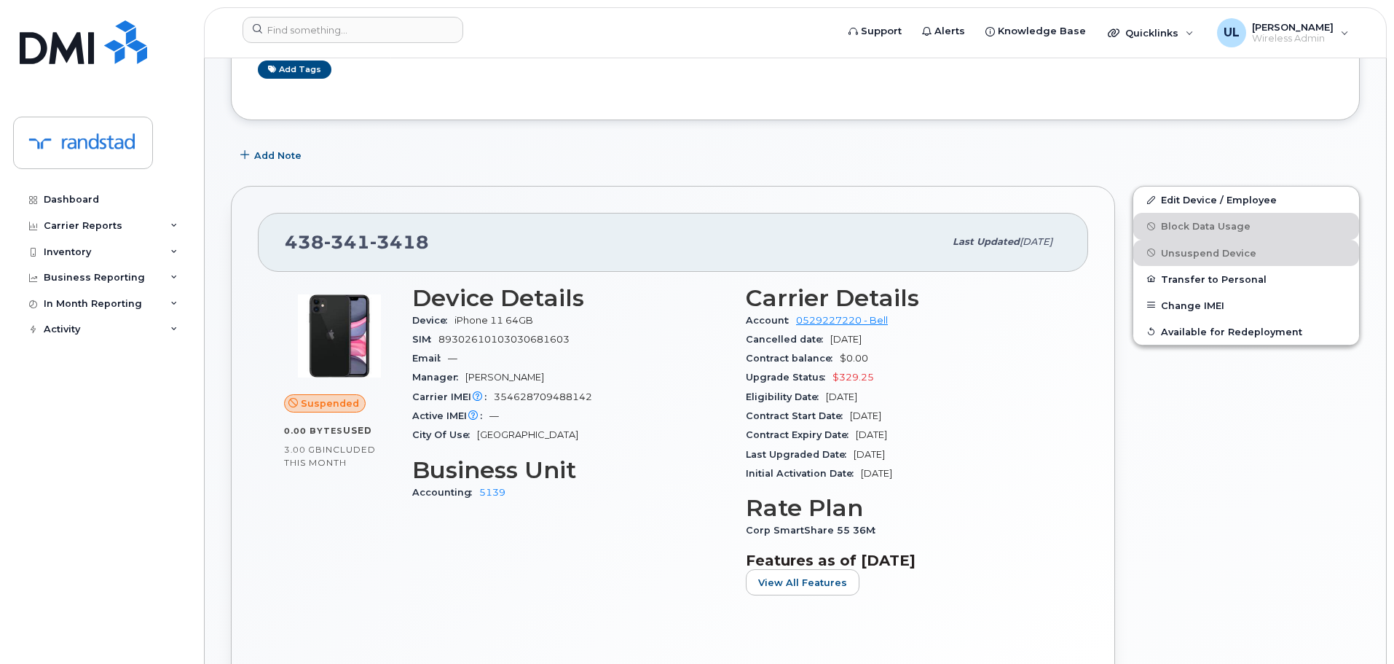
scroll to position [219, 0]
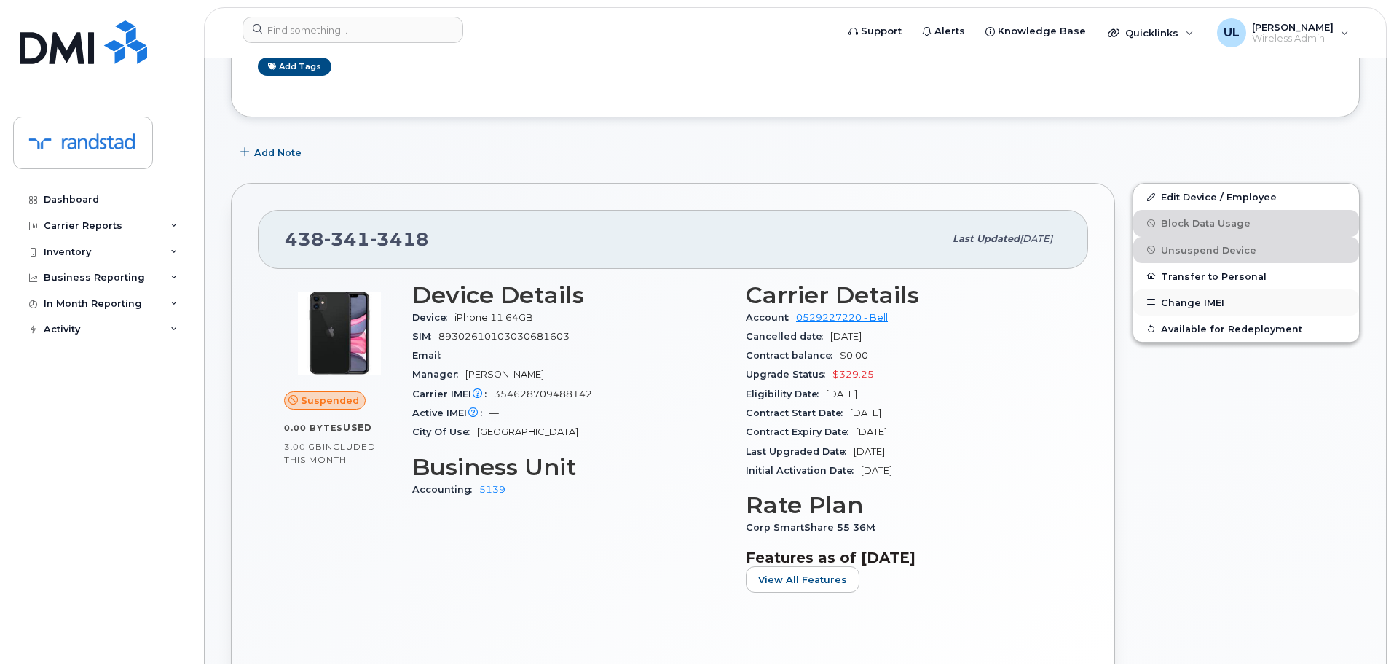
click at [1168, 297] on button "Change IMEI" at bounding box center [1246, 302] width 226 height 26
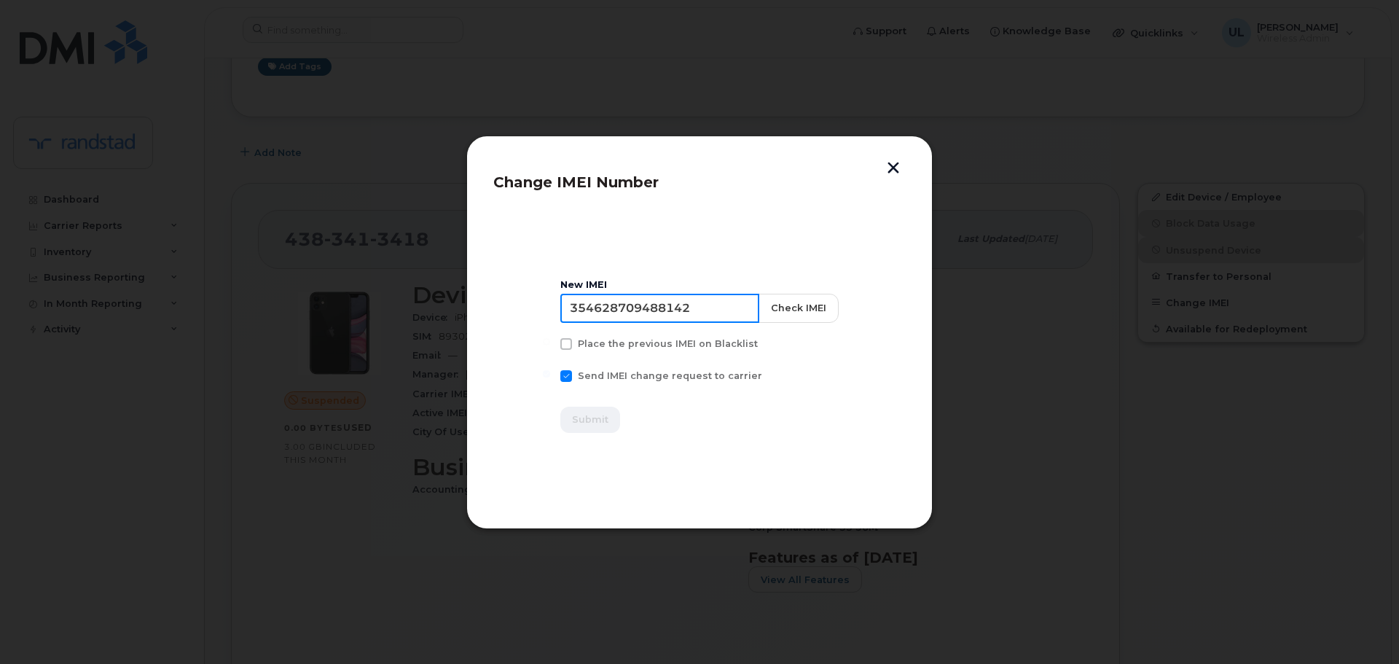
click at [725, 310] on input "354628709488142" at bounding box center [659, 308] width 199 height 29
paste input "6851118564497"
type input "356851118564497"
click at [763, 312] on button "Check IMEI" at bounding box center [798, 308] width 80 height 29
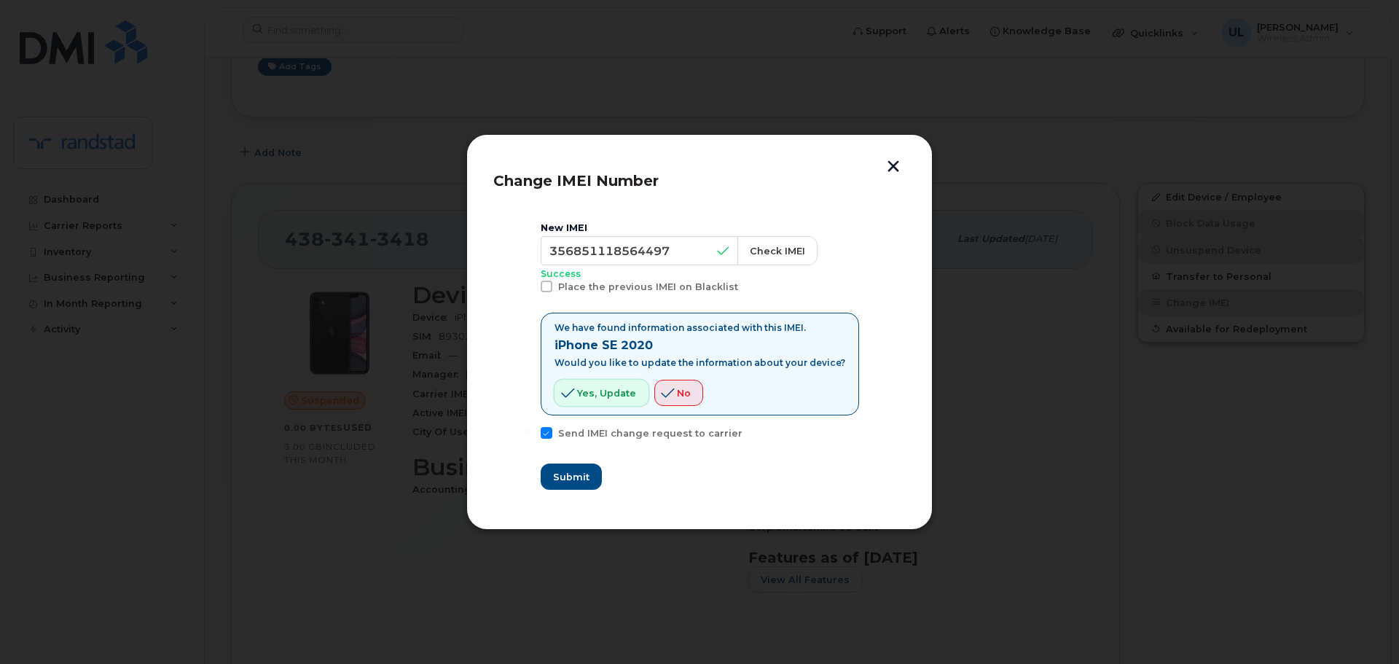
click at [610, 391] on span "Yes, update" at bounding box center [606, 393] width 59 height 14
click at [565, 475] on span "Submit" at bounding box center [570, 477] width 36 height 14
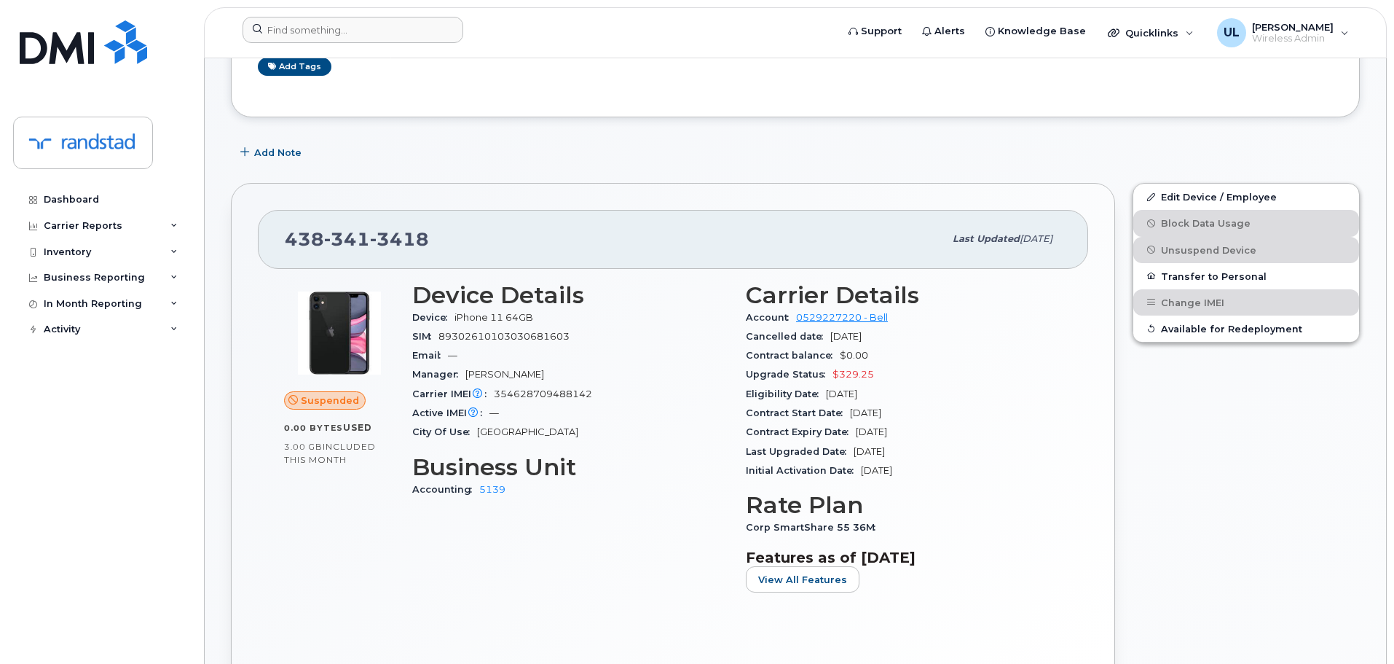
click at [412, 47] on div at bounding box center [534, 33] width 607 height 32
click at [389, 34] on input at bounding box center [353, 30] width 221 height 26
paste input "4034620795"
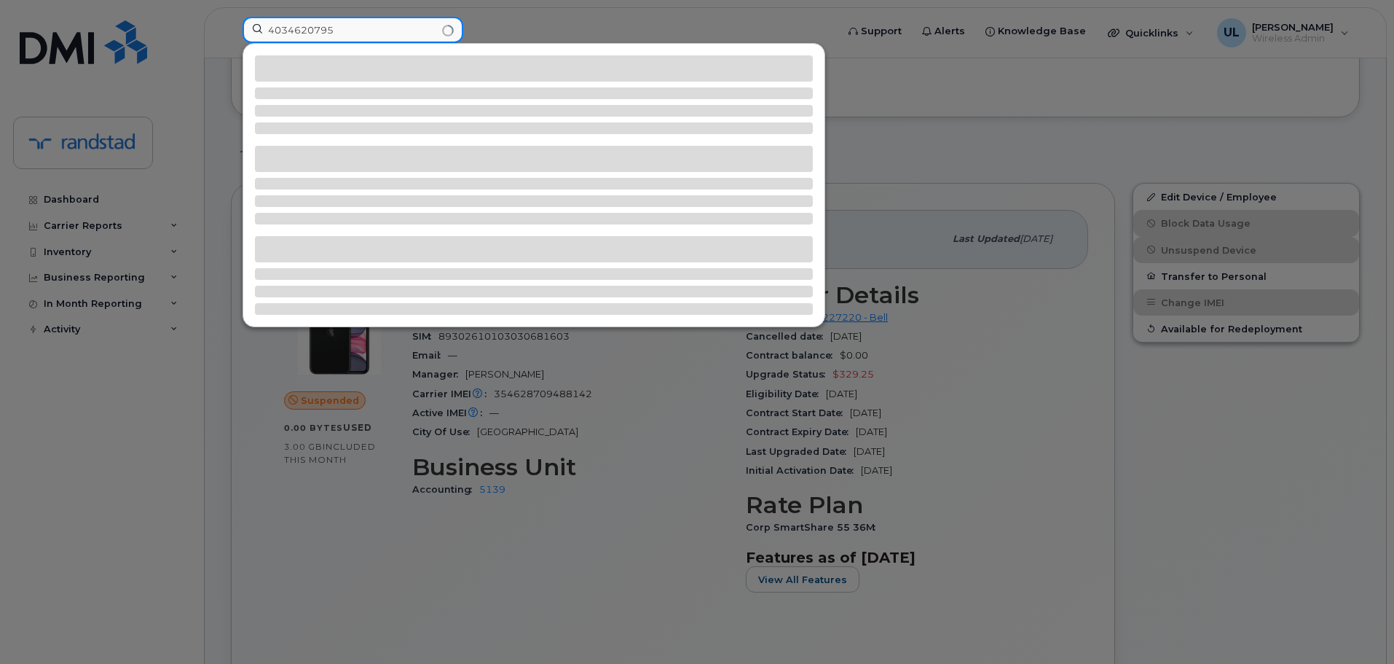
type input "4034620795"
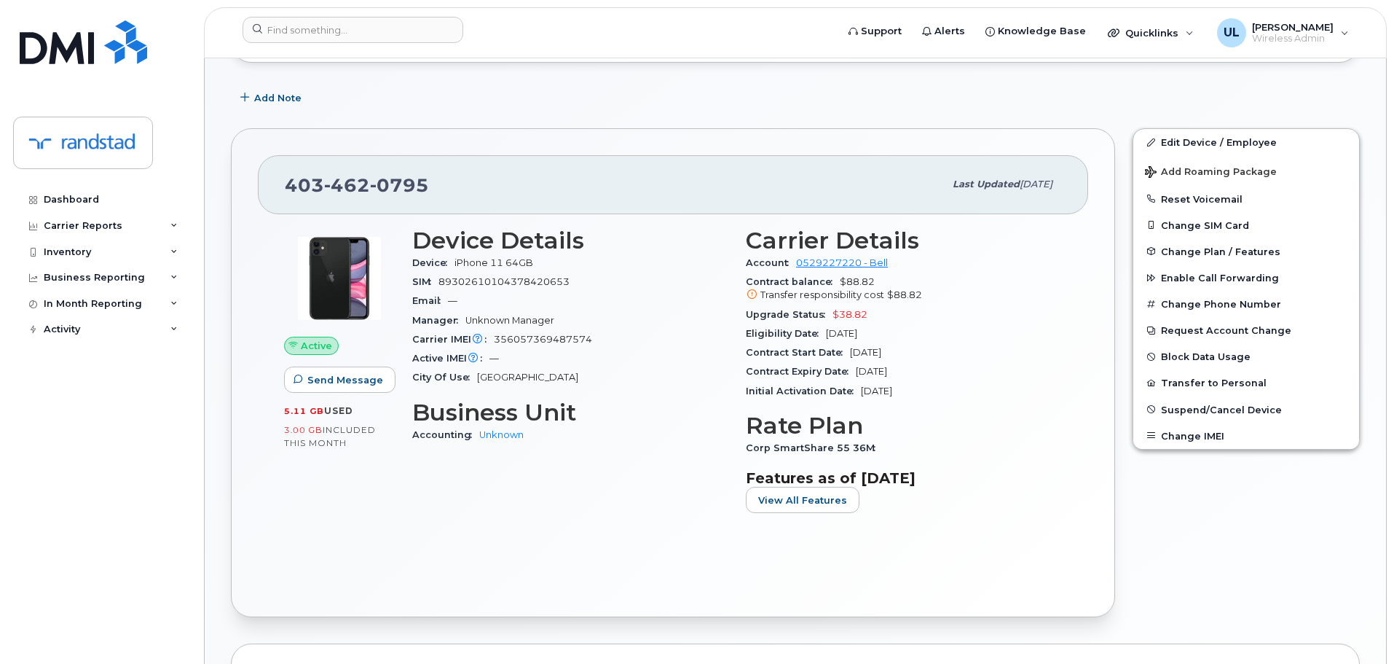
scroll to position [219, 0]
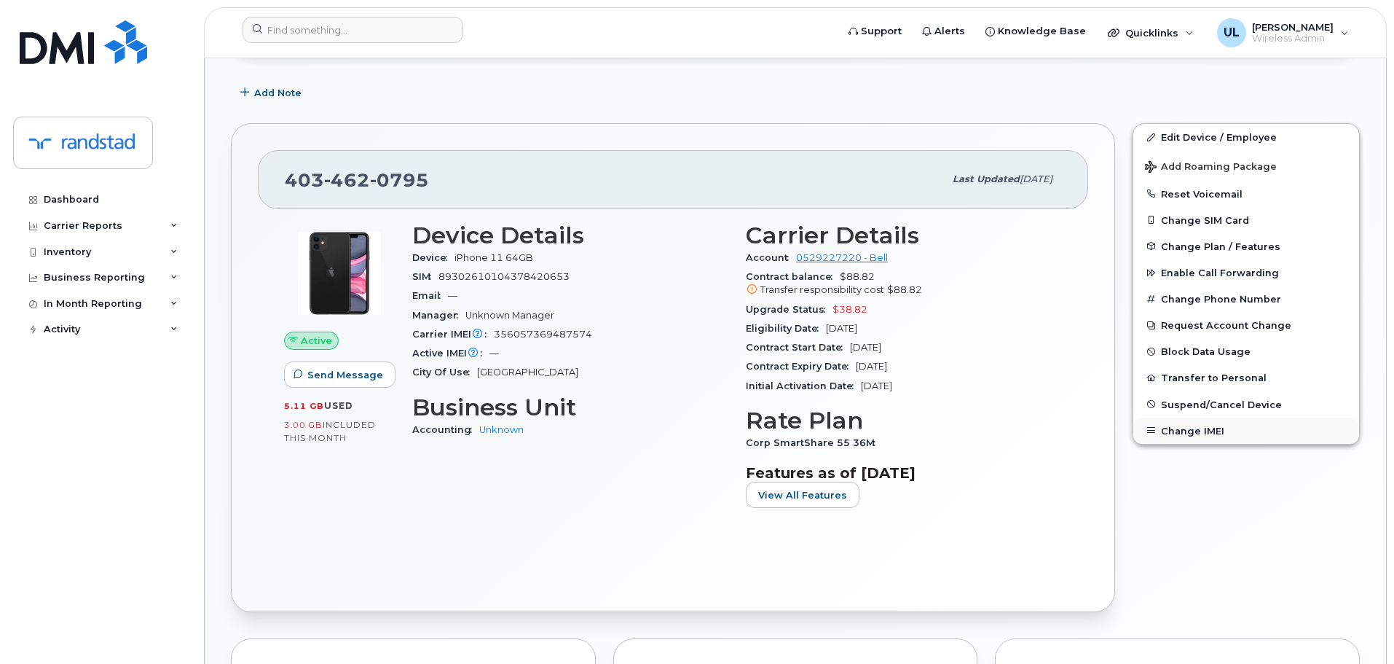
click at [1189, 432] on button "Change IMEI" at bounding box center [1246, 430] width 226 height 26
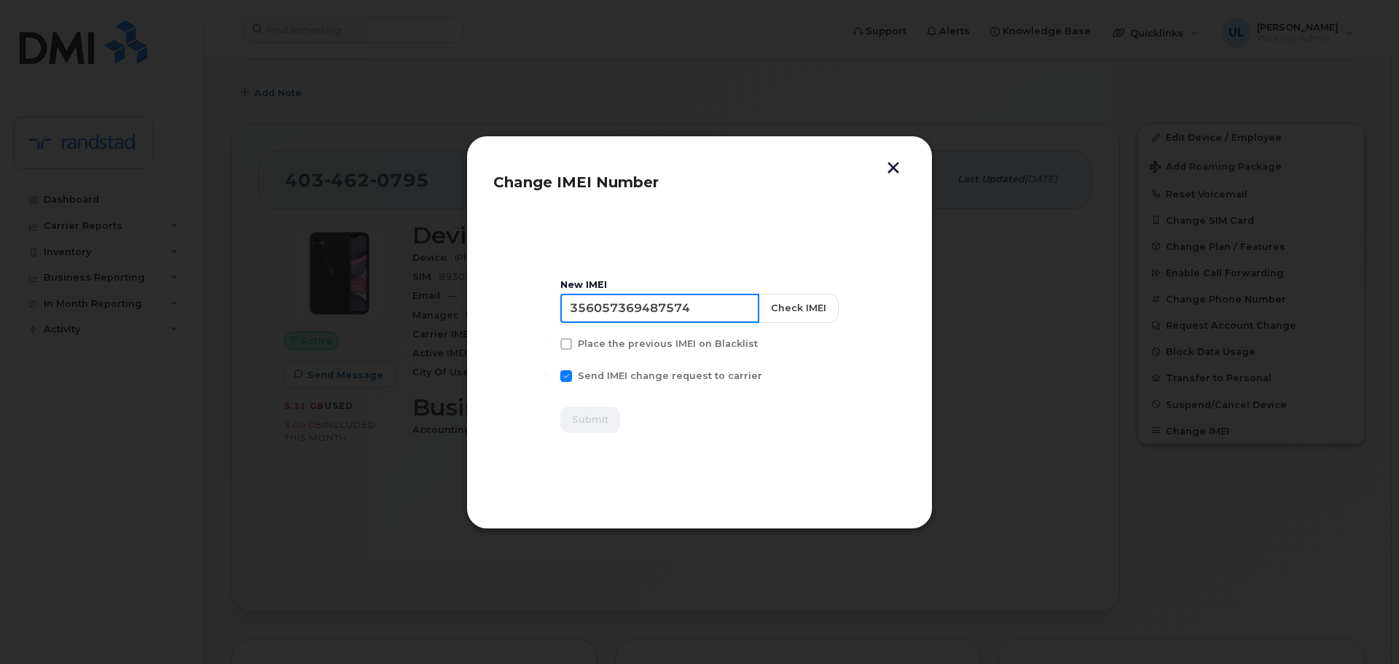
click at [681, 318] on input "356057369487574" at bounding box center [659, 308] width 199 height 29
paste input "841119058169"
type input "356841119058169"
click at [774, 316] on button "Check IMEI" at bounding box center [798, 308] width 80 height 29
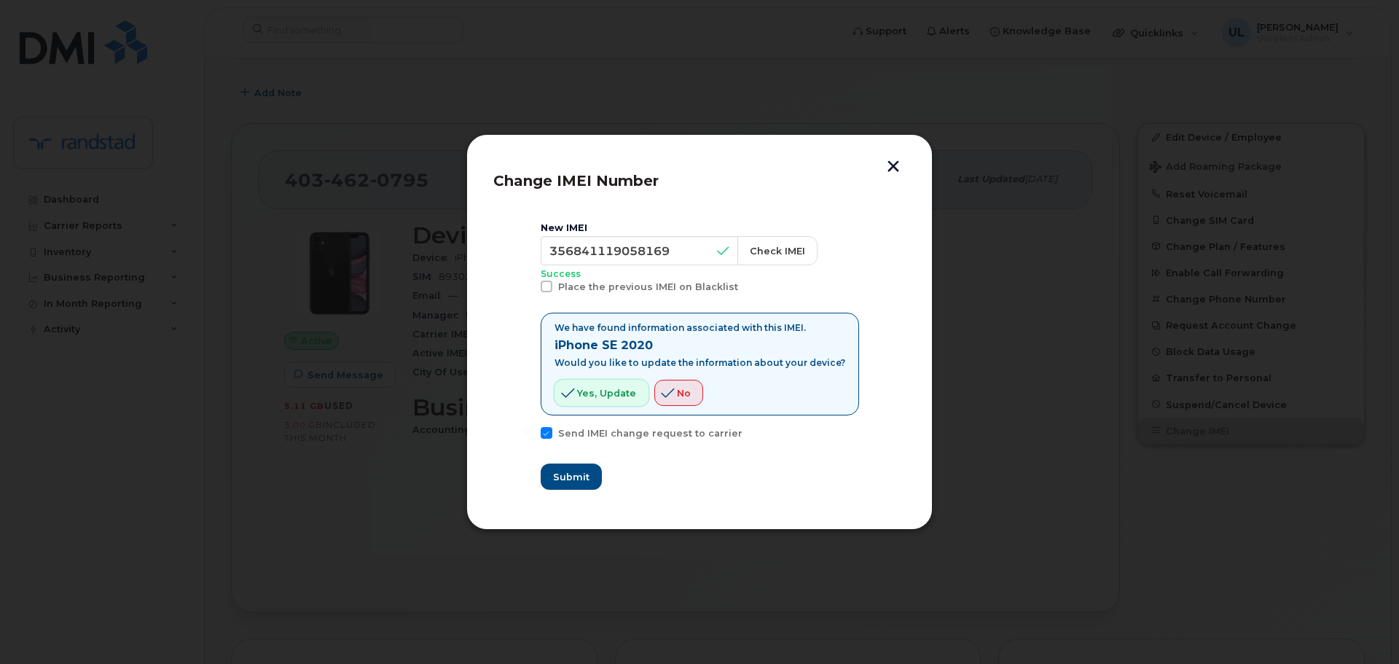
click at [629, 390] on span "Yes, update" at bounding box center [606, 393] width 59 height 14
click at [581, 481] on span "Submit" at bounding box center [570, 477] width 36 height 14
